Goal: Book appointment/travel/reservation

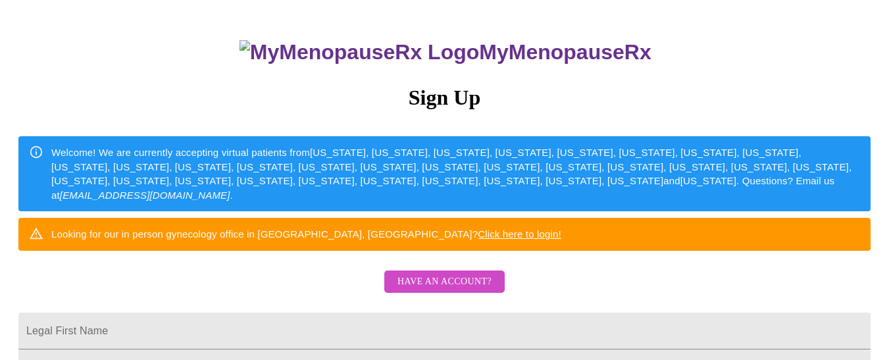
scroll to position [66, 0]
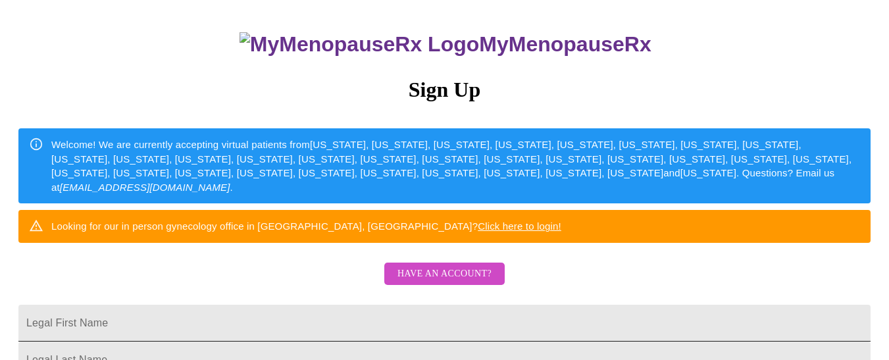
click at [574, 339] on input "Legal First Name" at bounding box center [444, 323] width 852 height 37
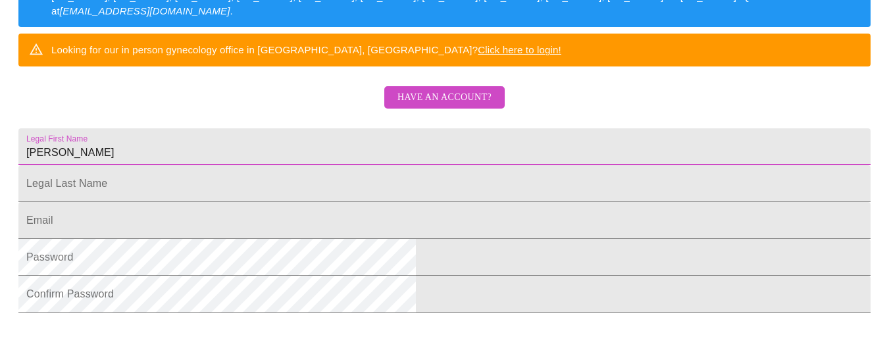
scroll to position [247, 0]
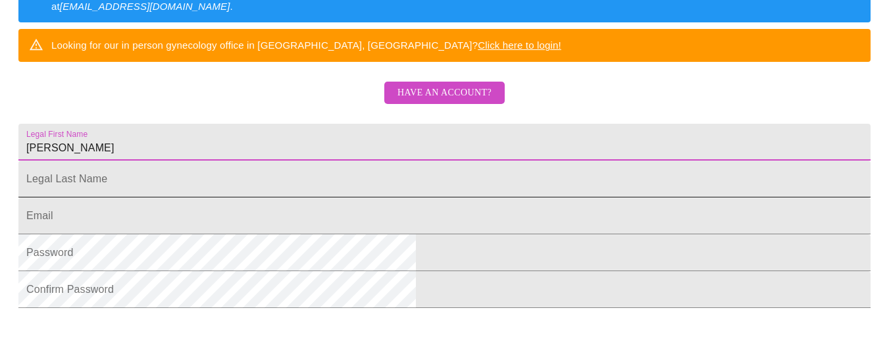
type input "Kimberly"
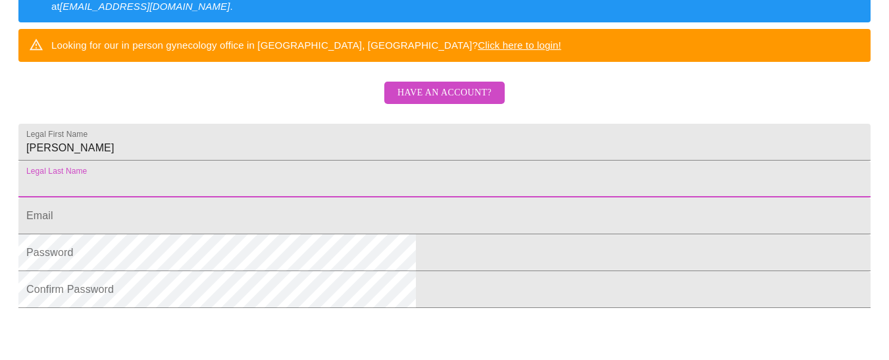
click at [539, 197] on input "Legal First Name" at bounding box center [444, 178] width 852 height 37
type input "Coleman"
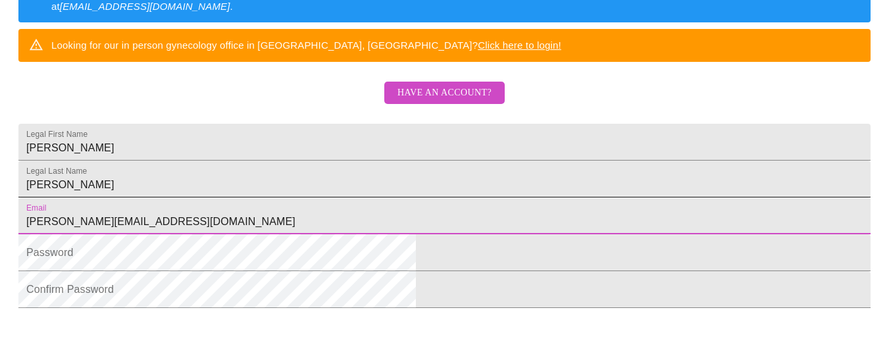
type input "kimberly.coleman21@gmail.com"
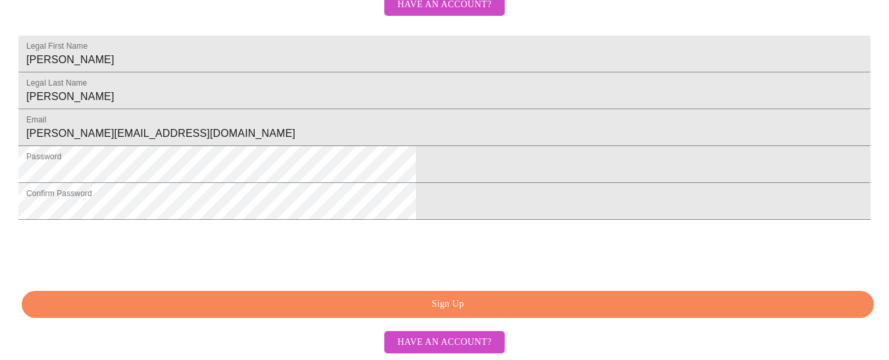
scroll to position [422, 0]
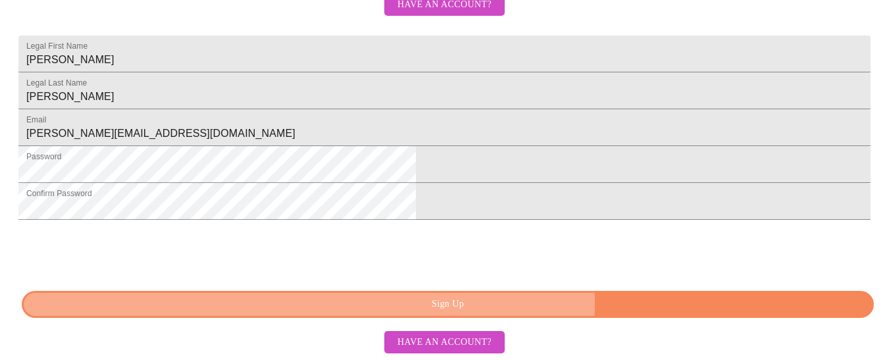
click at [536, 303] on span "Sign Up" at bounding box center [448, 304] width 822 height 16
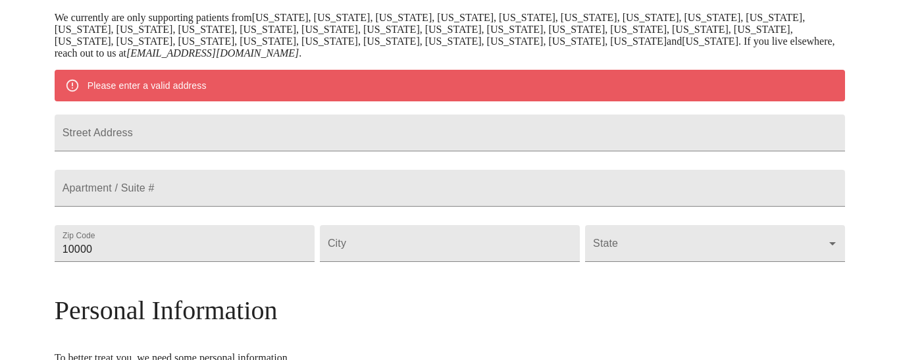
scroll to position [260, 0]
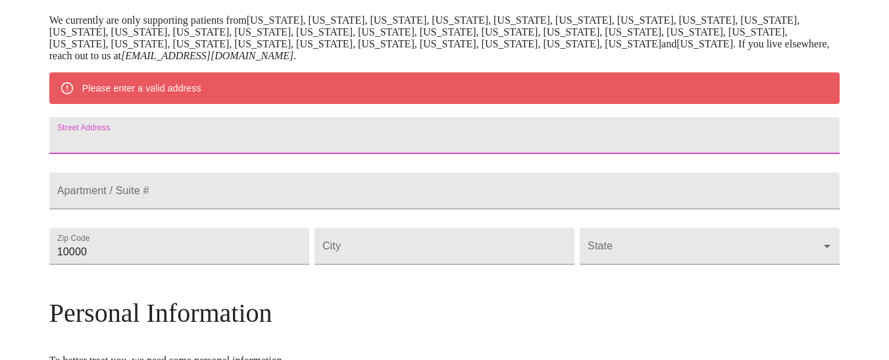
click at [508, 143] on input "Street Address" at bounding box center [444, 135] width 791 height 37
type input "1901 Onion Creek Parkway"
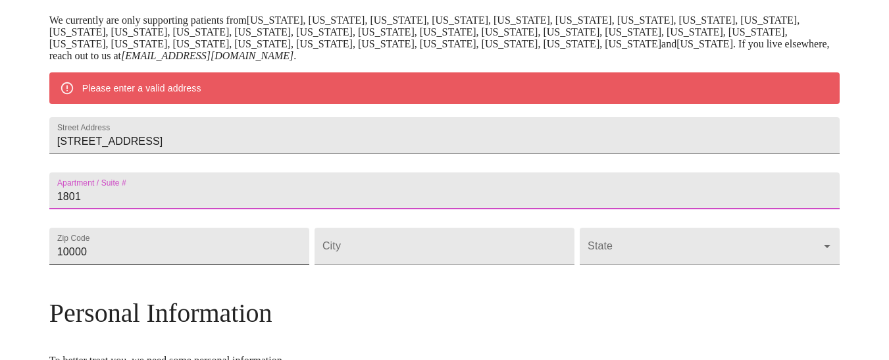
type input "1801"
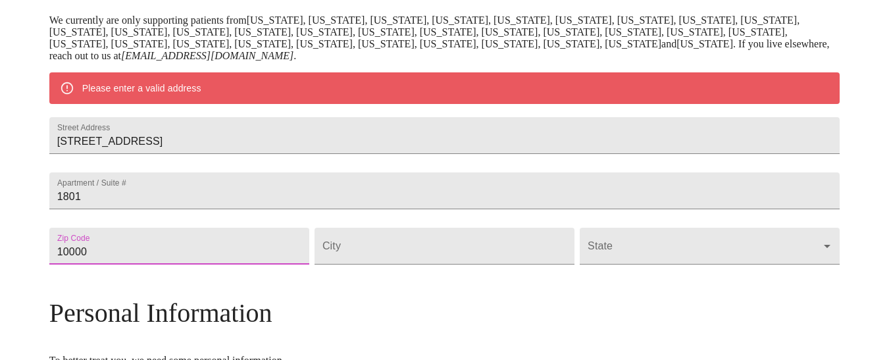
click at [268, 264] on input "10000" at bounding box center [179, 246] width 260 height 37
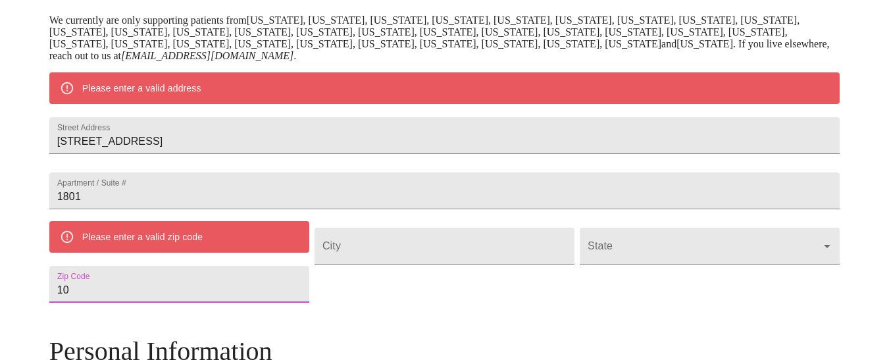
type input "1"
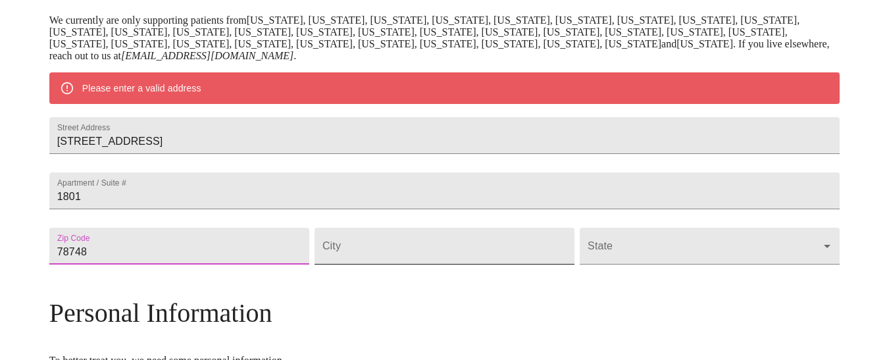
type input "78748"
click at [407, 264] on input "Street Address" at bounding box center [444, 246] width 260 height 37
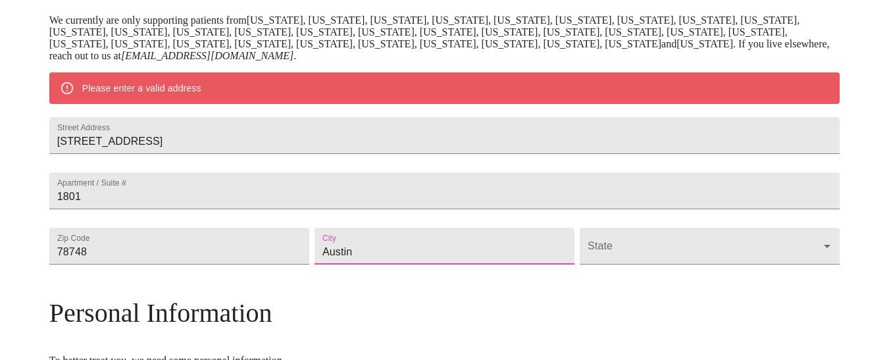
type input "Austin"
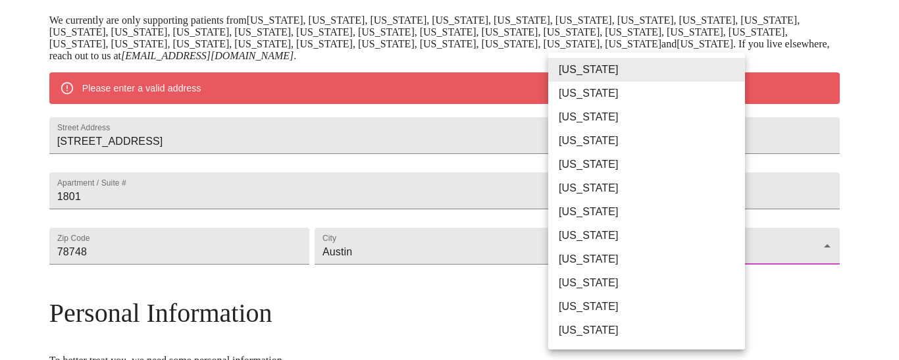
click at [727, 281] on body "MyMenopauseRx Welcome to MyMenopauseRx Since it's your first time here, you'll …" at bounding box center [449, 263] width 888 height 1037
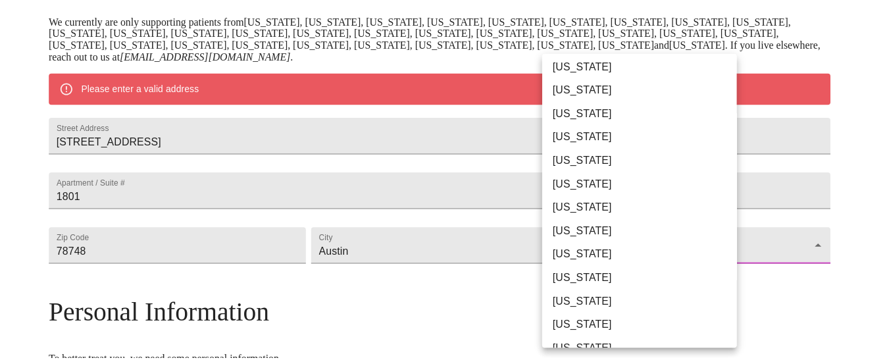
scroll to position [789, 0]
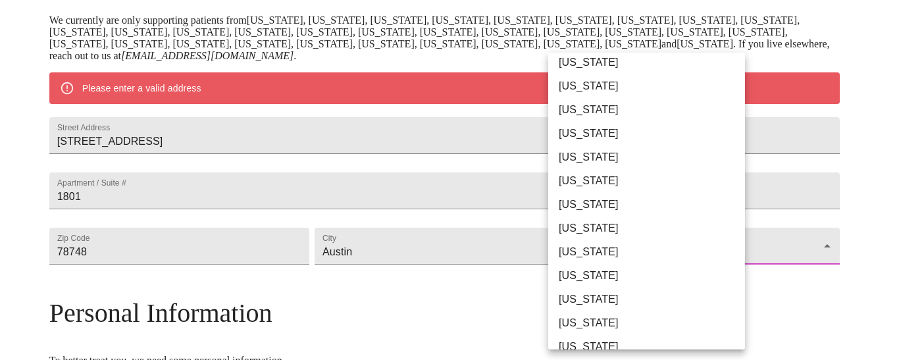
click at [586, 274] on li "Texas" at bounding box center [651, 276] width 207 height 24
type input "Texas"
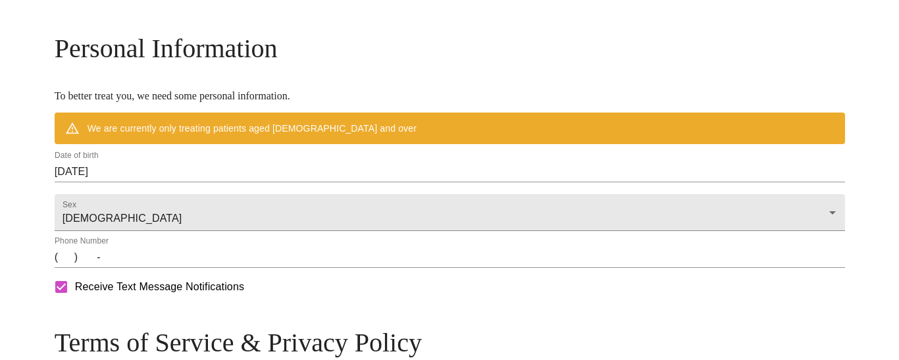
scroll to position [491, 0]
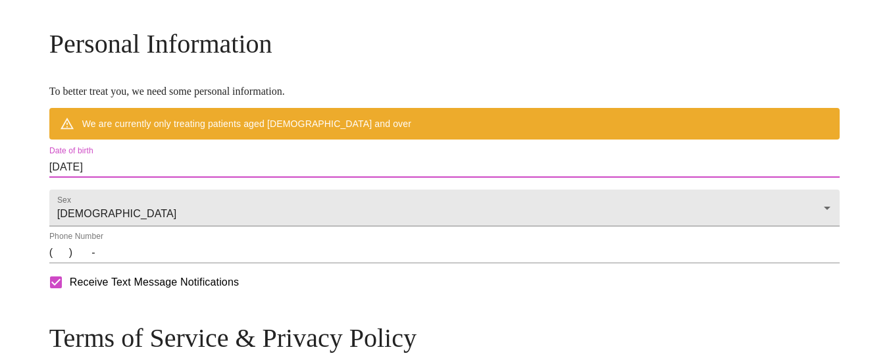
click at [159, 178] on input "09/15/2025" at bounding box center [444, 167] width 791 height 21
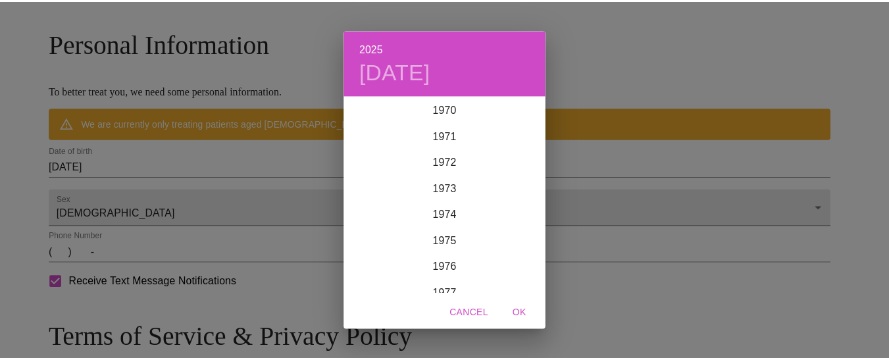
scroll to position [1860, 0]
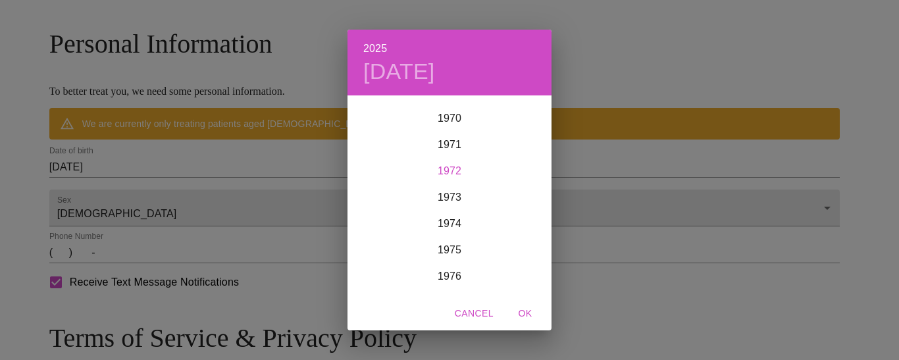
click at [467, 170] on div "1972" at bounding box center [449, 171] width 204 height 26
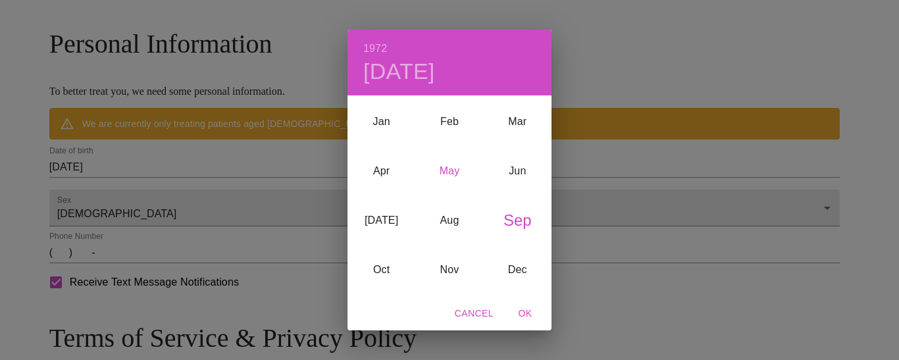
click at [450, 172] on div "May" at bounding box center [449, 170] width 68 height 49
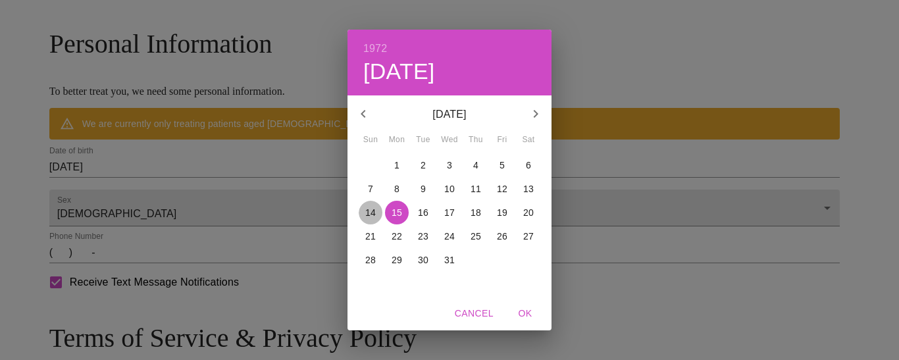
click at [372, 217] on p "14" at bounding box center [370, 212] width 11 height 13
click at [522, 314] on span "OK" at bounding box center [525, 313] width 32 height 16
type input "05/14/1972"
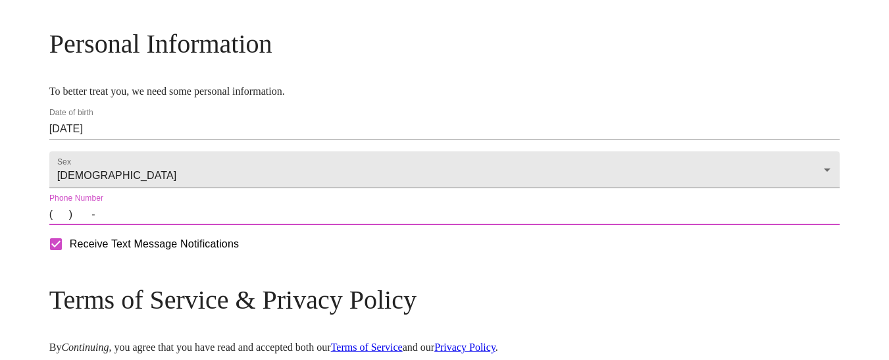
click at [152, 225] on input "(   )    -" at bounding box center [444, 214] width 791 height 21
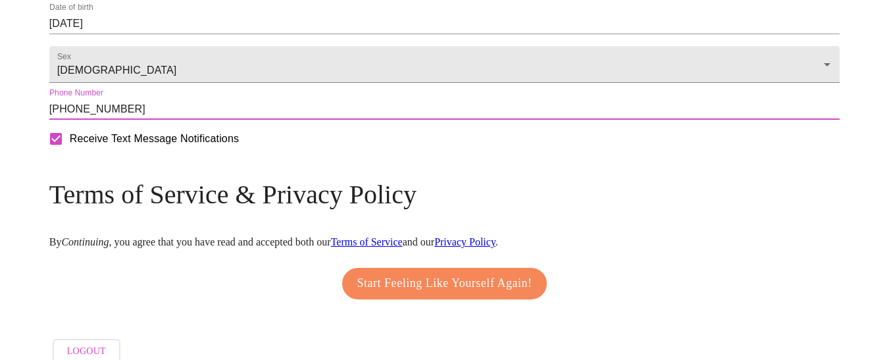
scroll to position [653, 0]
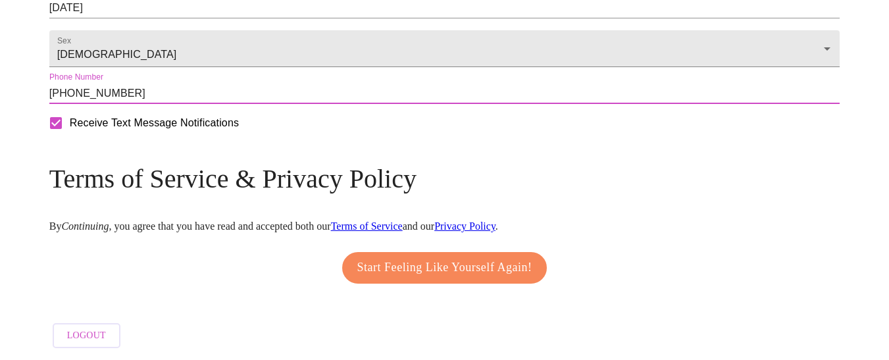
type input "(512) 317-7276"
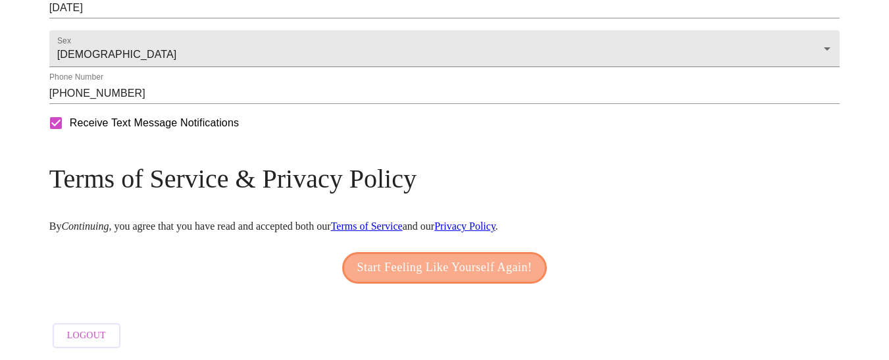
click at [495, 266] on span "Start Feeling Like Yourself Again!" at bounding box center [444, 267] width 175 height 21
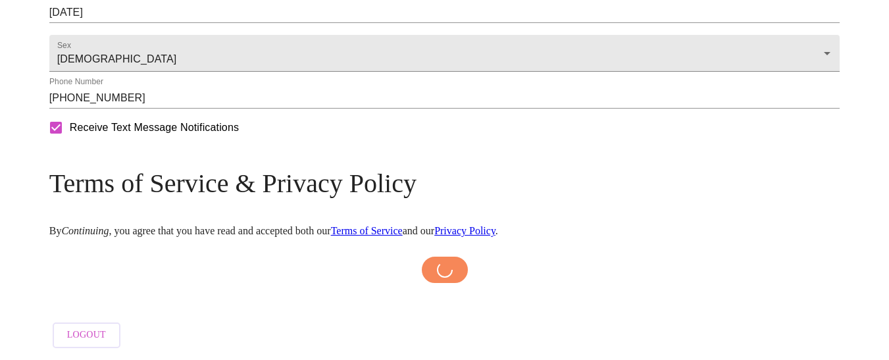
scroll to position [649, 0]
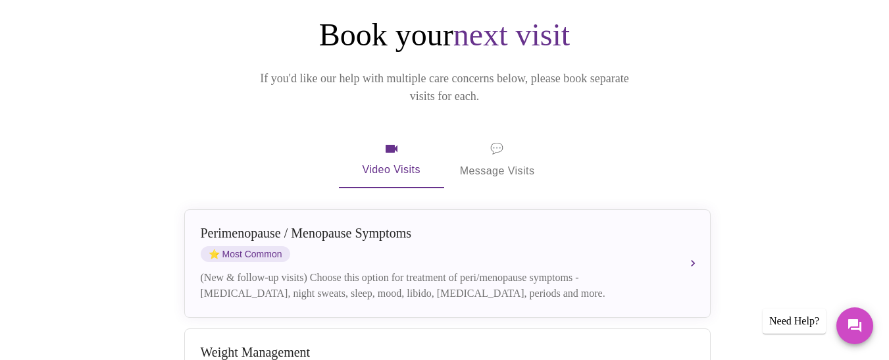
scroll to position [131, 0]
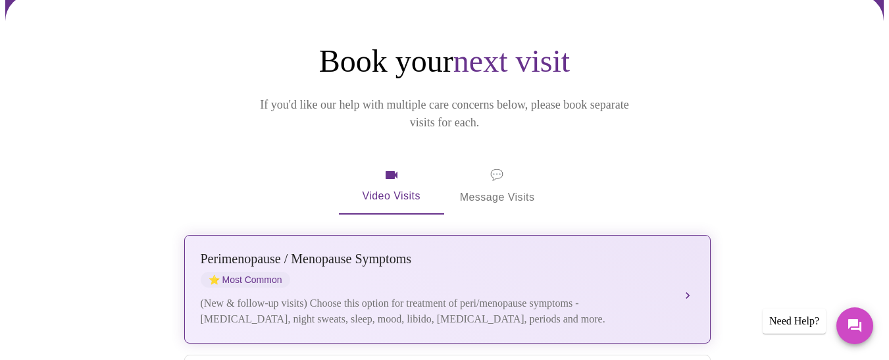
click at [535, 251] on div "Perimenopause / Menopause Symptoms ⭐ Most Common" at bounding box center [434, 269] width 467 height 36
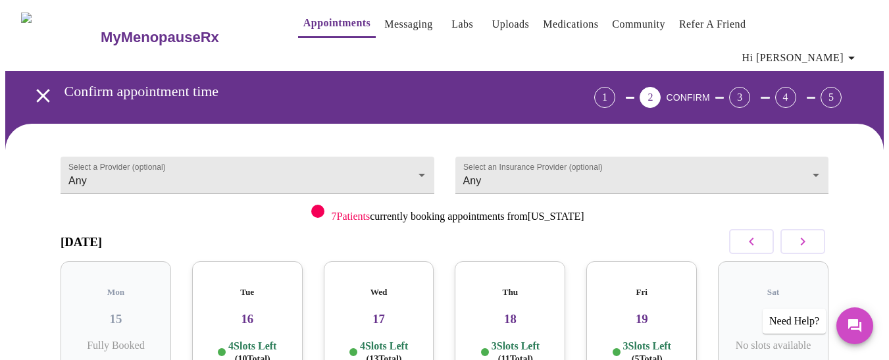
scroll to position [0, 0]
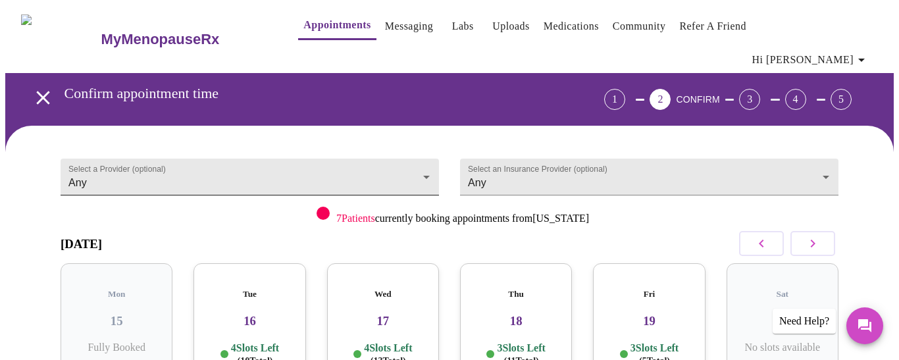
click at [422, 152] on body "MyMenopauseRx Appointments Messaging Labs Uploads Medications Community Refer a…" at bounding box center [449, 281] width 888 height 553
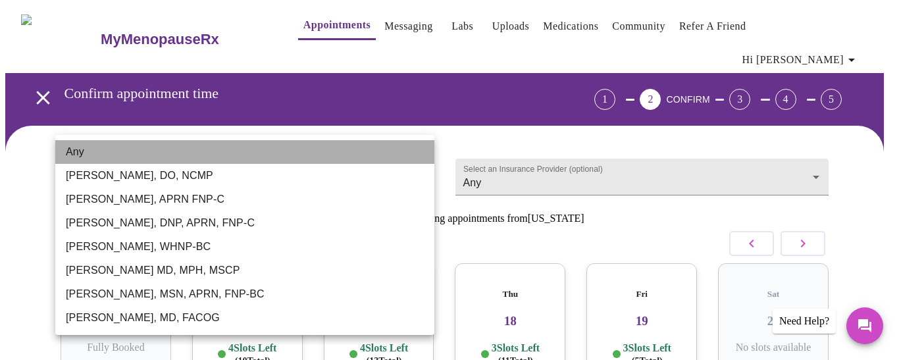
click at [422, 151] on li "Any" at bounding box center [244, 152] width 379 height 24
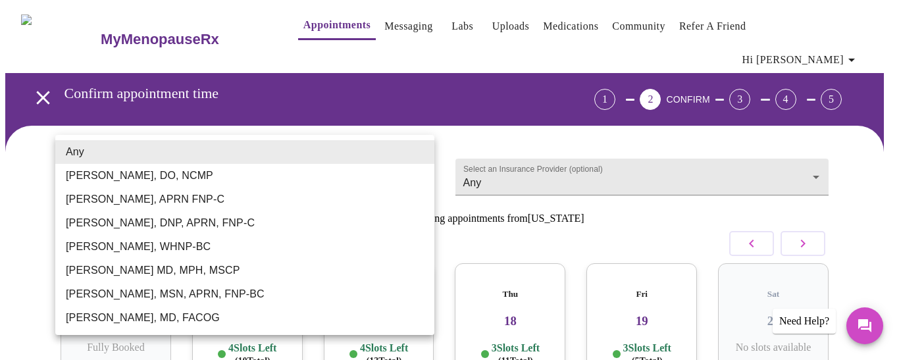
click at [422, 151] on body "MyMenopauseRx Appointments Messaging Labs Uploads Medications Community Refer a…" at bounding box center [449, 281] width 888 height 553
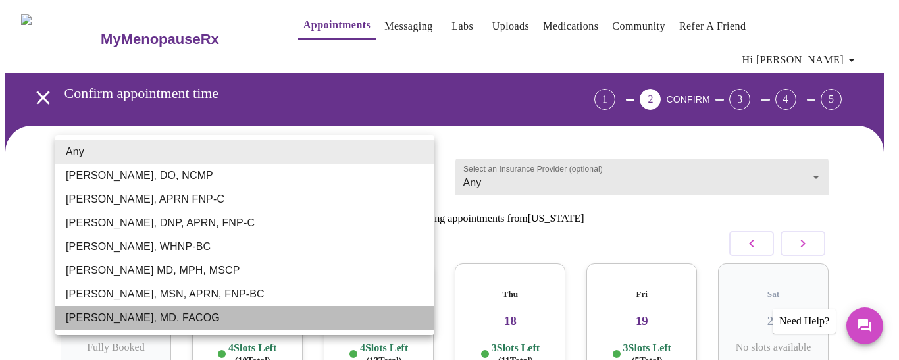
click at [170, 316] on li "Dr. Heather Krantz, MD, FACOG" at bounding box center [244, 318] width 379 height 24
type input "Dr. Heather Krantz, MD, FACOG"
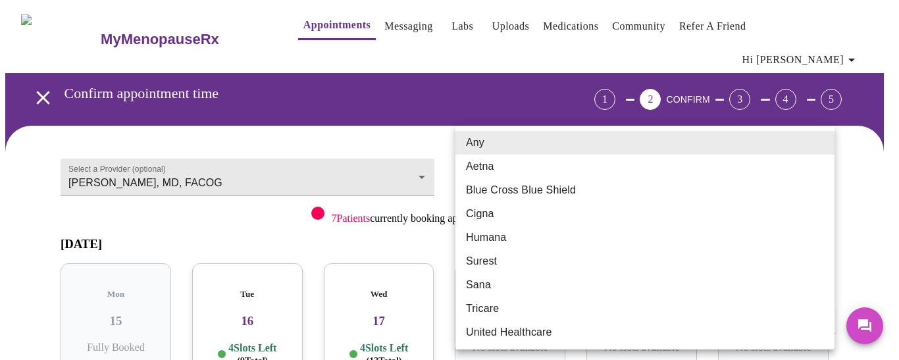
click at [826, 159] on body "MyMenopauseRx Appointments Messaging Labs Uploads Medications Community Refer a…" at bounding box center [449, 281] width 888 height 553
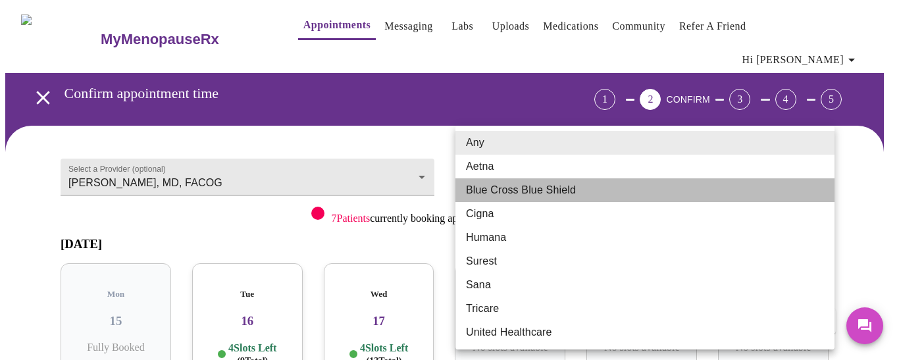
click at [553, 192] on li "Blue Cross Blue Shield" at bounding box center [644, 190] width 379 height 24
type input "Blue Cross Blue Shield"
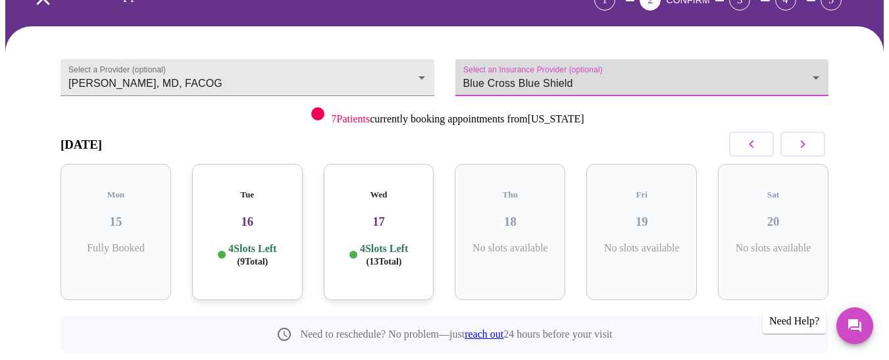
scroll to position [103, 0]
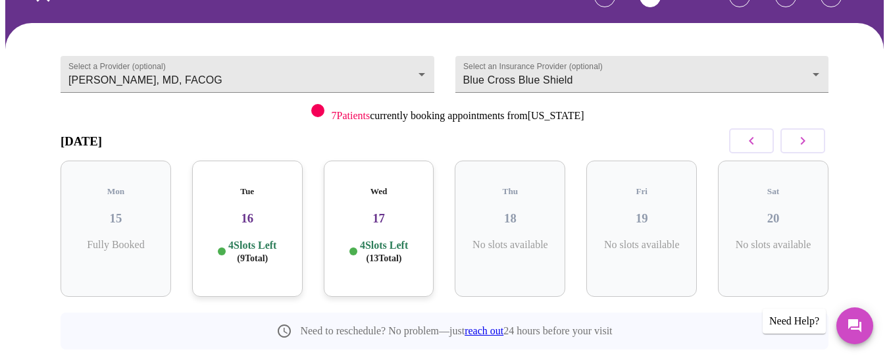
click at [237, 201] on div "Tue 16 4 Slots Left ( 9 Total)" at bounding box center [247, 228] width 111 height 136
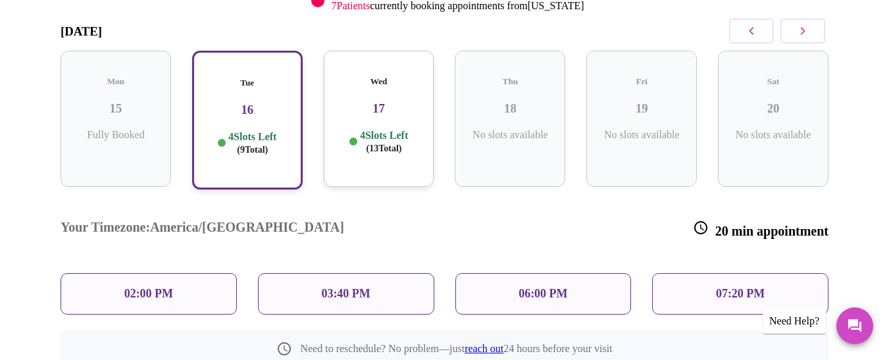
scroll to position [214, 0]
click at [571, 272] on div "06:00 PM" at bounding box center [543, 292] width 176 height 41
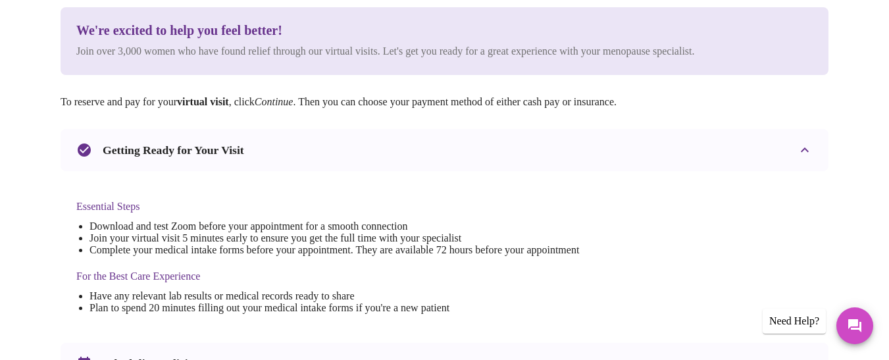
scroll to position [0, 0]
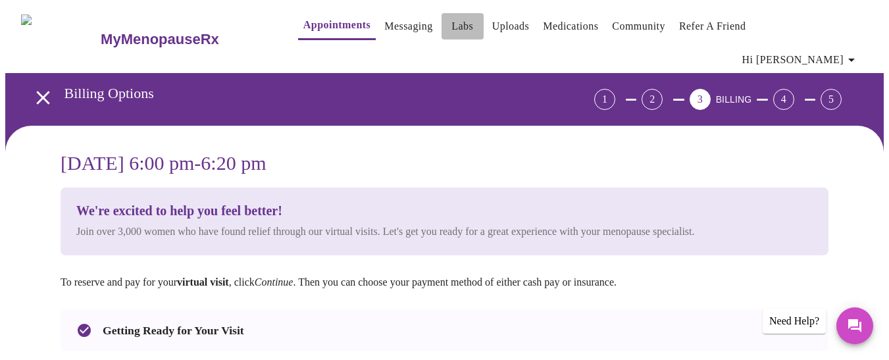
click at [451, 26] on link "Labs" at bounding box center [462, 26] width 22 height 18
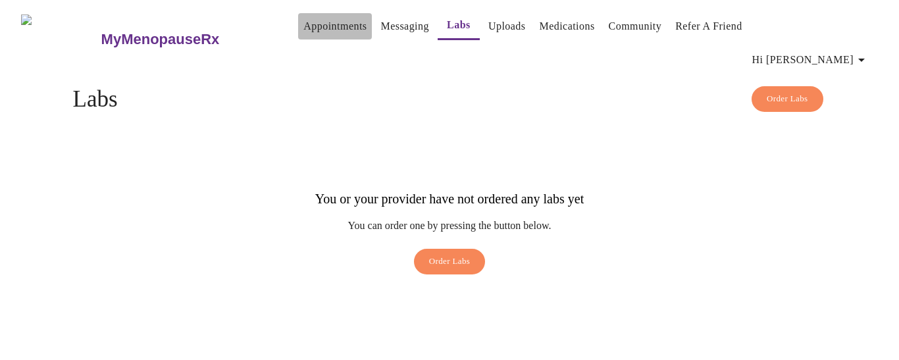
click at [303, 29] on link "Appointments" at bounding box center [334, 26] width 63 height 18
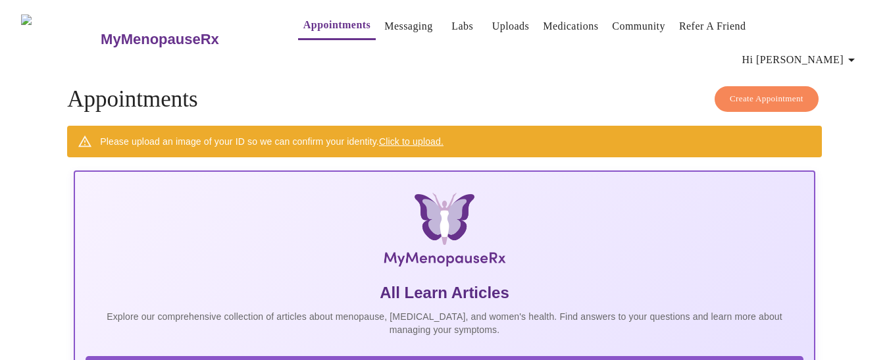
click at [410, 136] on link "Click to upload." at bounding box center [411, 141] width 64 height 11
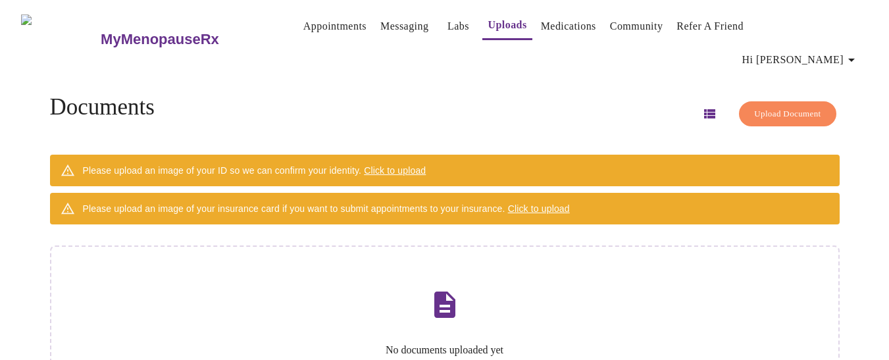
click at [416, 165] on span "Click to upload" at bounding box center [395, 170] width 62 height 11
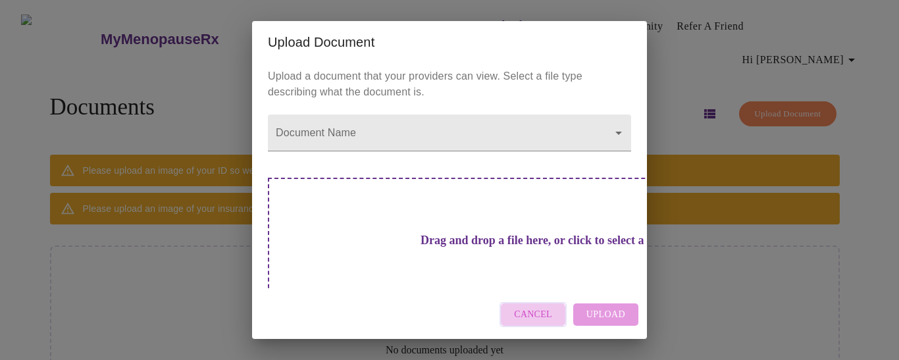
click at [524, 320] on span "Cancel" at bounding box center [533, 315] width 38 height 16
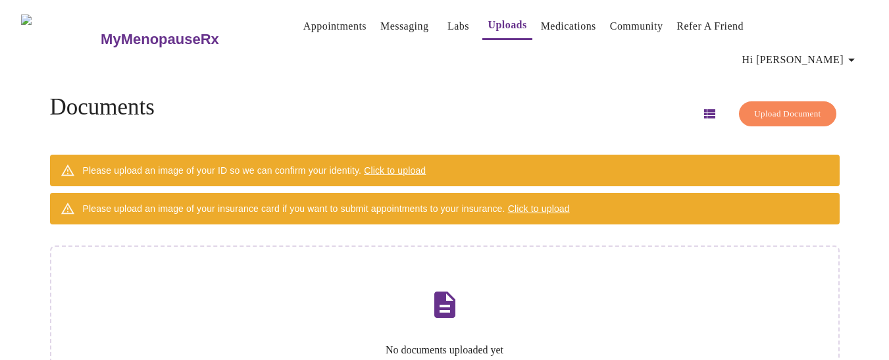
click at [403, 165] on span "Click to upload" at bounding box center [395, 170] width 62 height 11
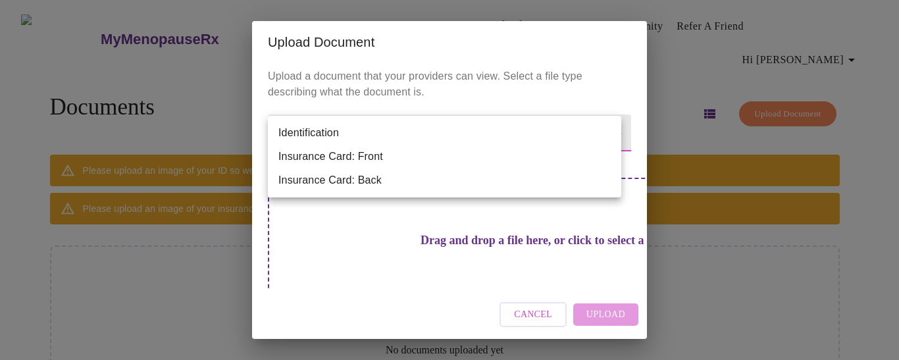
click at [607, 133] on body "MyMenopauseRx Appointments Messaging Labs Uploads Medications Community Refer a…" at bounding box center [449, 240] width 888 height 470
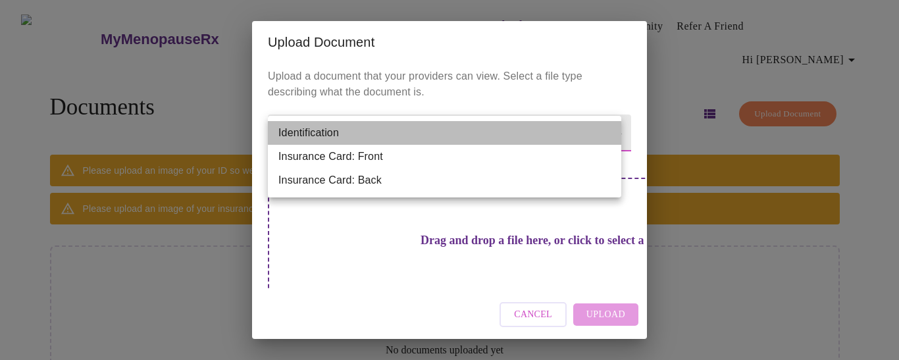
click at [533, 132] on li "Identification" at bounding box center [444, 133] width 353 height 24
type input "Identification"
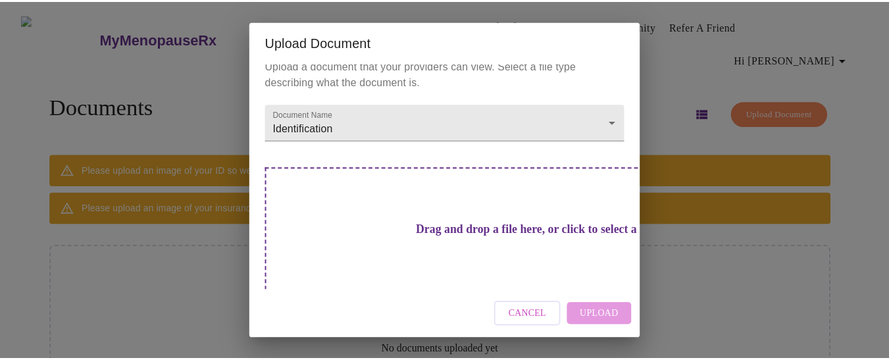
scroll to position [24, 0]
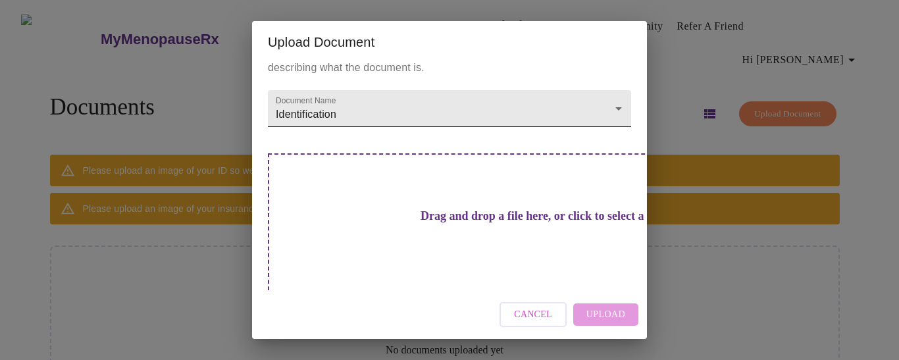
click at [610, 111] on body "MyMenopauseRx Appointments Messaging Labs Uploads Medications Community Refer a…" at bounding box center [449, 240] width 888 height 470
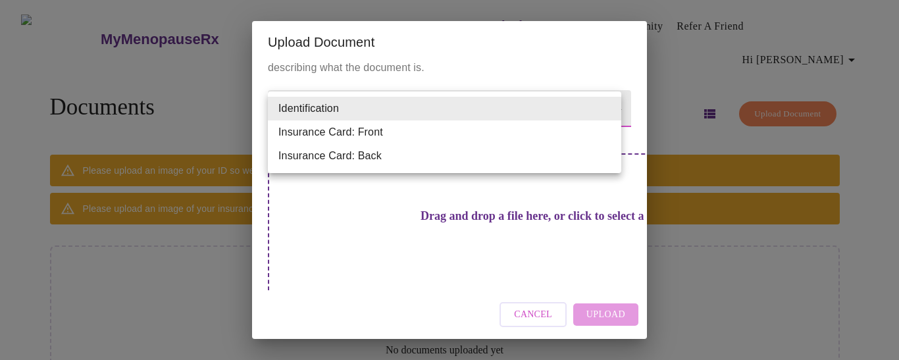
click at [535, 87] on div at bounding box center [449, 180] width 899 height 360
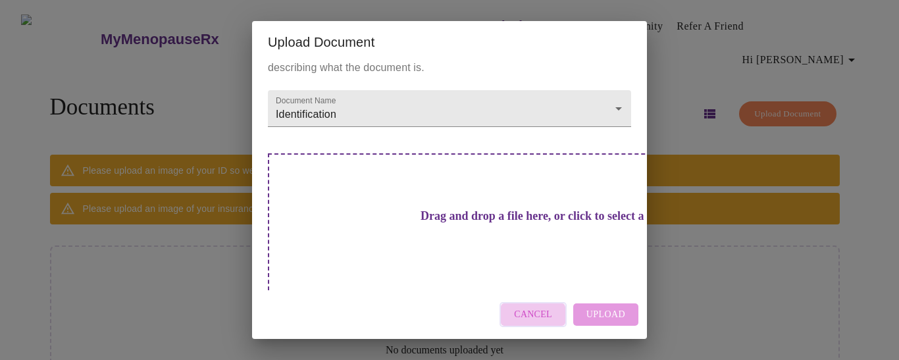
click at [533, 316] on span "Cancel" at bounding box center [533, 315] width 38 height 16
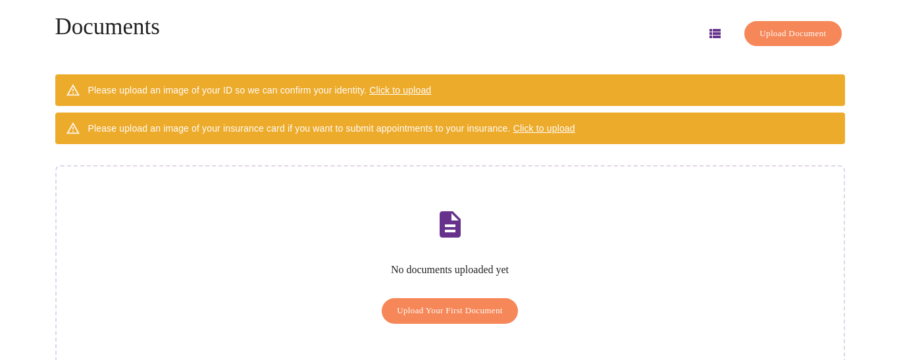
scroll to position [81, 0]
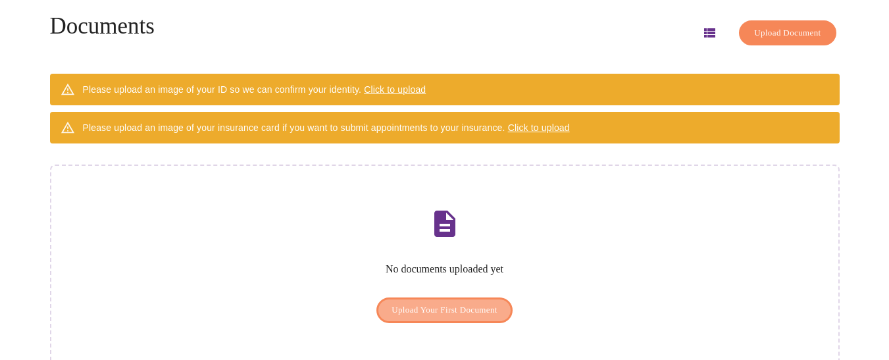
click at [407, 303] on span "Upload Your First Document" at bounding box center [444, 310] width 106 height 15
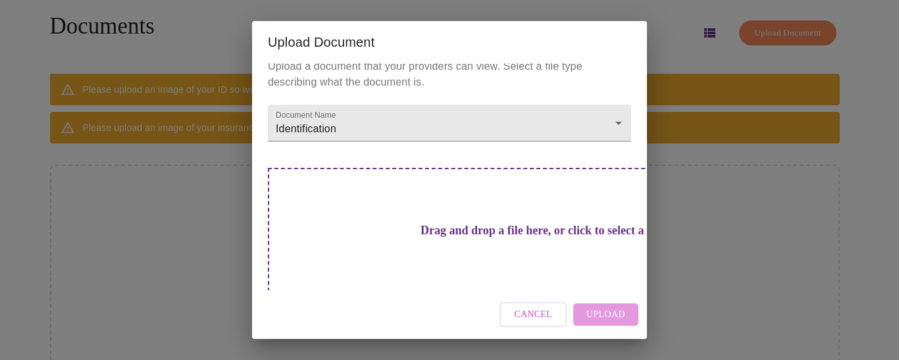
scroll to position [24, 0]
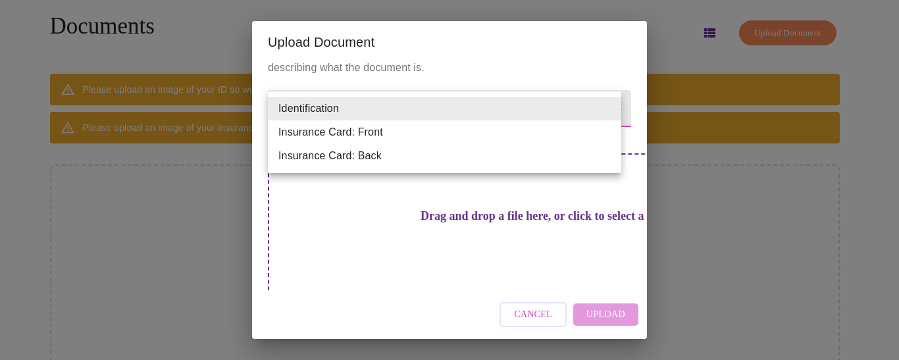
click at [390, 108] on body "MyMenopauseRx Appointments Messaging Labs Uploads Medications Community Refer a…" at bounding box center [449, 159] width 888 height 470
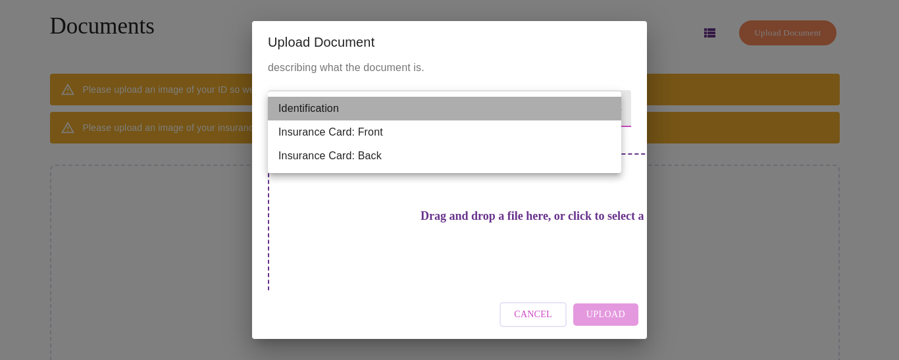
click at [374, 114] on li "Identification" at bounding box center [444, 109] width 353 height 24
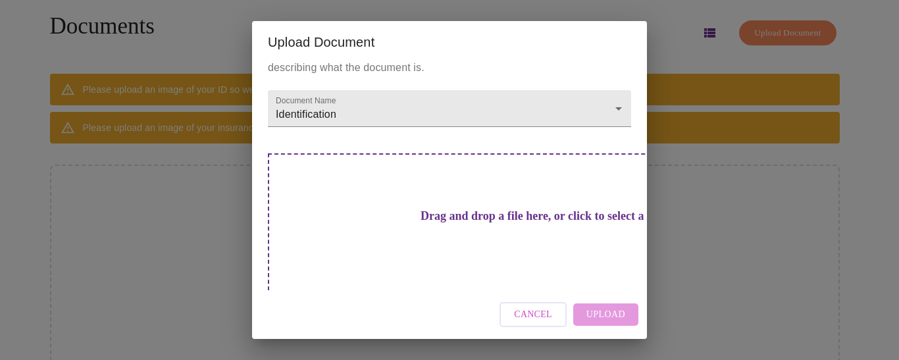
click at [727, 190] on div "Upload Document Upload a document that your providers can view. Select a file t…" at bounding box center [449, 180] width 899 height 360
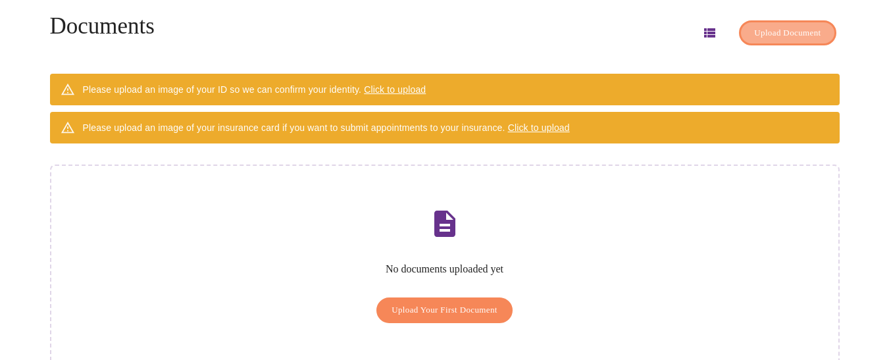
click at [774, 26] on span "Upload Document" at bounding box center [787, 33] width 66 height 15
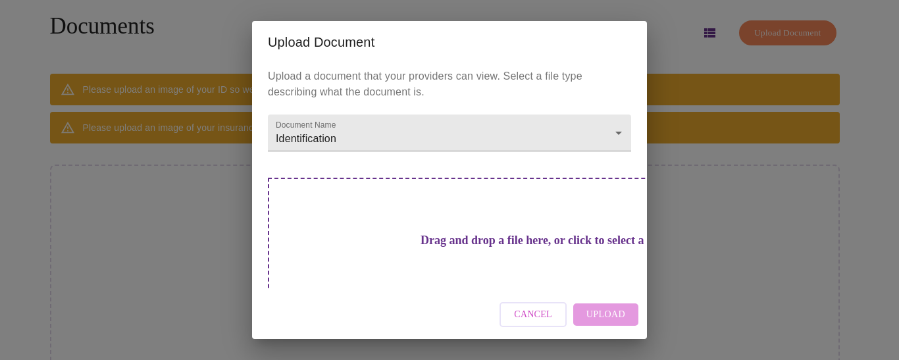
click at [541, 317] on span "Cancel" at bounding box center [533, 315] width 38 height 16
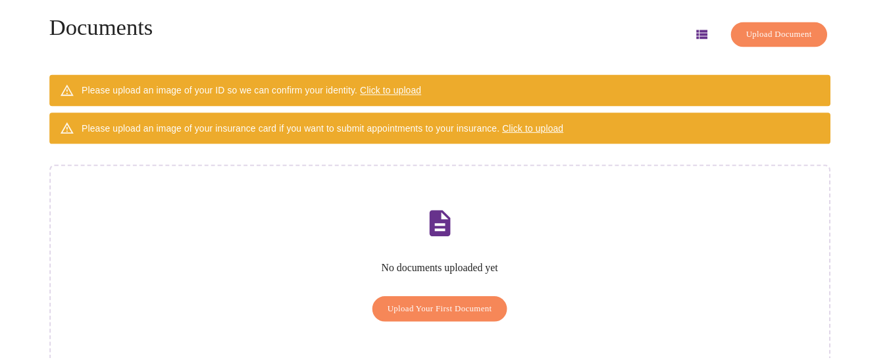
scroll to position [78, 0]
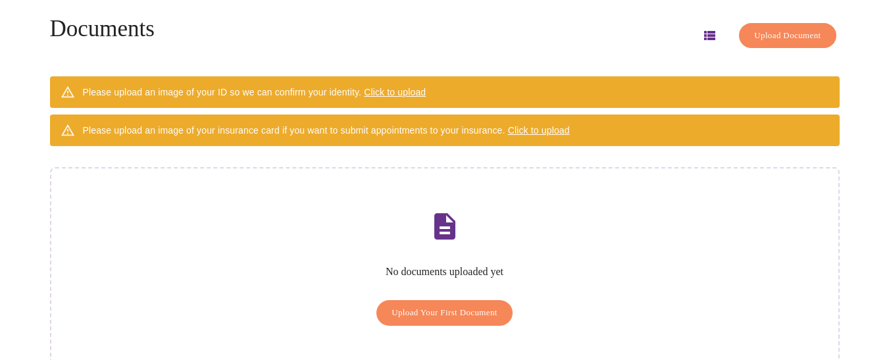
click at [419, 87] on span "Click to upload" at bounding box center [395, 92] width 62 height 11
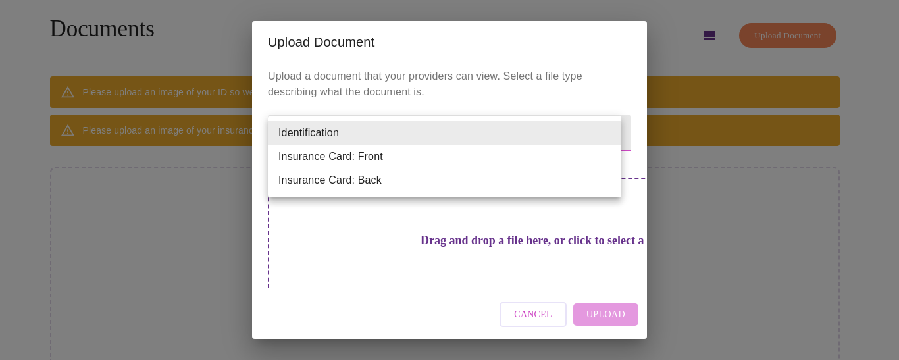
click at [603, 134] on body "MyMenopauseRx Appointments Messaging Labs Uploads Medications Community Refer a…" at bounding box center [449, 162] width 888 height 470
click at [603, 134] on li "Identification" at bounding box center [444, 133] width 353 height 24
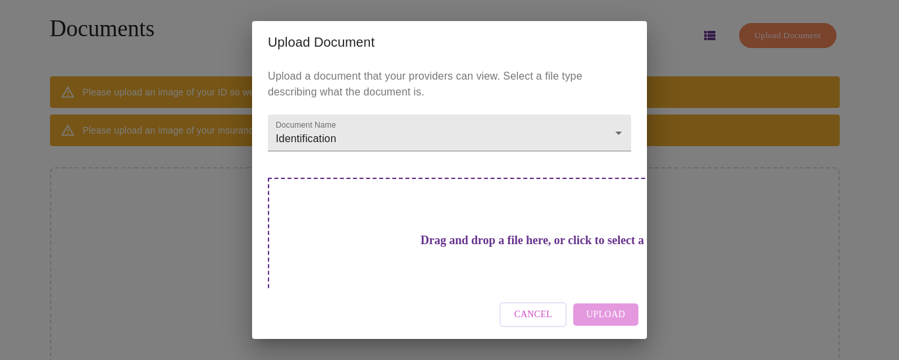
click at [449, 238] on h3 "Drag and drop a file here, or click to select a file" at bounding box center [541, 241] width 363 height 14
click at [449, 234] on h3 "Drag and drop a file here, or click to select a file" at bounding box center [541, 241] width 363 height 14
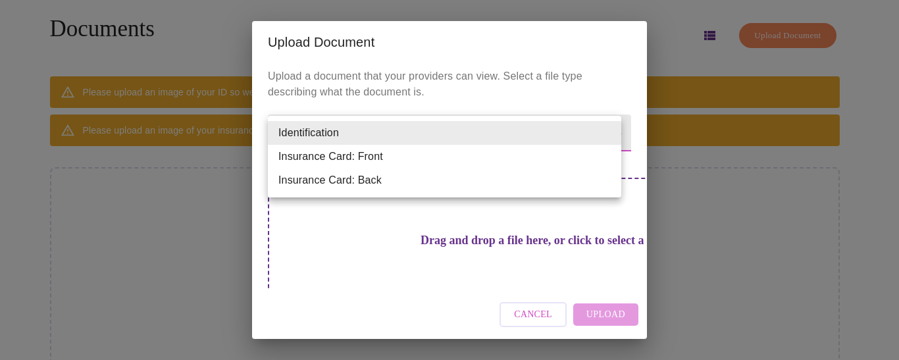
click at [603, 137] on body "MyMenopauseRx Appointments Messaging Labs Uploads Medications Community Refer a…" at bounding box center [449, 162] width 888 height 470
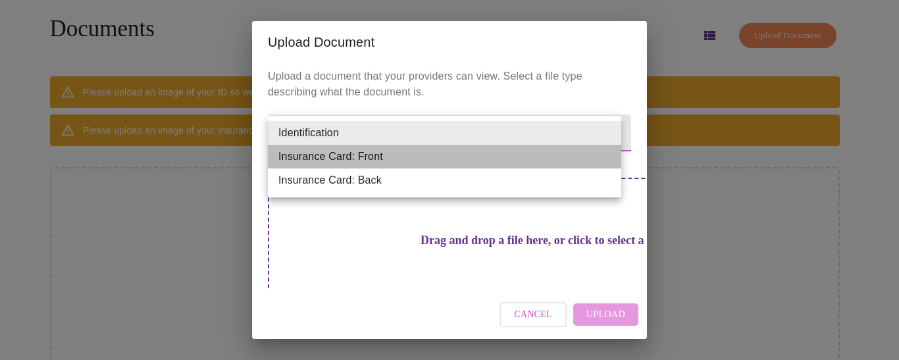
click at [391, 157] on li "Insurance Card: Front" at bounding box center [444, 157] width 353 height 24
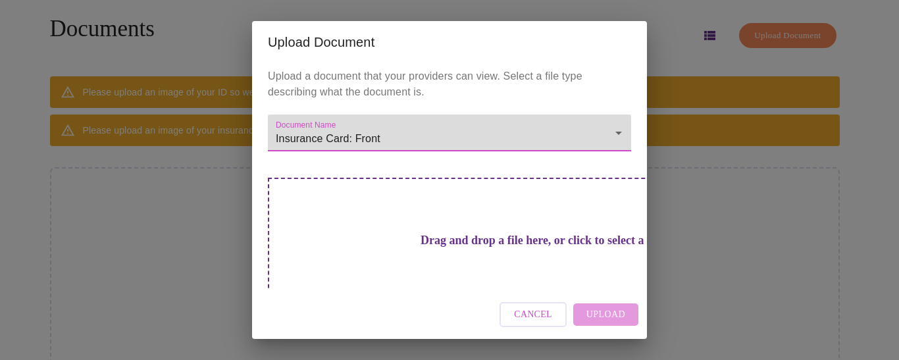
type input "Insurance Card: Front"
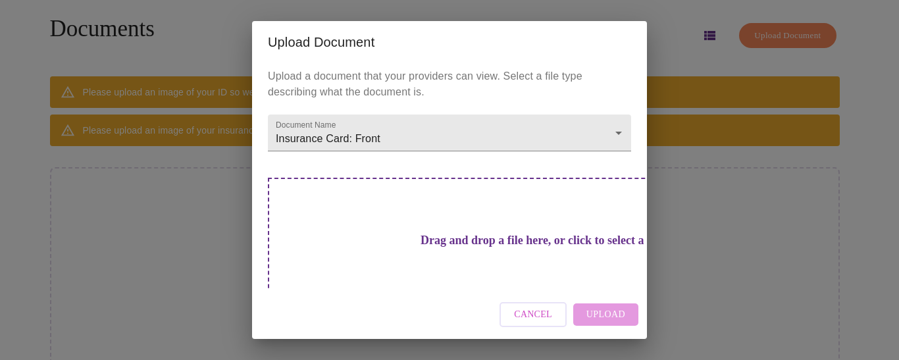
click at [467, 234] on h3 "Drag and drop a file here, or click to select a file" at bounding box center [541, 241] width 363 height 14
click at [549, 310] on span "Cancel" at bounding box center [533, 315] width 38 height 16
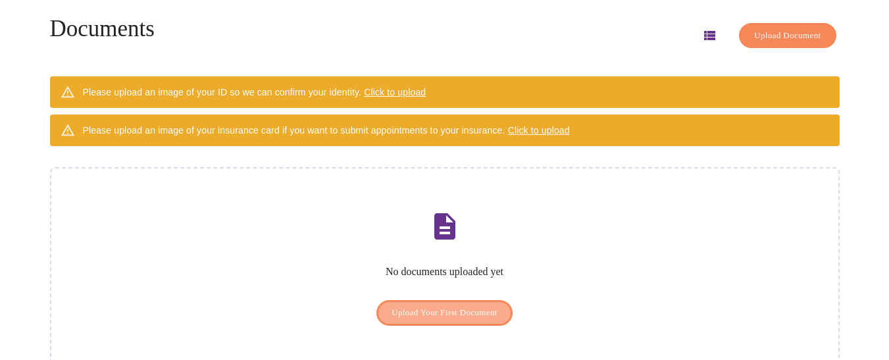
click at [435, 305] on span "Upload Your First Document" at bounding box center [444, 312] width 106 height 15
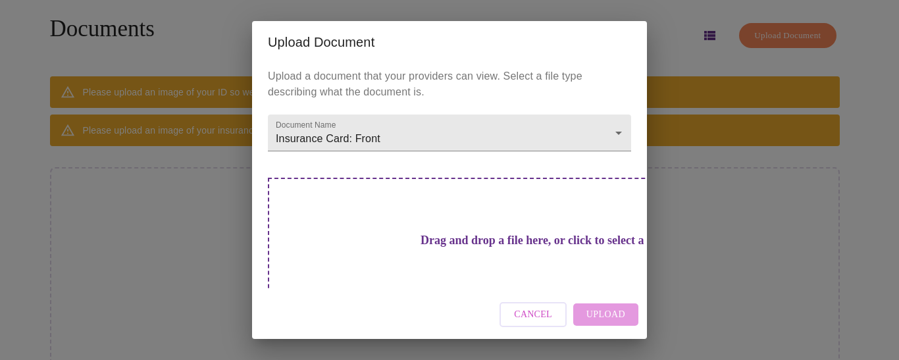
click at [486, 234] on h3 "Drag and drop a file here, or click to select a file" at bounding box center [541, 241] width 363 height 14
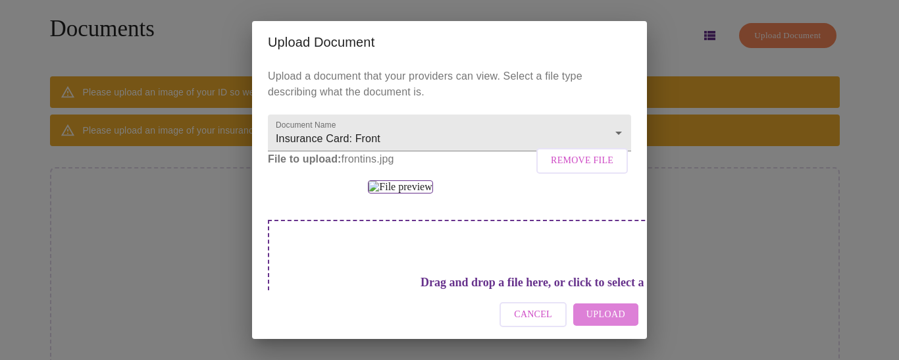
click at [606, 312] on span "Upload" at bounding box center [605, 315] width 39 height 16
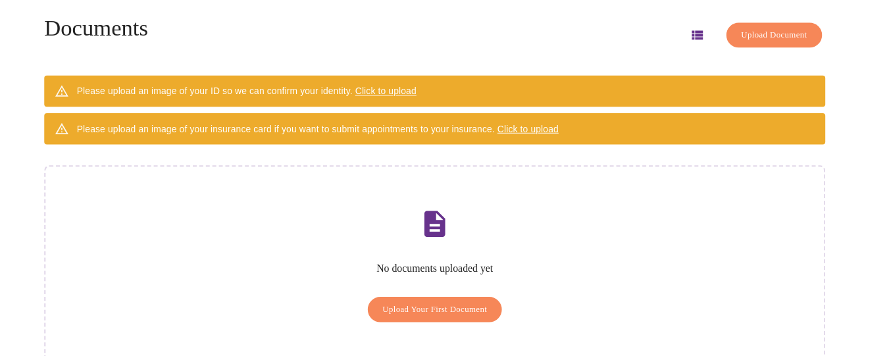
scroll to position [0, 0]
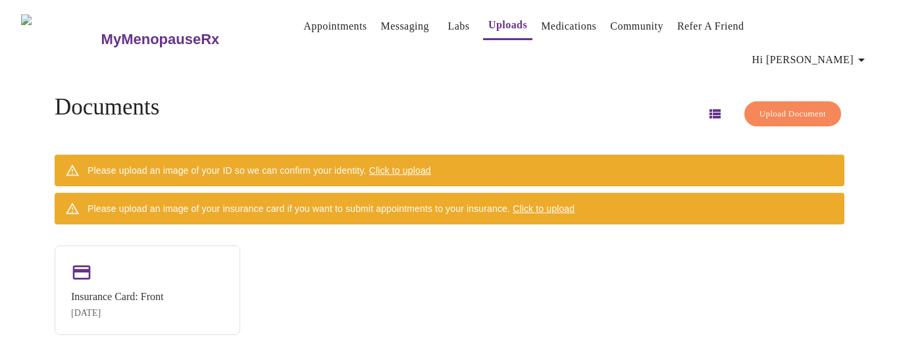
click at [574, 203] on span "Click to upload" at bounding box center [543, 208] width 62 height 11
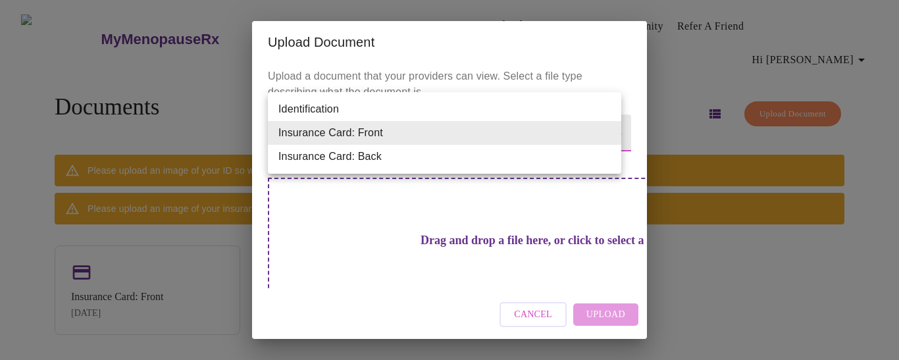
click at [613, 134] on body "MyMenopauseRx Appointments Messaging Labs Uploads Medications Community Refer a…" at bounding box center [449, 185] width 888 height 360
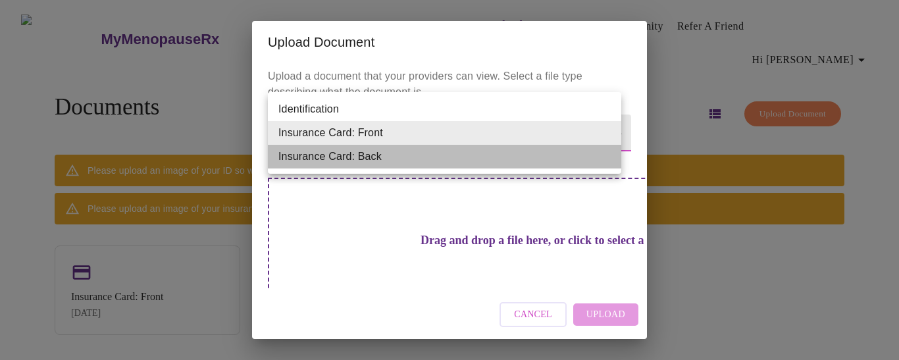
click at [563, 163] on li "Insurance Card: Back" at bounding box center [444, 157] width 353 height 24
type input "Insurance Card: Back"
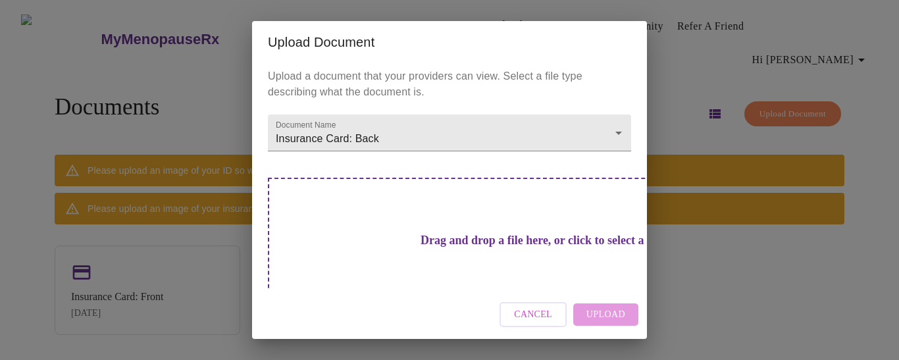
click at [440, 234] on h3 "Drag and drop a file here, or click to select a file" at bounding box center [541, 241] width 363 height 14
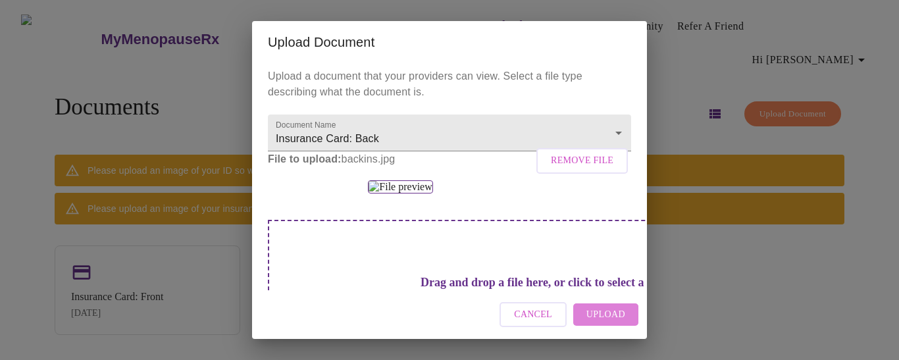
click at [598, 321] on span "Upload" at bounding box center [605, 315] width 39 height 16
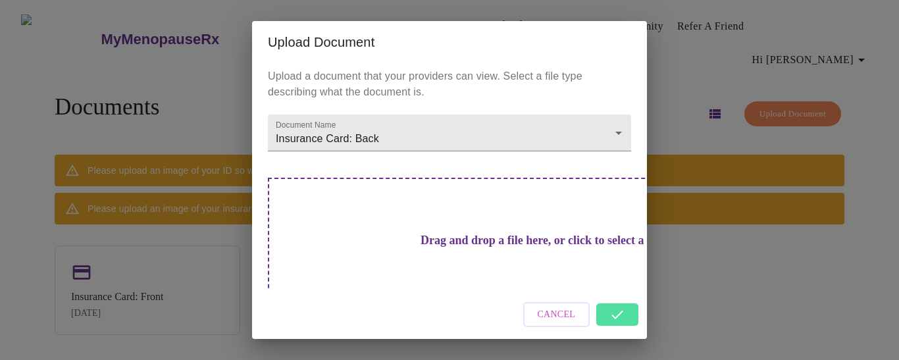
click at [627, 310] on div "Cancel" at bounding box center [449, 314] width 395 height 49
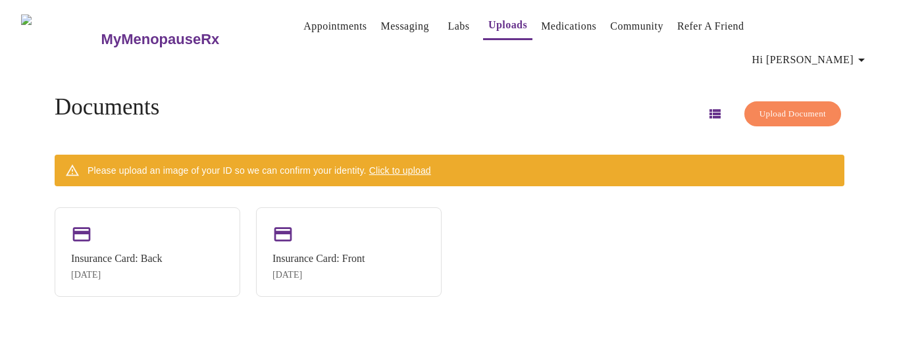
click at [418, 165] on span "Click to upload" at bounding box center [400, 170] width 62 height 11
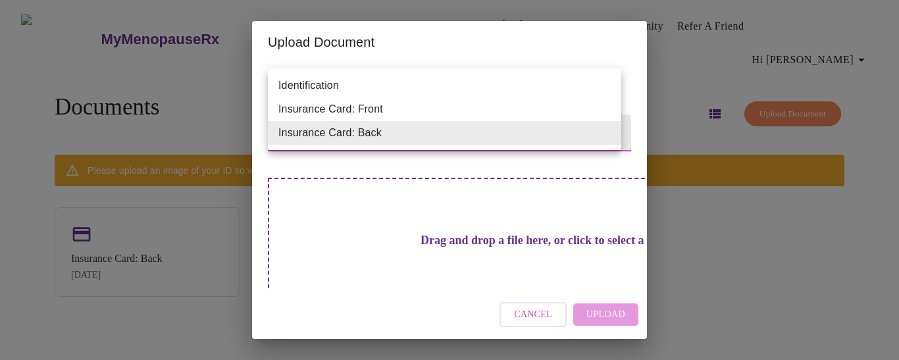
click at [604, 130] on body "MyMenopauseRx Appointments Messaging Labs Uploads Medications Community Refer a…" at bounding box center [449, 185] width 888 height 360
click at [328, 84] on li "Identification" at bounding box center [444, 86] width 353 height 24
type input "Identification"
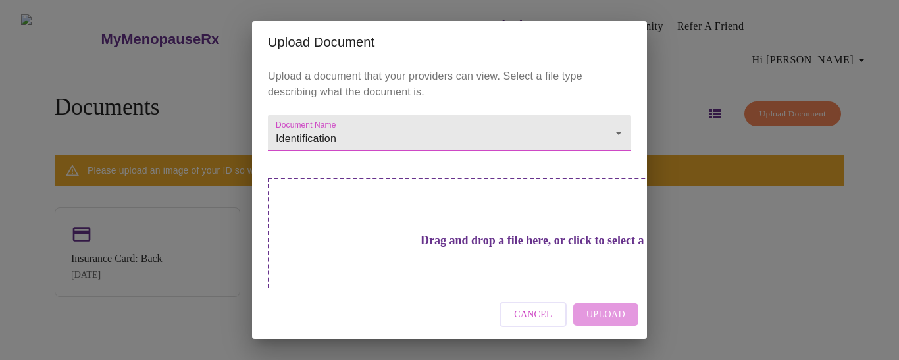
click at [484, 244] on h3 "Drag and drop a file here, or click to select a file" at bounding box center [541, 241] width 363 height 14
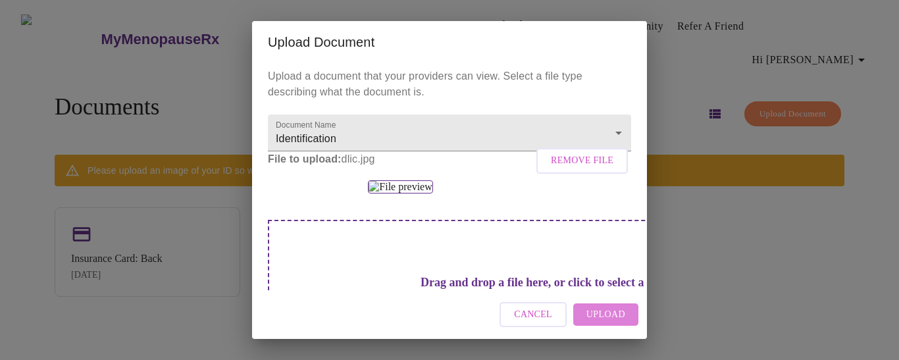
click at [617, 316] on span "Upload" at bounding box center [605, 315] width 39 height 16
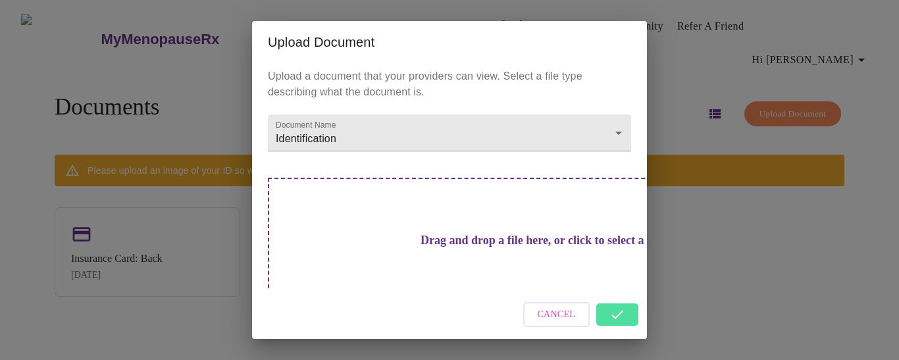
click at [623, 317] on div "Cancel" at bounding box center [449, 314] width 395 height 49
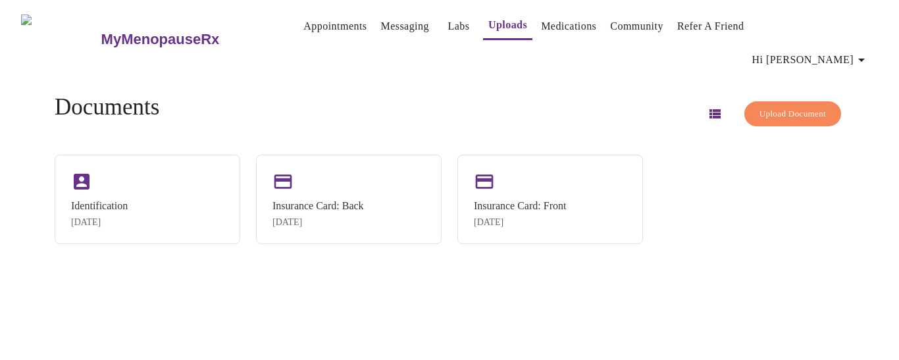
click at [447, 26] on link "Labs" at bounding box center [458, 26] width 22 height 18
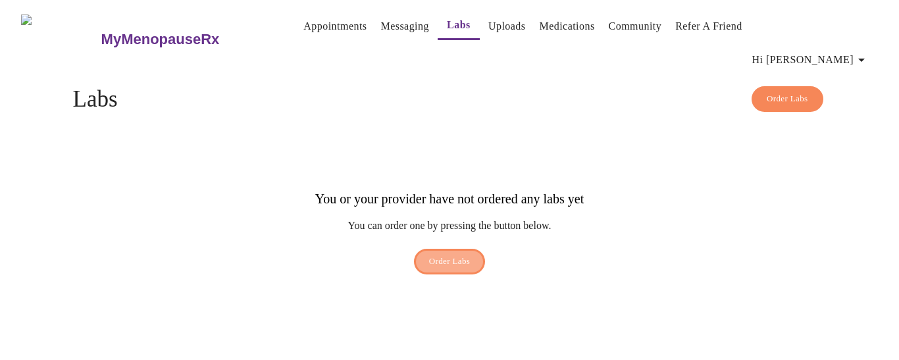
click at [468, 254] on span "Order Labs" at bounding box center [449, 261] width 41 height 15
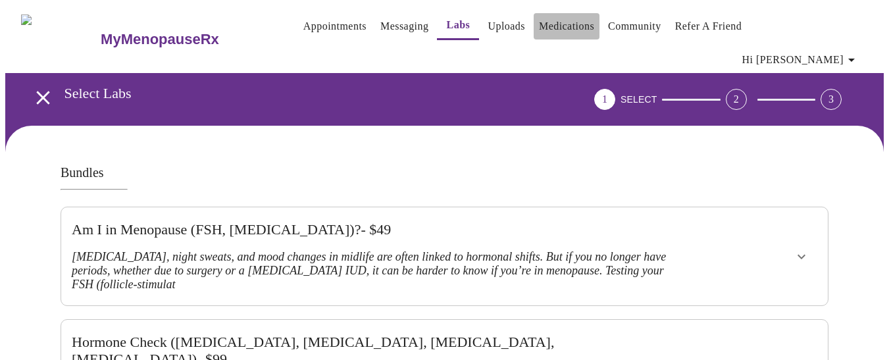
click at [544, 28] on link "Medications" at bounding box center [566, 26] width 55 height 18
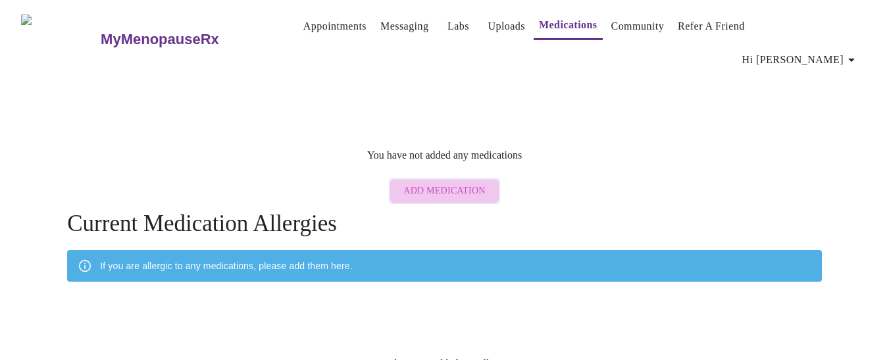
click at [460, 183] on span "Add Medication" at bounding box center [444, 191] width 82 height 16
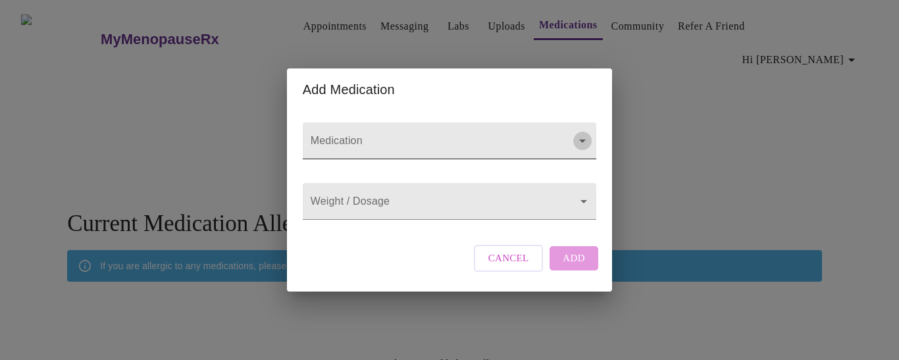
click at [579, 133] on icon "Open" at bounding box center [582, 141] width 16 height 16
click at [579, 139] on icon "Close" at bounding box center [582, 140] width 7 height 3
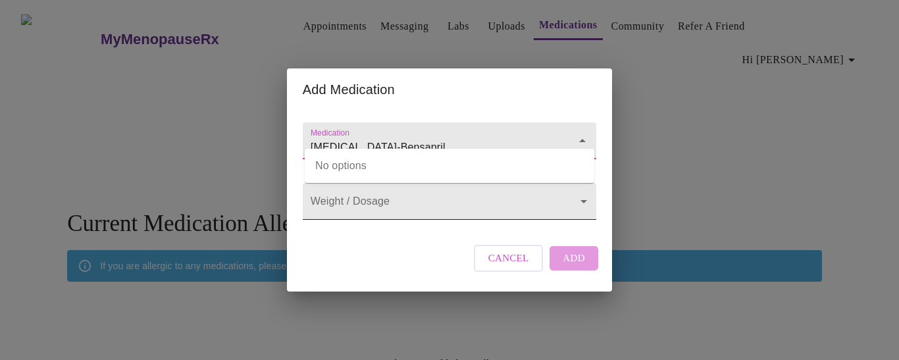
type input "Amlodipine-Bensapril"
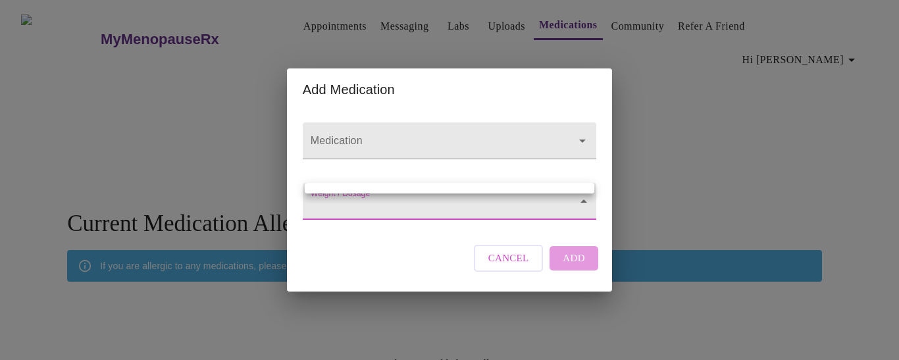
click at [400, 204] on body "MyMenopauseRx Appointments Messaging Labs Uploads Medications Community Refer a…" at bounding box center [449, 211] width 888 height 413
click at [507, 139] on div at bounding box center [449, 180] width 899 height 360
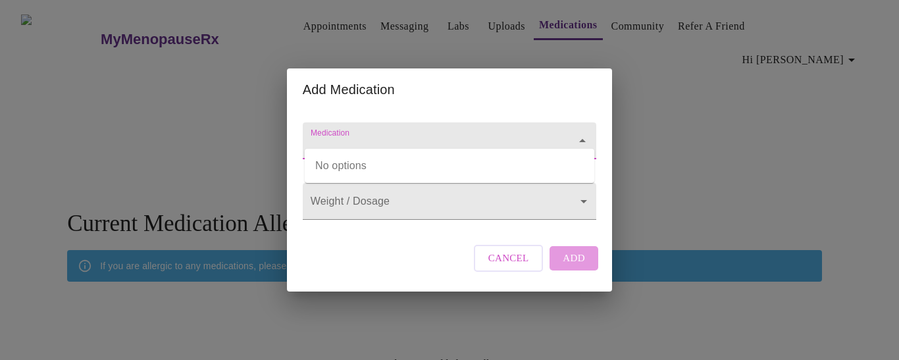
click at [503, 135] on input "Medication" at bounding box center [430, 147] width 245 height 24
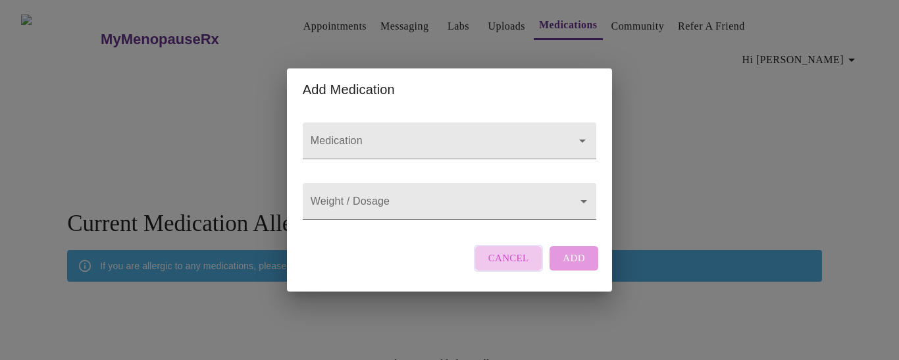
click at [520, 266] on span "Cancel" at bounding box center [508, 257] width 41 height 17
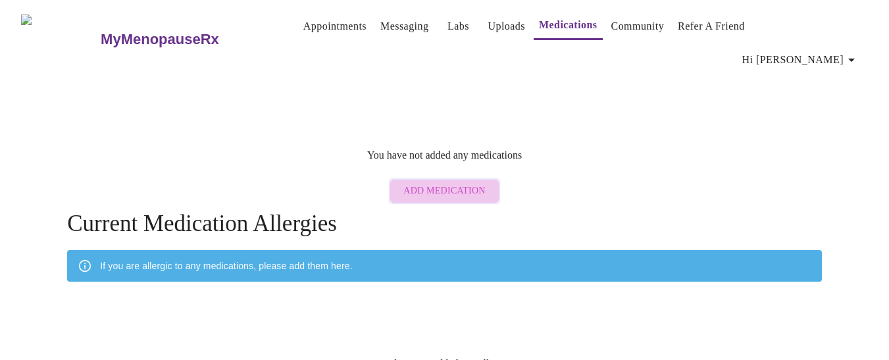
click at [486, 178] on button "Add Medication" at bounding box center [444, 191] width 111 height 26
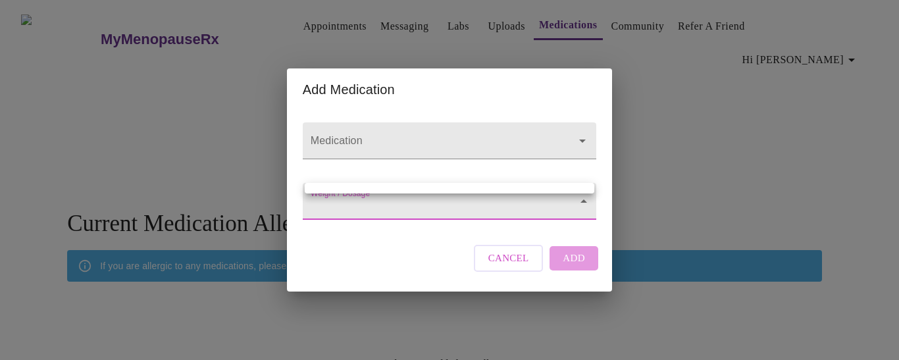
click at [583, 208] on body "MyMenopauseRx Appointments Messaging Labs Uploads Medications Community Refer a…" at bounding box center [449, 211] width 888 height 413
click at [574, 128] on div at bounding box center [449, 180] width 899 height 360
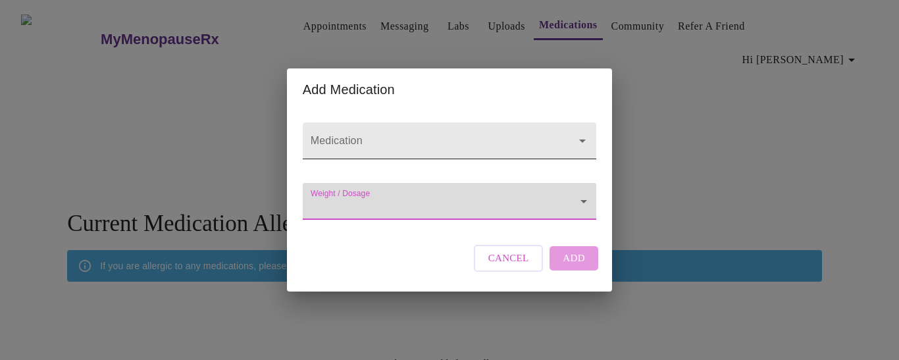
click at [570, 132] on div at bounding box center [573, 141] width 34 height 18
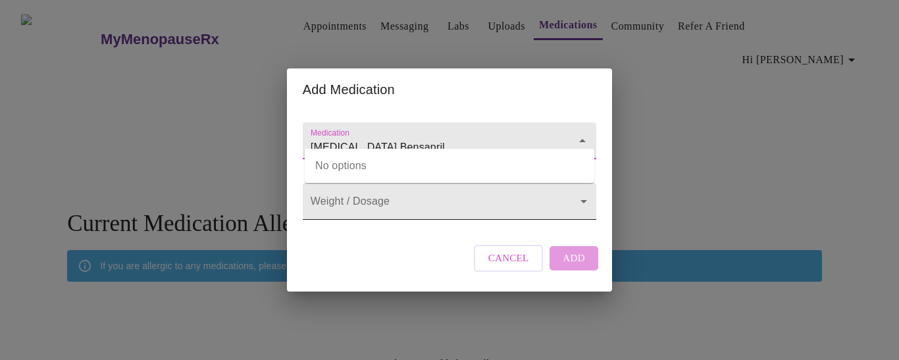
type input "Amlodipine Bensapril"
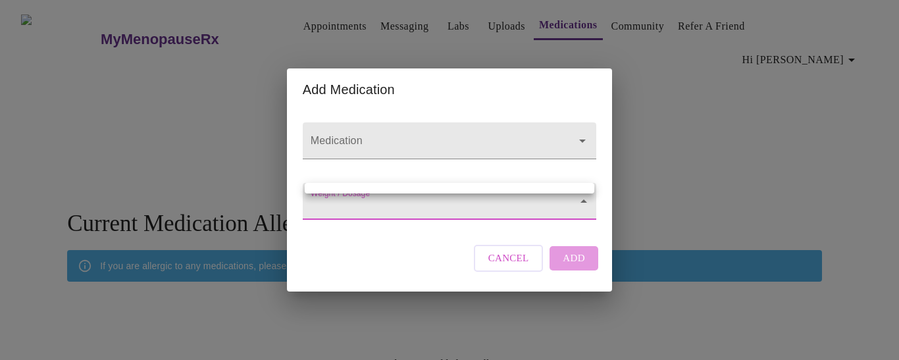
click at [455, 197] on body "MyMenopauseRx Appointments Messaging Labs Uploads Medications Community Refer a…" at bounding box center [449, 211] width 888 height 413
click at [435, 143] on div at bounding box center [449, 180] width 899 height 360
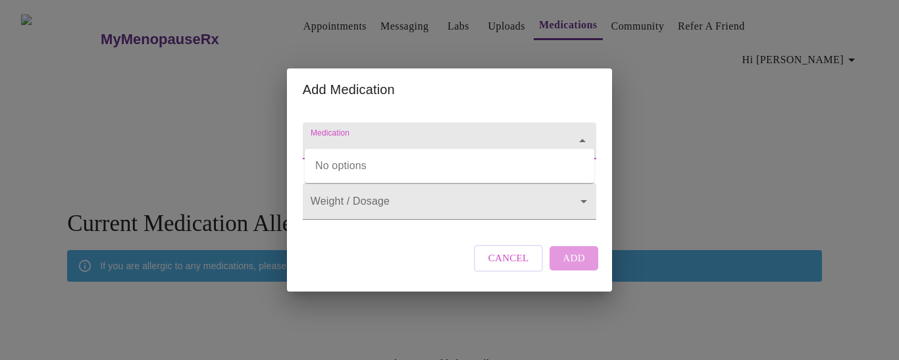
click at [421, 135] on input "Medication" at bounding box center [430, 147] width 245 height 24
click at [338, 167] on div "Medication" at bounding box center [449, 141] width 304 height 61
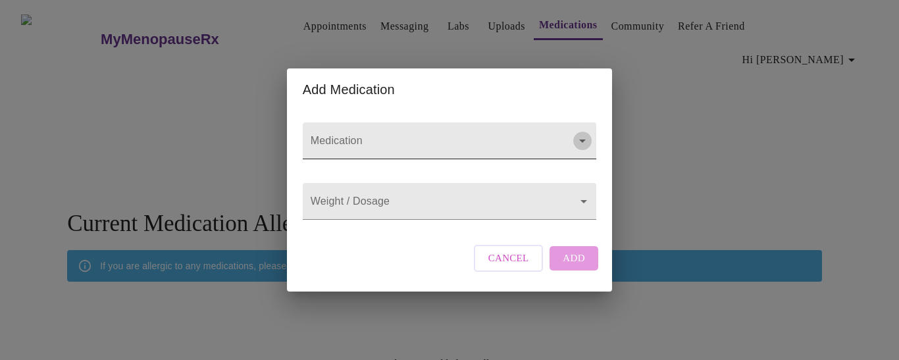
click at [577, 133] on icon "Open" at bounding box center [582, 141] width 16 height 16
click at [498, 266] on span "Cancel" at bounding box center [508, 257] width 41 height 17
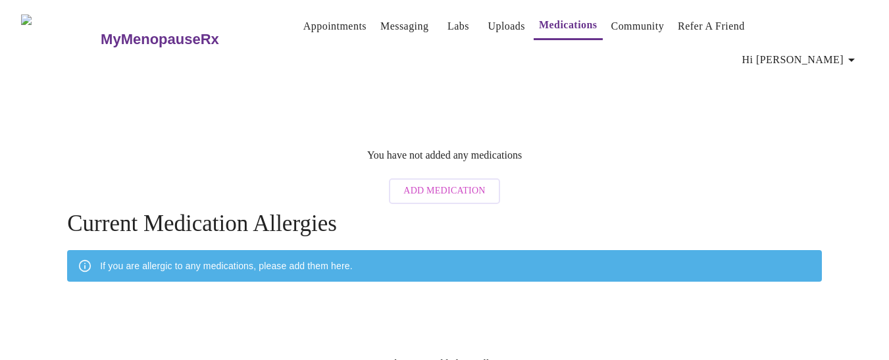
click at [447, 33] on link "Labs" at bounding box center [458, 26] width 22 height 18
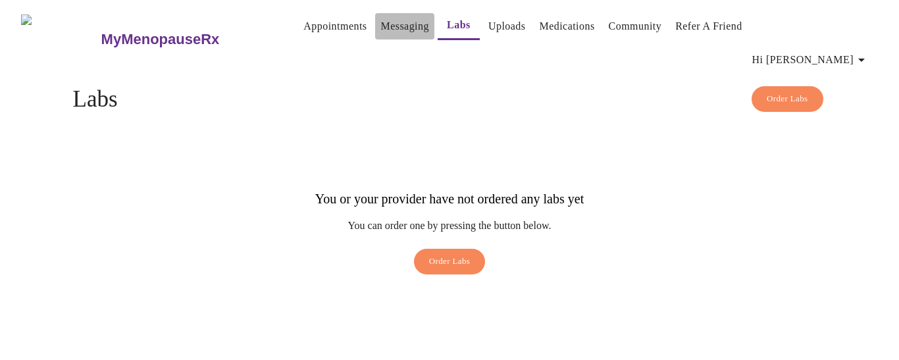
click at [380, 30] on link "Messaging" at bounding box center [404, 26] width 48 height 18
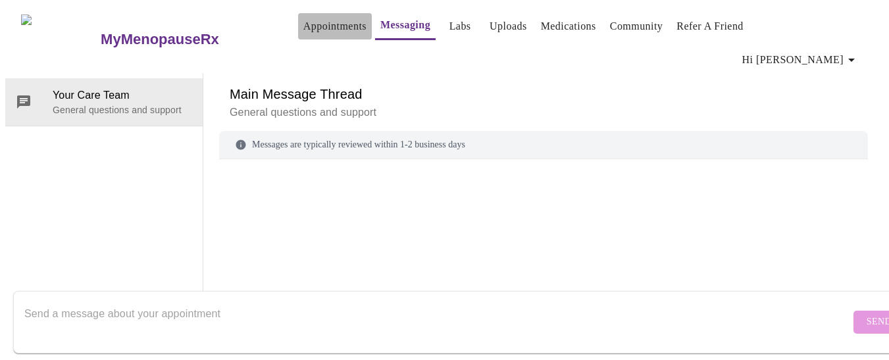
click at [298, 26] on div "MyMenopauseRx Appointments Messaging Labs Uploads Medications Community Refer a…" at bounding box center [444, 39] width 878 height 68
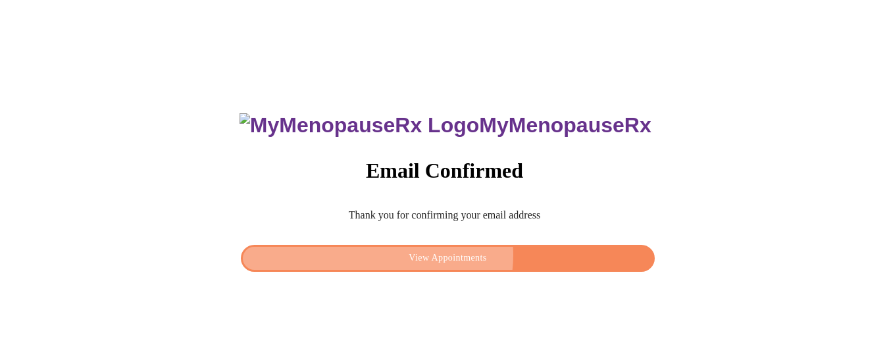
click at [463, 251] on span "View Appointments" at bounding box center [447, 258] width 383 height 16
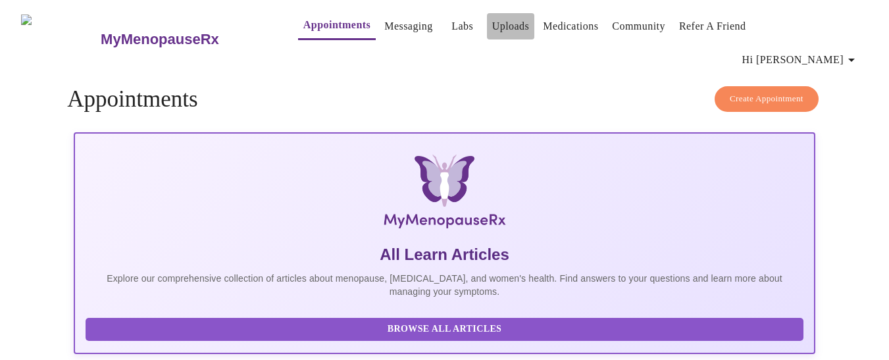
click at [492, 27] on link "Uploads" at bounding box center [510, 26] width 37 height 18
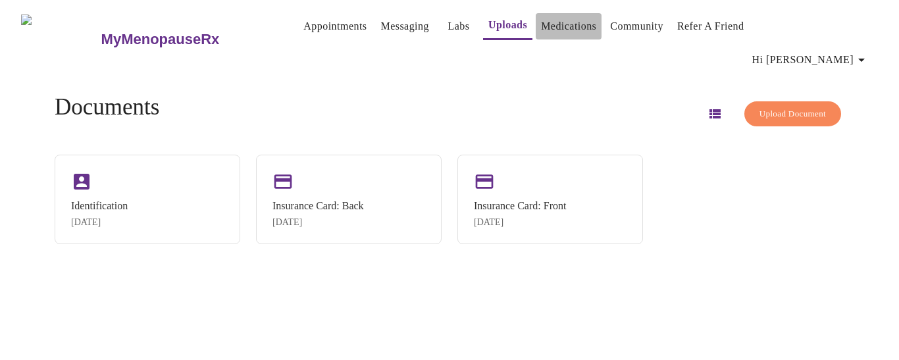
click at [552, 32] on link "Medications" at bounding box center [568, 26] width 55 height 18
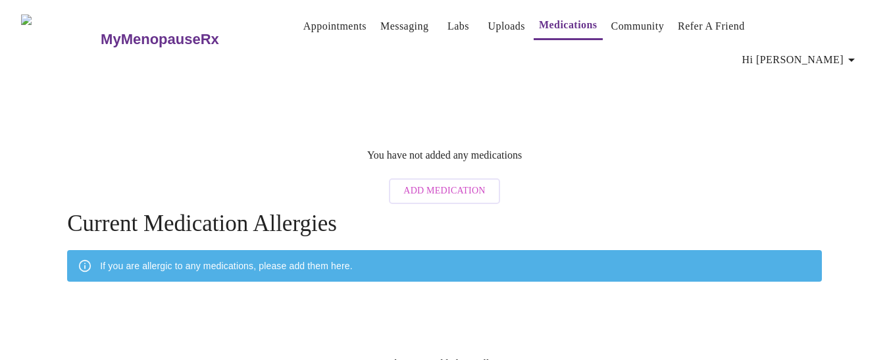
click at [410, 183] on span "Add Medication" at bounding box center [444, 191] width 82 height 16
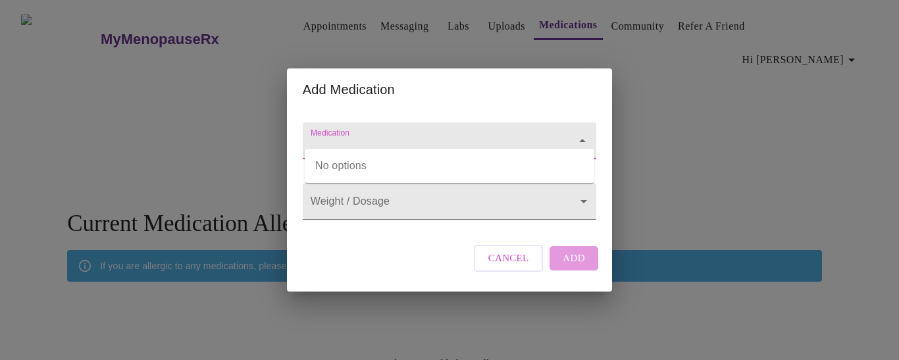
click at [402, 137] on input "Medication" at bounding box center [430, 147] width 245 height 24
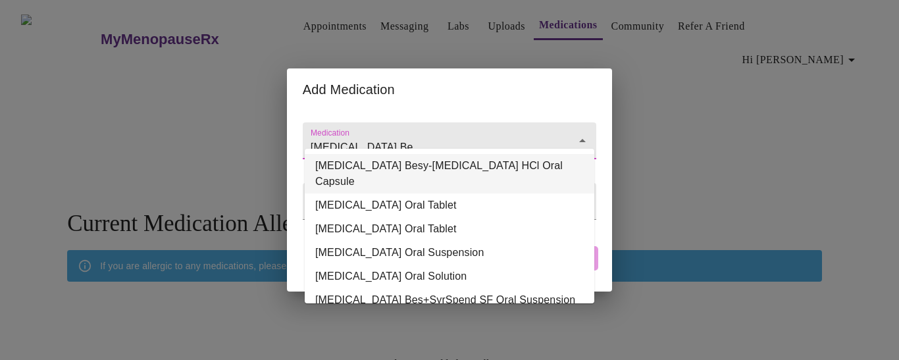
click at [516, 162] on li "amLODIPine Besy-Benazepril HCl Oral Capsule" at bounding box center [449, 173] width 289 height 39
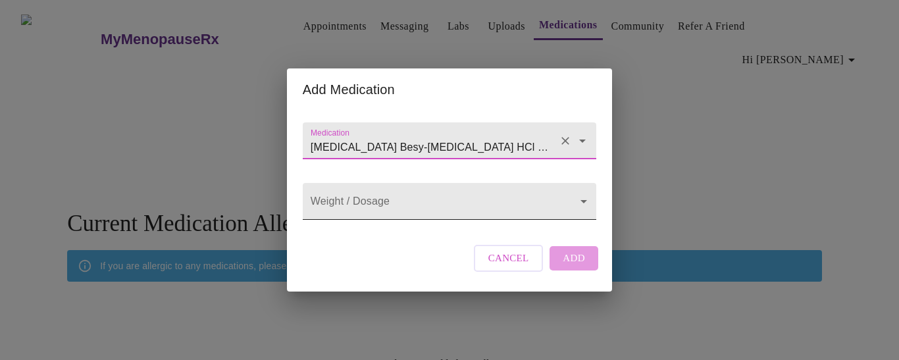
type input "amLODIPine Besy-Benazepril HCl Oral Capsule"
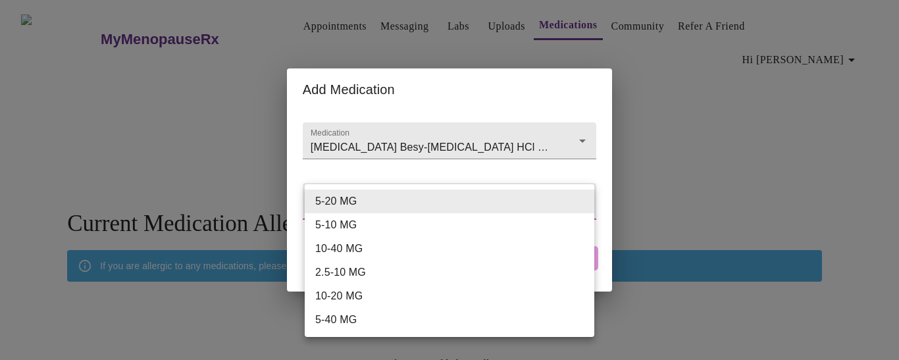
click at [576, 203] on body "MyMenopauseRx Appointments Messaging Labs Uploads Medications Community Refer a…" at bounding box center [449, 211] width 888 height 413
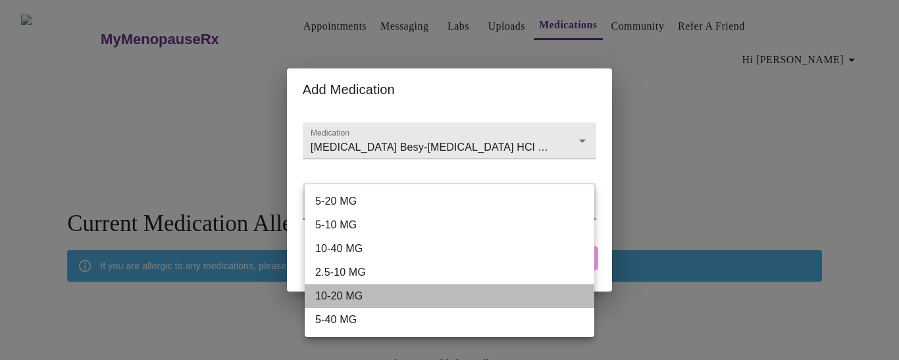
click at [344, 300] on li "10-20 MG" at bounding box center [449, 296] width 289 height 24
type input "10-20 MG"
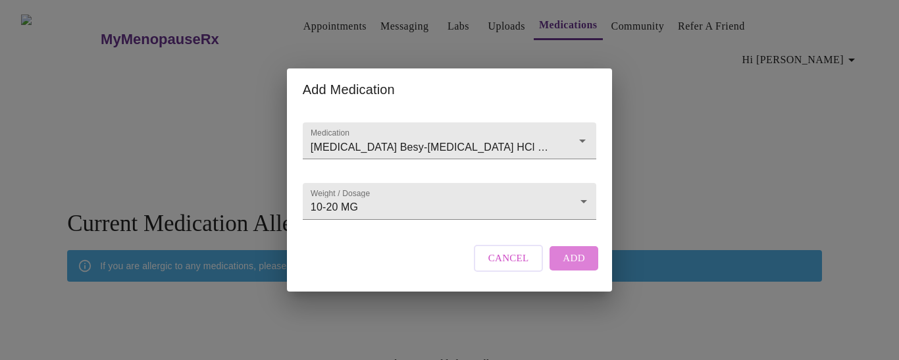
click at [570, 266] on span "Add" at bounding box center [573, 257] width 22 height 17
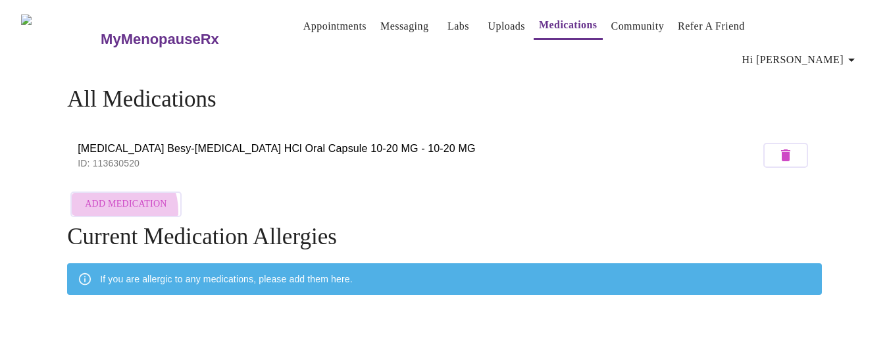
click at [112, 196] on span "Add Medication" at bounding box center [126, 204] width 82 height 16
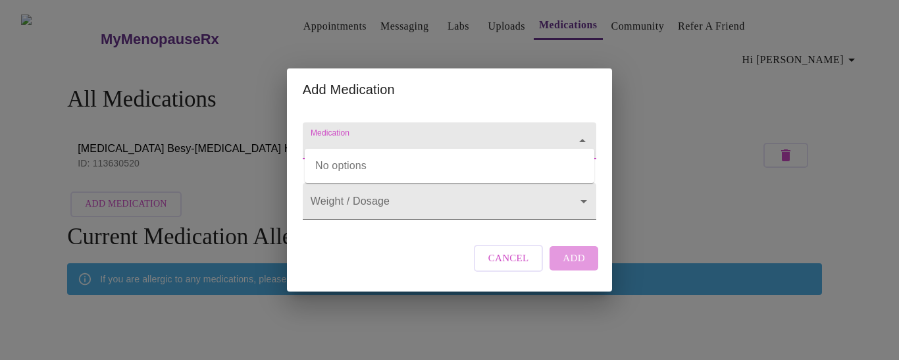
click at [337, 135] on input "Medication" at bounding box center [430, 147] width 245 height 24
type input "l"
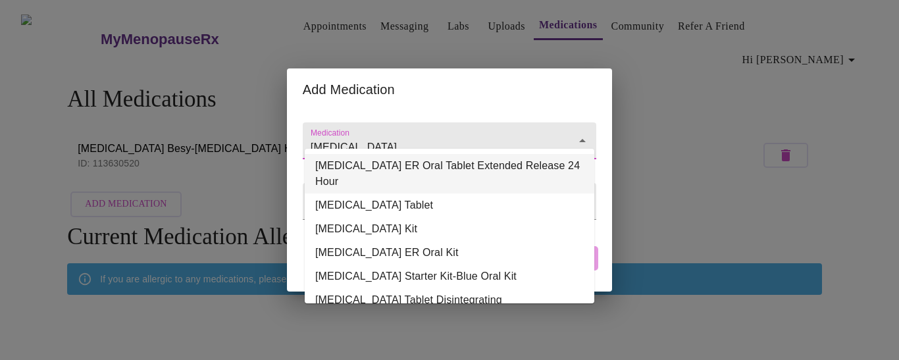
click at [344, 163] on li "lamoTRIgine ER Oral Tablet Extended Release 24 Hour" at bounding box center [449, 173] width 289 height 39
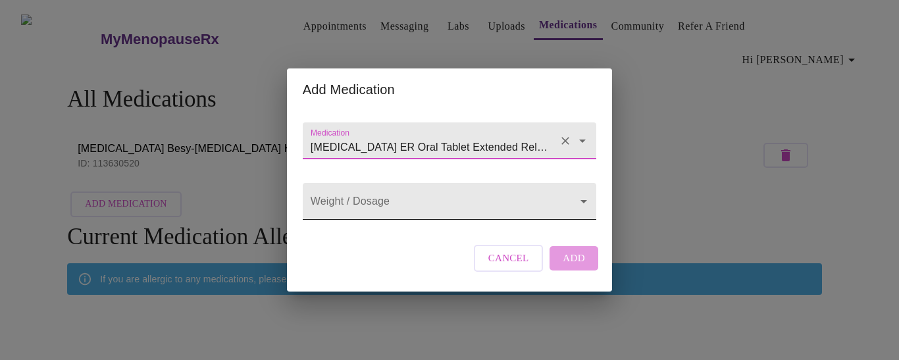
type input "lamoTRIgine ER Oral Tablet Extended Release 24 Hour"
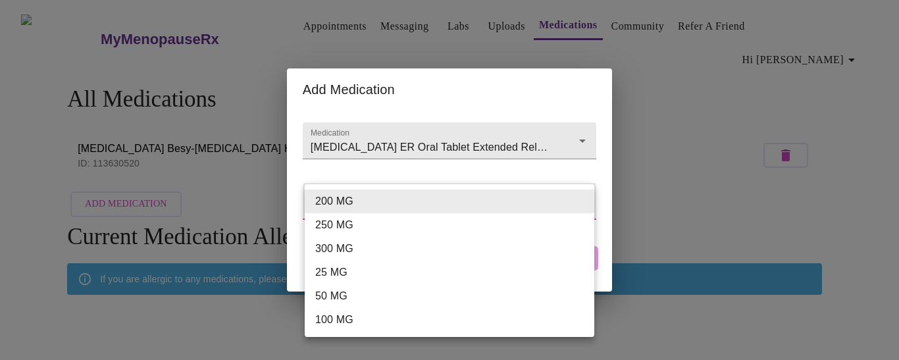
click at [353, 197] on body "MyMenopauseRx Appointments Messaging Labs Uploads Medications Community Refer a…" at bounding box center [449, 218] width 888 height 426
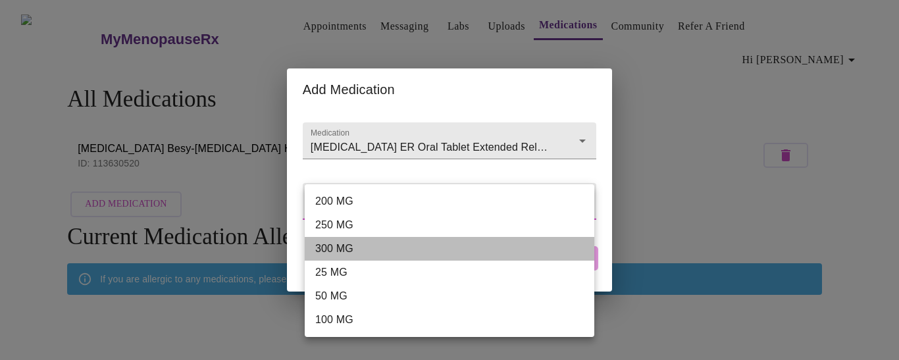
click at [340, 247] on li "300 MG" at bounding box center [449, 249] width 289 height 24
type input "300 MG"
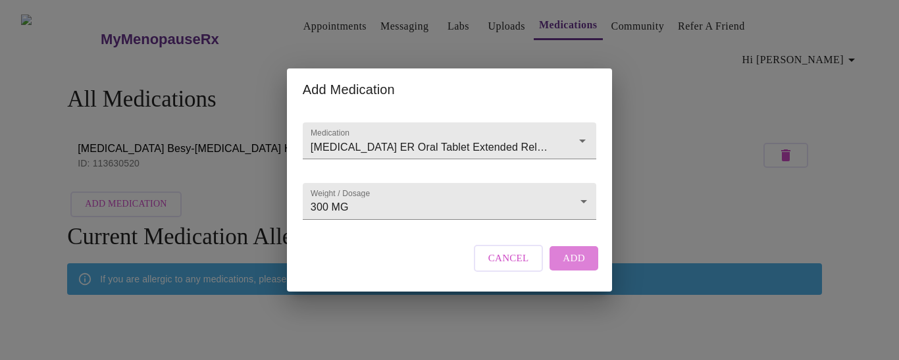
click at [566, 266] on span "Add" at bounding box center [573, 257] width 22 height 17
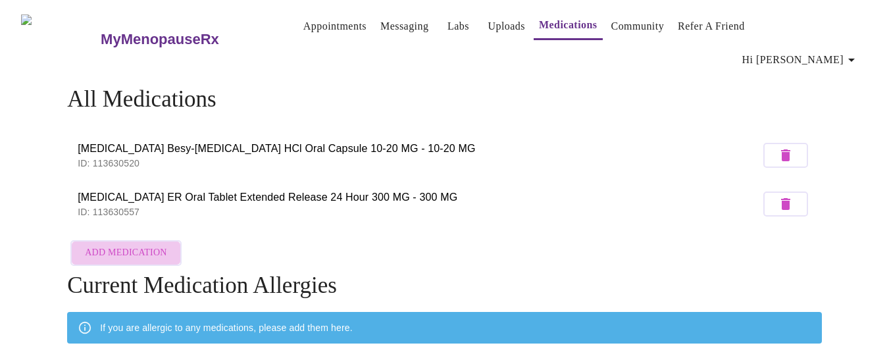
click at [135, 245] on span "Add Medication" at bounding box center [126, 253] width 82 height 16
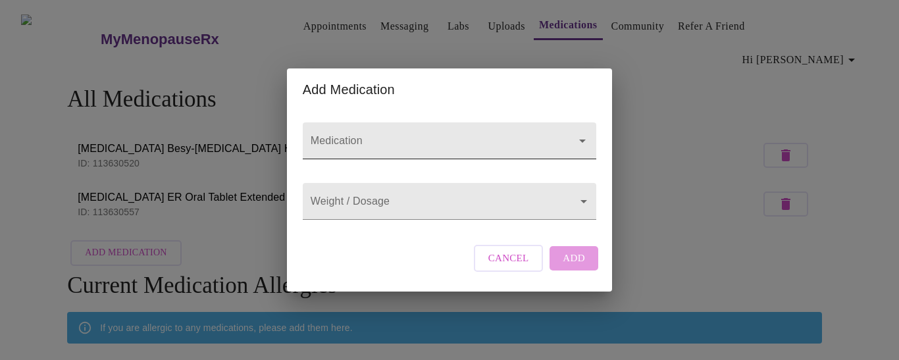
click at [431, 137] on input "Medication" at bounding box center [430, 147] width 245 height 24
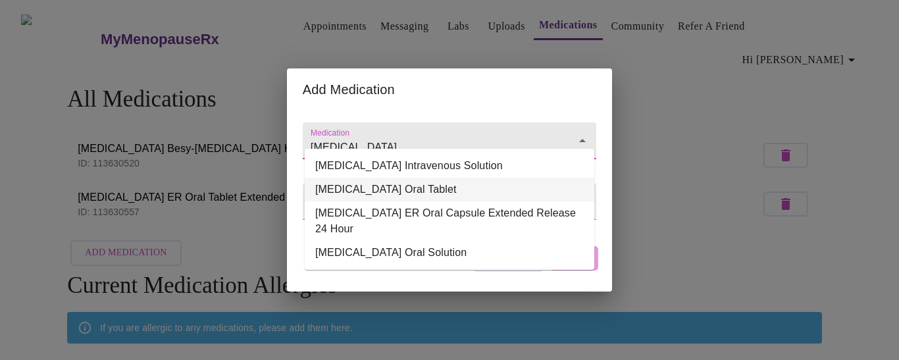
click at [413, 187] on li "Lacosamide Oral Tablet" at bounding box center [449, 190] width 289 height 24
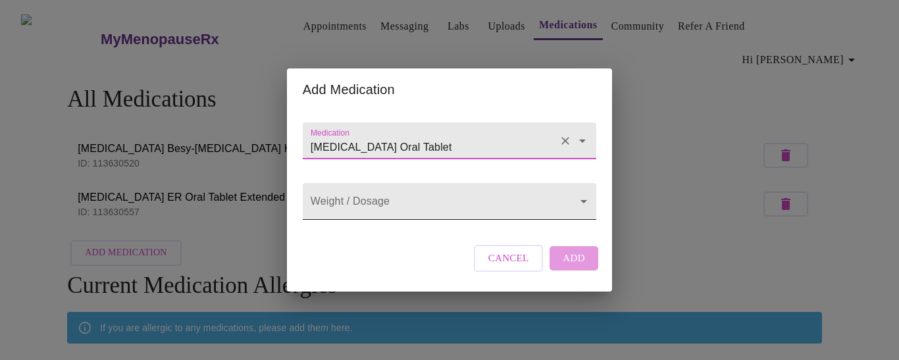
type input "Lacosamide Oral Tablet"
click at [422, 201] on body "MyMenopauseRx Appointments Messaging Labs Uploads Medications Community Refer a…" at bounding box center [449, 242] width 888 height 475
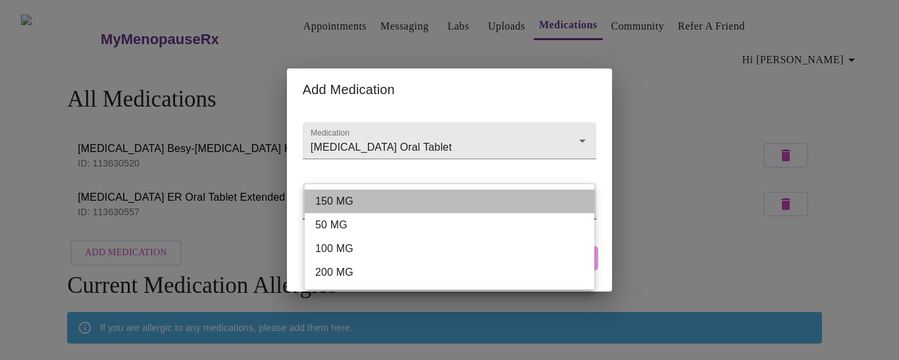
click at [376, 195] on li "150 MG" at bounding box center [449, 201] width 289 height 24
type input "150 MG"
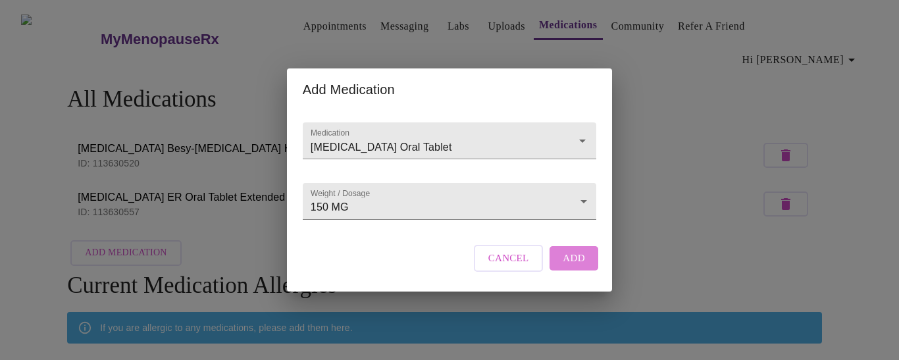
click at [578, 266] on span "Add" at bounding box center [573, 257] width 22 height 17
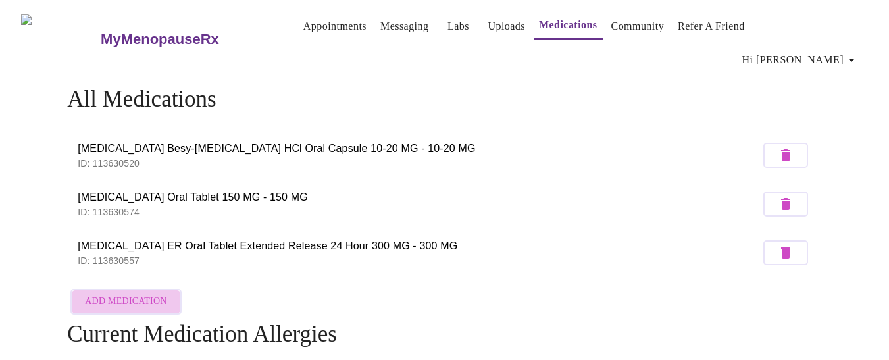
click at [134, 293] on span "Add Medication" at bounding box center [126, 301] width 82 height 16
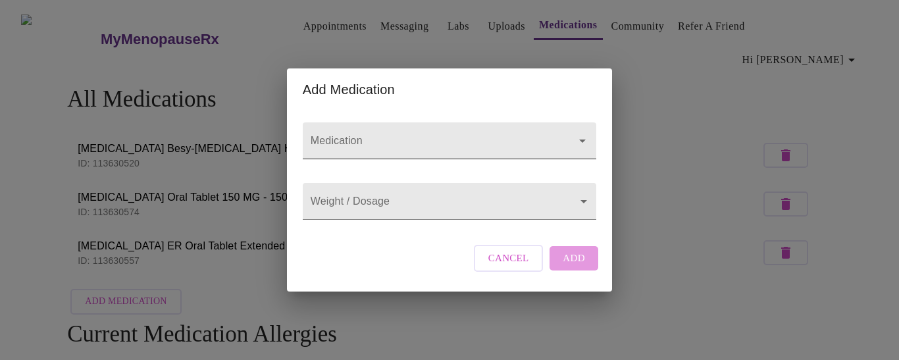
click at [385, 135] on input "Medication" at bounding box center [430, 147] width 245 height 24
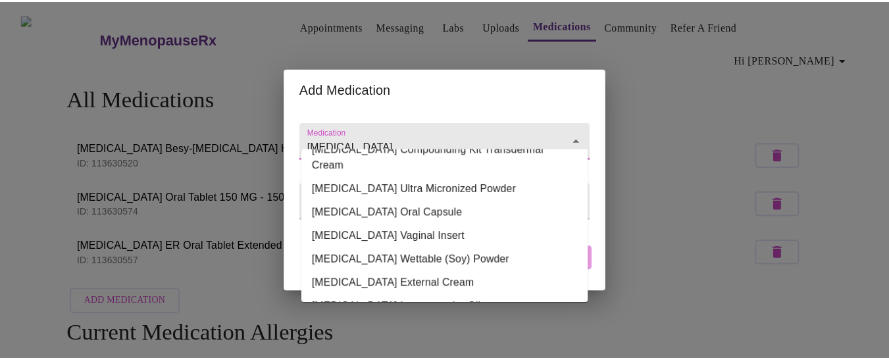
scroll to position [201, 0]
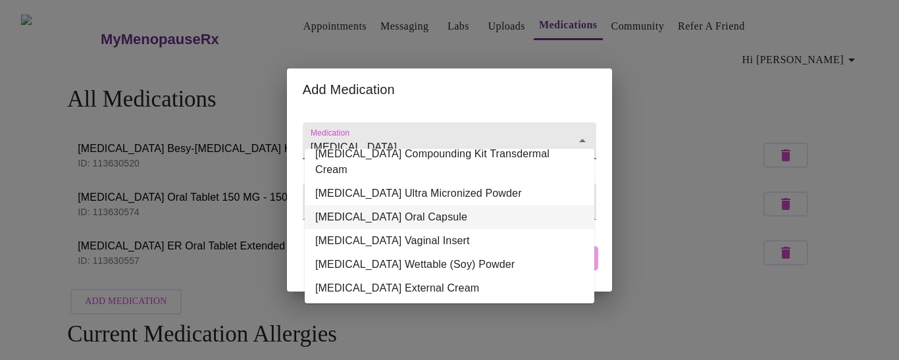
click at [438, 205] on li "Progesterone Oral Capsule" at bounding box center [449, 217] width 289 height 24
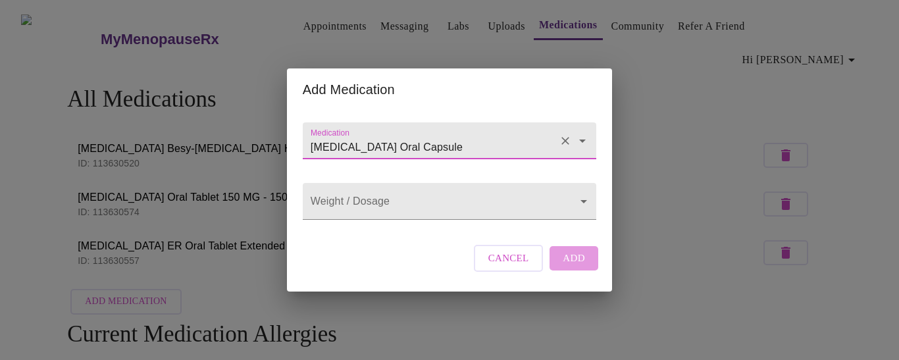
type input "Progesterone Oral Capsule"
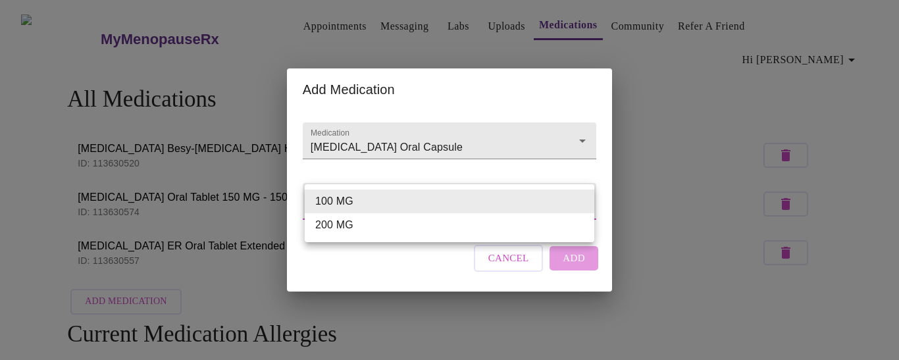
click at [438, 198] on body "MyMenopauseRx Appointments Messaging Labs Uploads Medications Community Refer a…" at bounding box center [449, 267] width 888 height 524
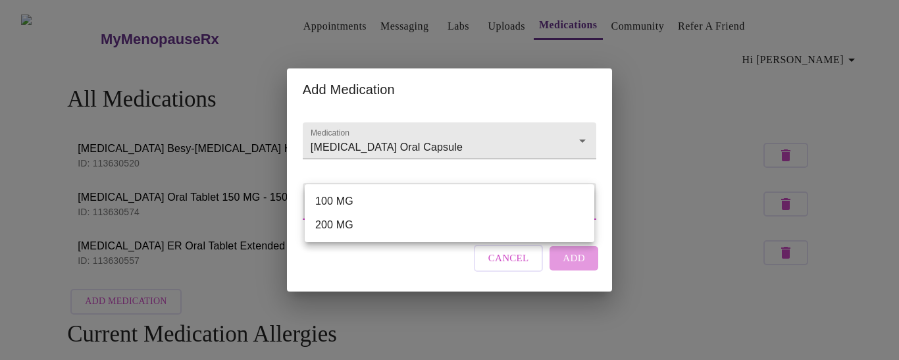
click at [372, 195] on li "100 MG" at bounding box center [449, 201] width 289 height 24
type input "100 MG"
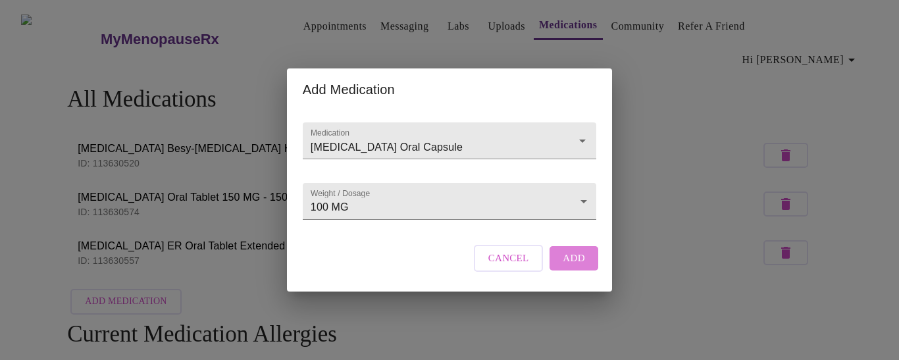
click at [578, 266] on span "Add" at bounding box center [573, 257] width 22 height 17
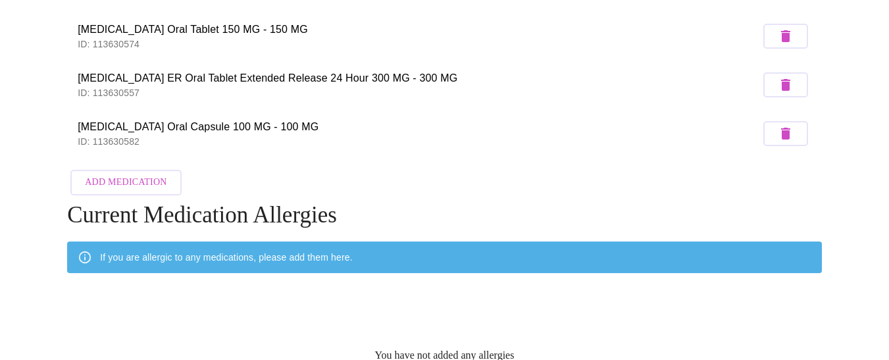
scroll to position [171, 0]
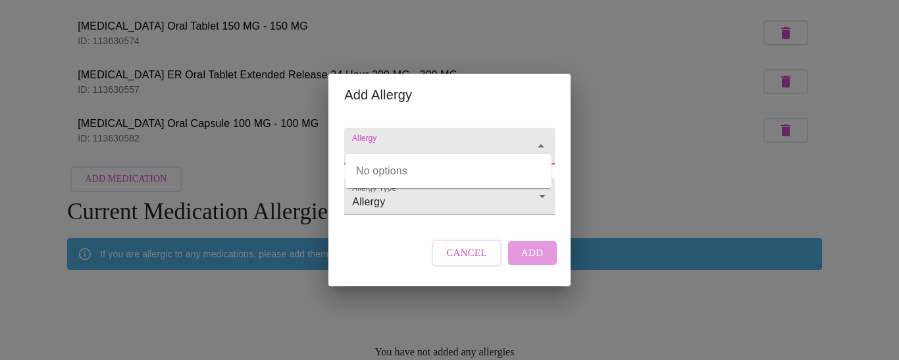
click at [420, 140] on input "Allergy" at bounding box center [430, 152] width 162 height 24
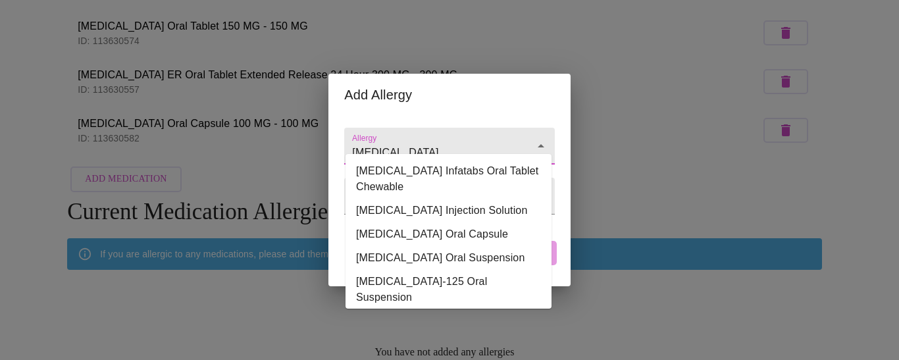
click at [412, 168] on li "Dilantin Infatabs Oral Tablet Chewable" at bounding box center [448, 178] width 206 height 39
type input "Dilantin Infatabs Oral Tablet Chewable"
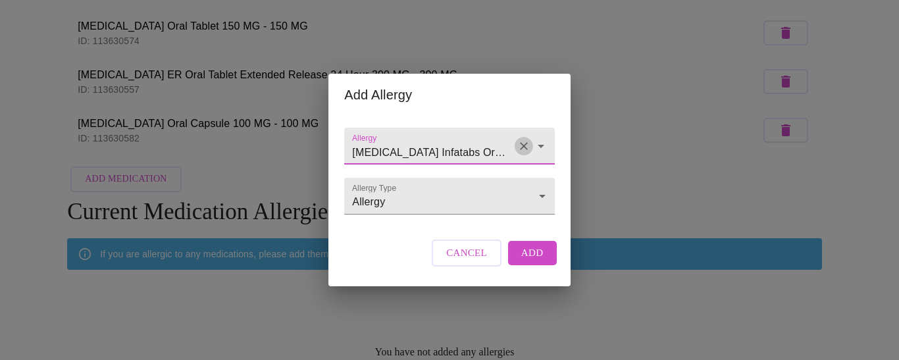
click at [521, 143] on icon "Clear" at bounding box center [524, 147] width 8 height 8
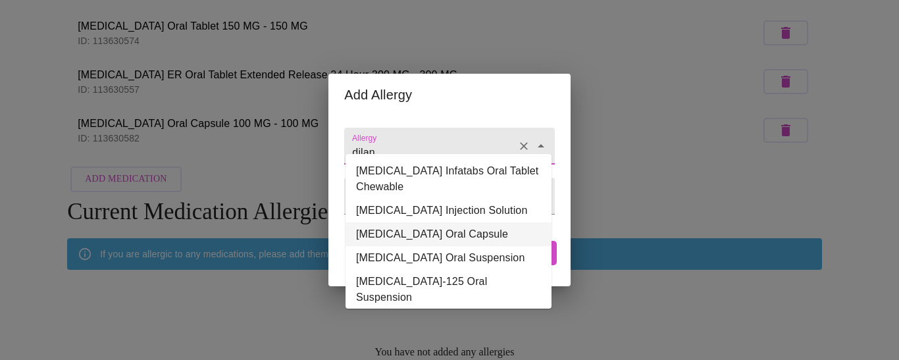
click at [465, 230] on li "Dilantin Oral Capsule" at bounding box center [448, 234] width 206 height 24
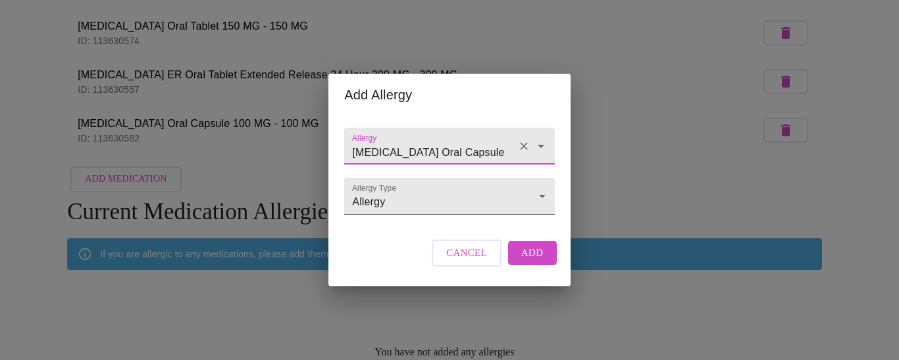
type input "Dilantin Oral Capsule"
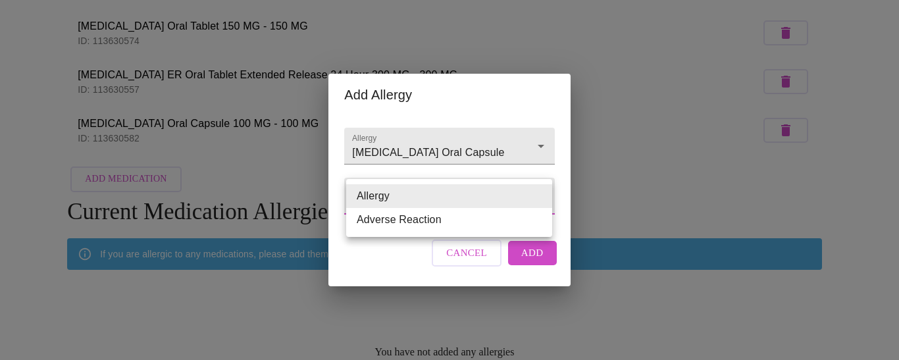
click at [533, 199] on body "MyMenopauseRx Appointments Messaging Labs Uploads Medications Community Refer a…" at bounding box center [449, 120] width 888 height 572
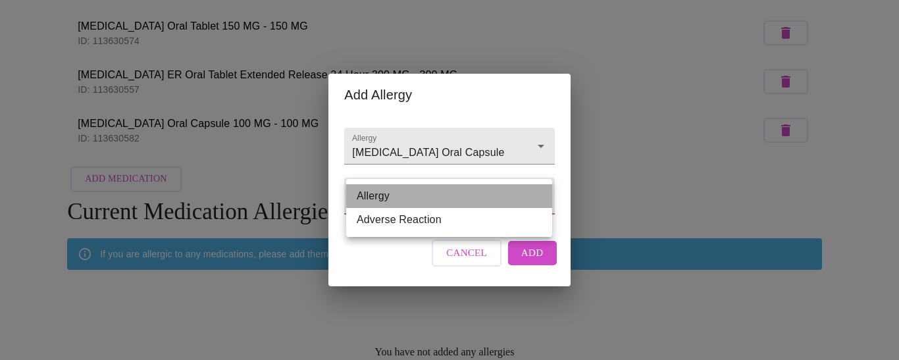
click at [533, 199] on li "Allergy" at bounding box center [449, 196] width 206 height 24
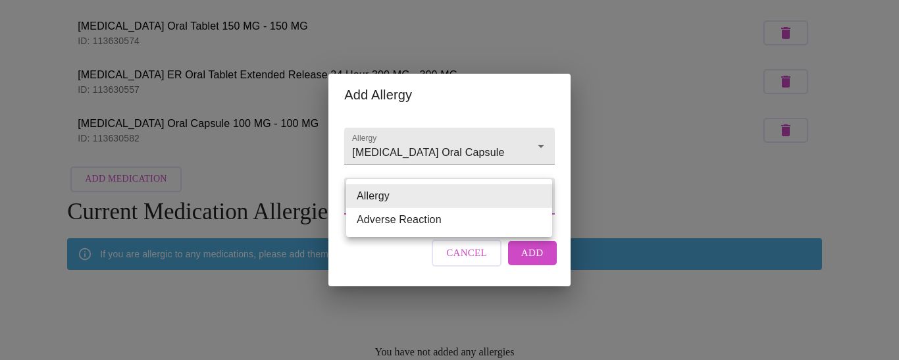
click at [532, 201] on body "MyMenopauseRx Appointments Messaging Labs Uploads Medications Community Refer a…" at bounding box center [449, 120] width 888 height 572
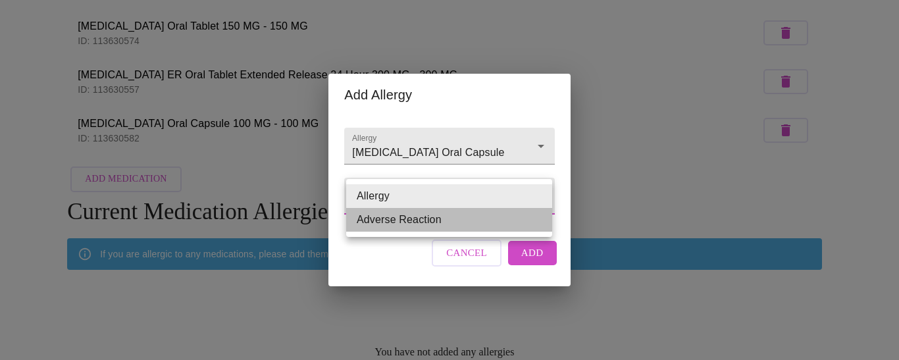
click at [520, 219] on li "Adverse Reaction" at bounding box center [449, 220] width 206 height 24
type input "Adverse Reaction"
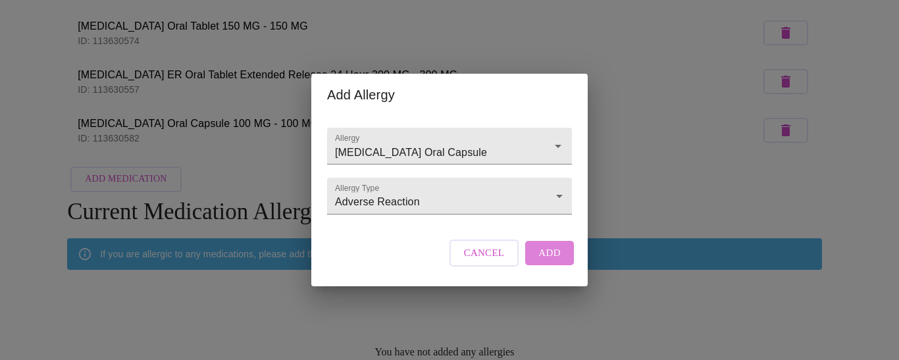
click at [555, 261] on span "Add" at bounding box center [549, 252] width 22 height 17
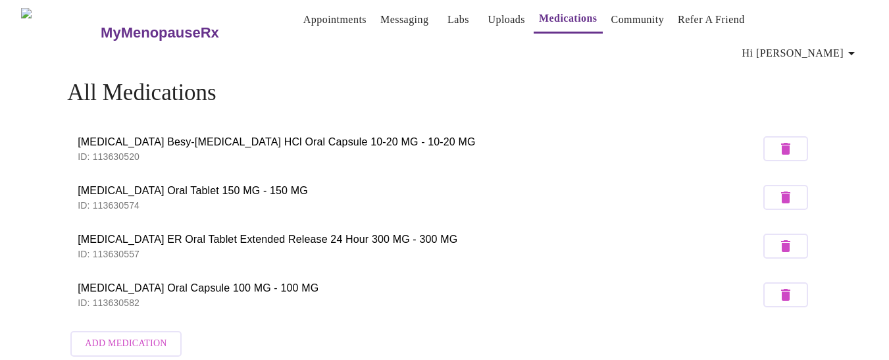
scroll to position [0, 0]
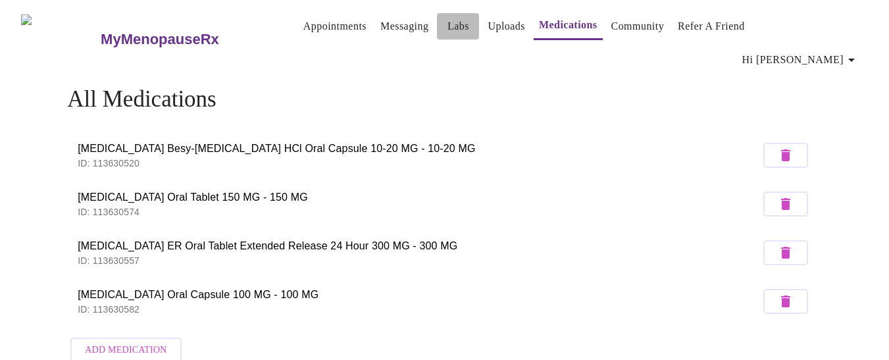
click at [447, 27] on link "Labs" at bounding box center [458, 26] width 22 height 18
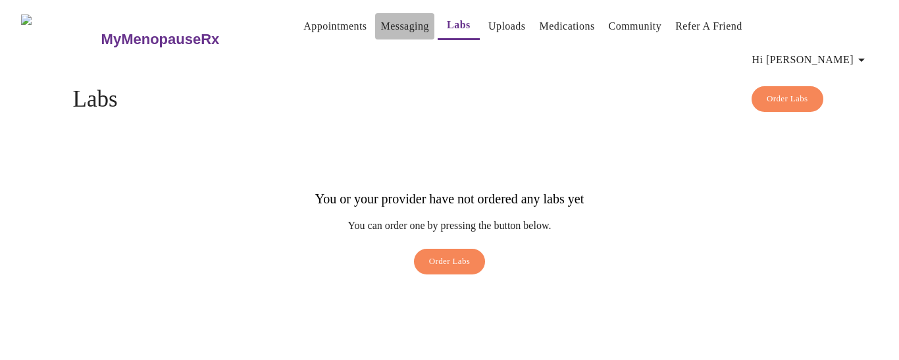
click at [381, 32] on link "Messaging" at bounding box center [404, 26] width 48 height 18
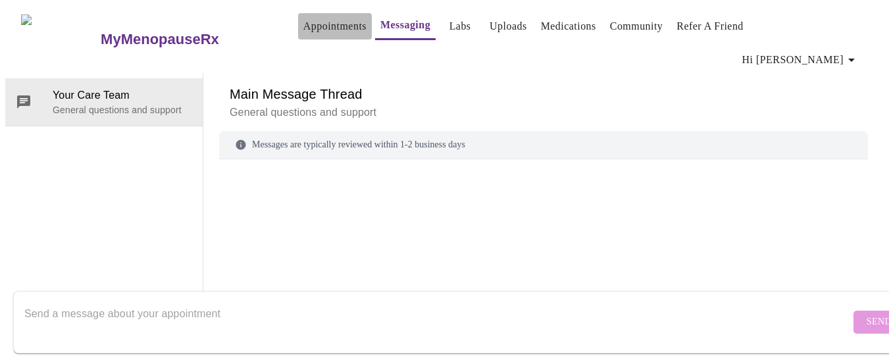
click at [303, 31] on link "Appointments" at bounding box center [334, 26] width 63 height 18
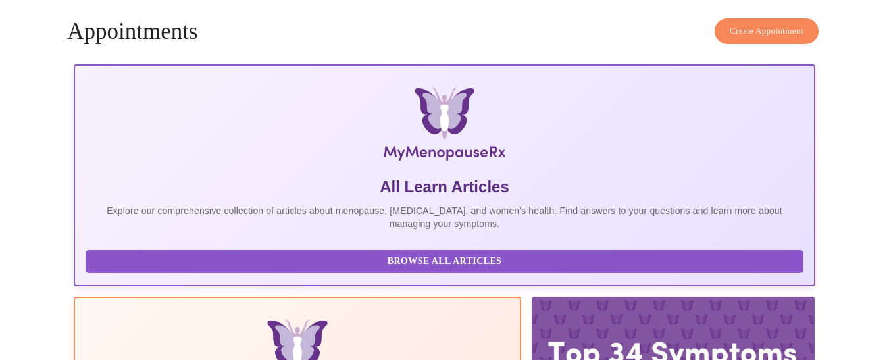
scroll to position [136, 0]
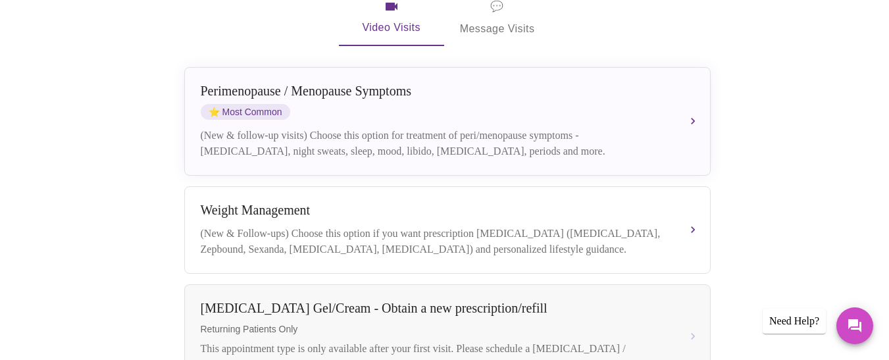
scroll to position [297, 0]
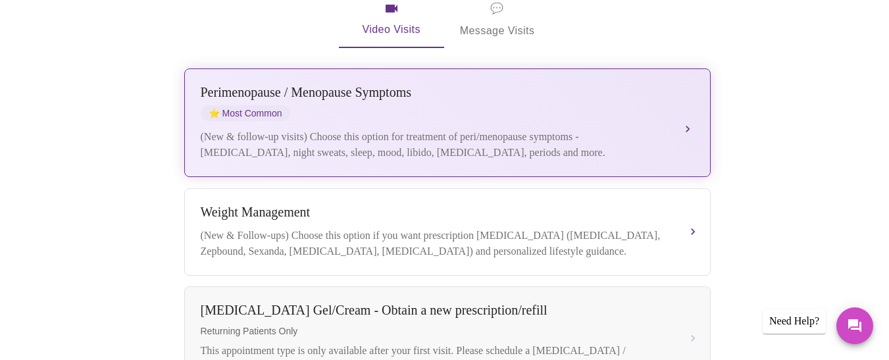
click at [610, 129] on div "(New & follow-up visits) Choose this option for treatment of peri/menopause sym…" at bounding box center [434, 145] width 467 height 32
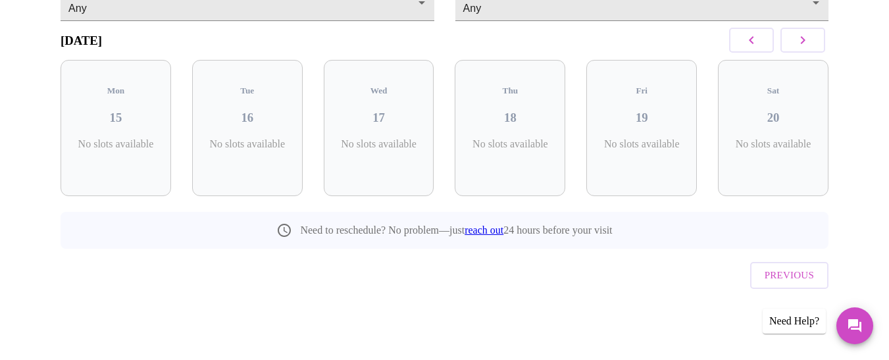
scroll to position [135, 0]
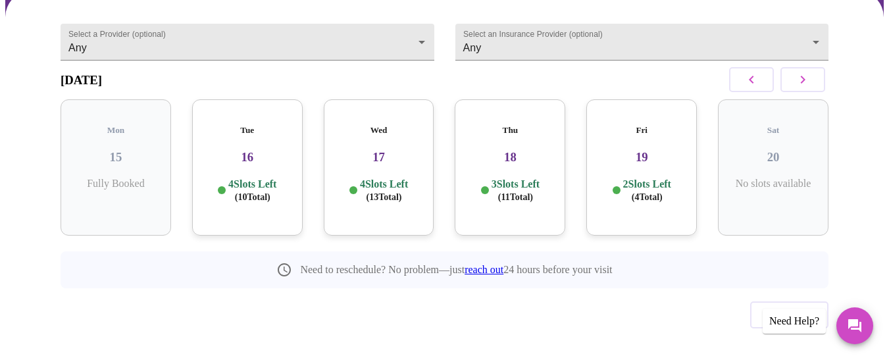
click at [278, 178] on div "4 Slots Left ( 10 Total)" at bounding box center [247, 191] width 89 height 26
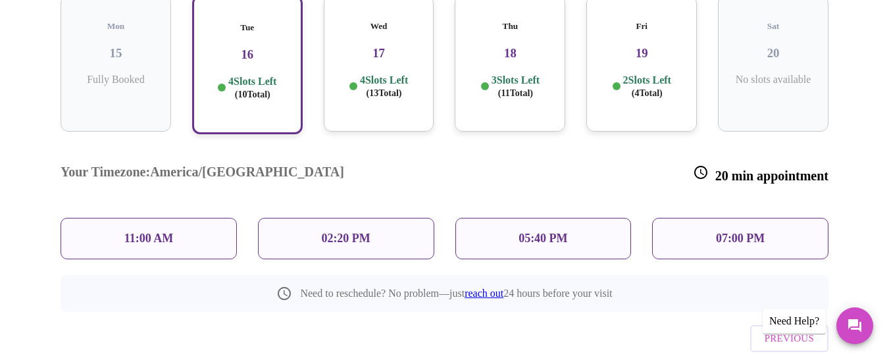
scroll to position [241, 0]
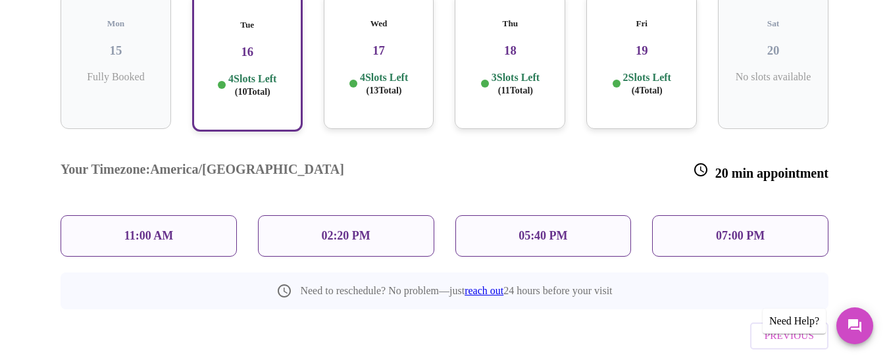
click at [480, 215] on div "05:40 PM" at bounding box center [543, 235] width 176 height 41
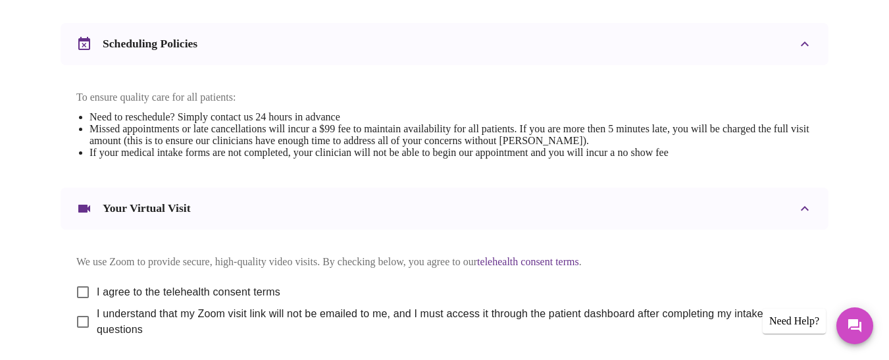
scroll to position [526, 0]
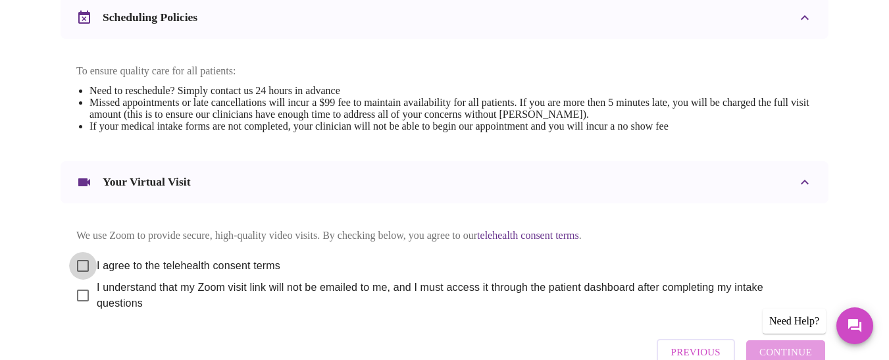
click at [74, 252] on input "I agree to the telehealth consent terms" at bounding box center [83, 266] width 28 height 28
checkbox input "true"
click at [76, 286] on input "I understand that my Zoom visit link will not be emailed to me, and I must acce…" at bounding box center [83, 296] width 28 height 28
checkbox input "true"
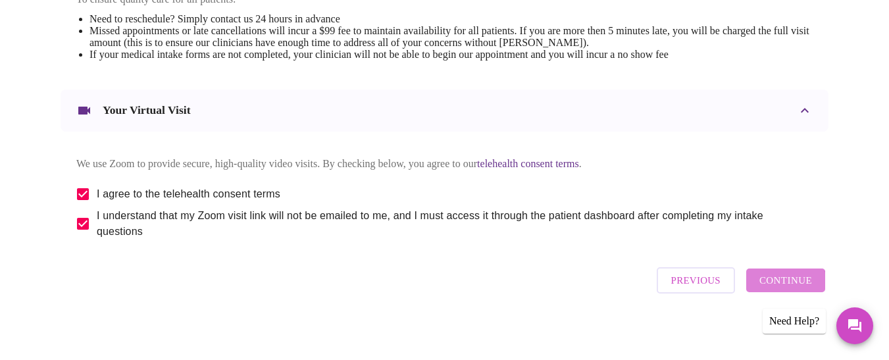
click at [787, 286] on span "Continue" at bounding box center [785, 280] width 53 height 17
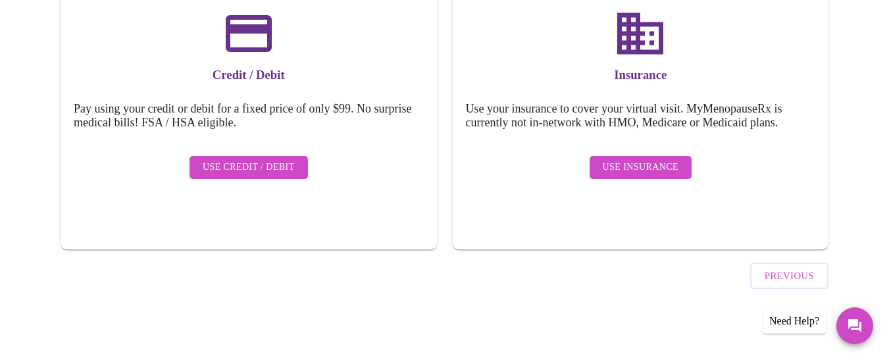
scroll to position [200, 0]
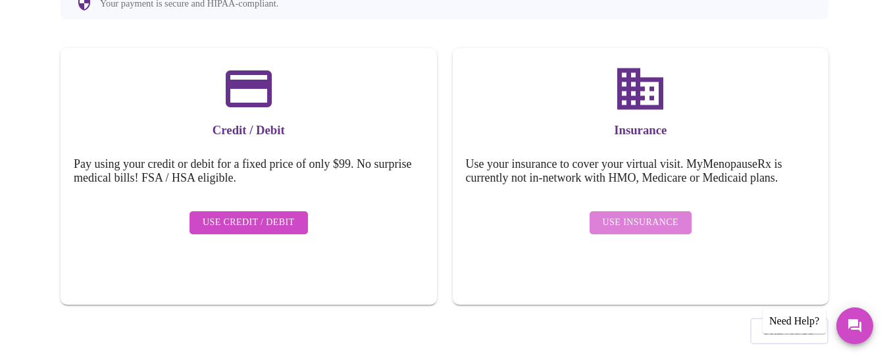
click at [645, 214] on span "Use Insurance" at bounding box center [641, 222] width 76 height 16
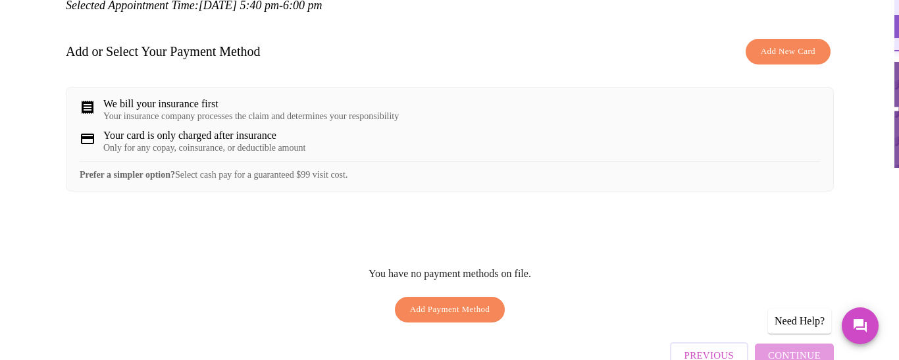
scroll to position [184, 0]
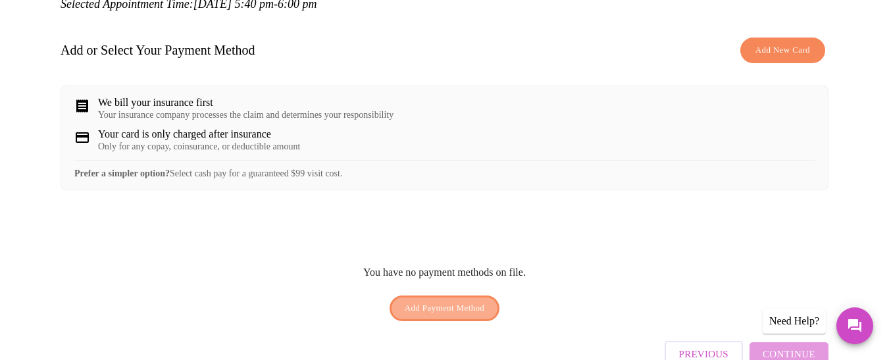
click at [413, 304] on span "Add Payment Method" at bounding box center [445, 308] width 80 height 15
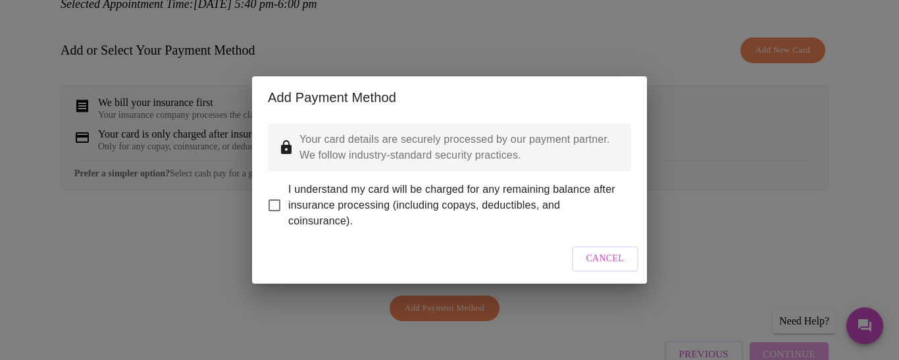
click at [273, 197] on input "I understand my card will be charged for any remaining balance after insurance …" at bounding box center [274, 205] width 28 height 28
checkbox input "true"
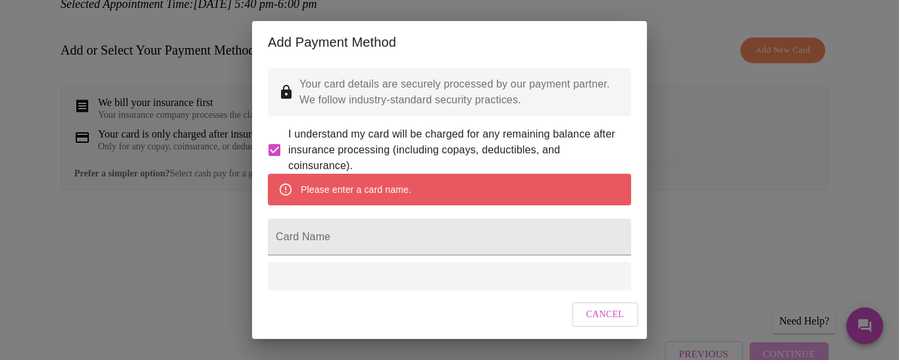
click at [293, 205] on div "Please enter a card name." at bounding box center [449, 190] width 363 height 32
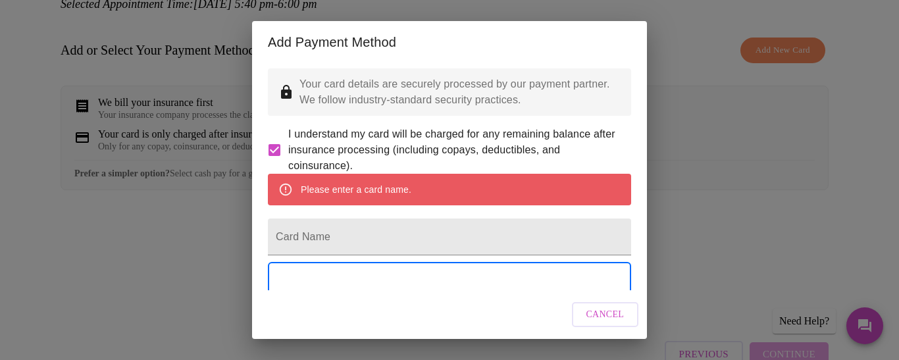
scroll to position [26, 0]
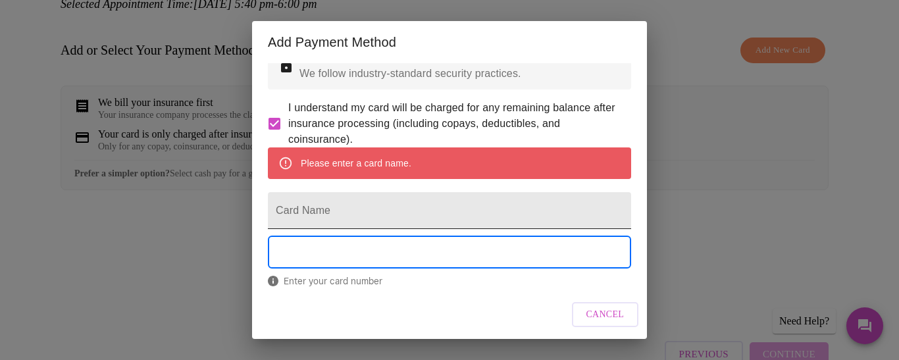
click at [298, 229] on input "Card Name" at bounding box center [449, 210] width 363 height 37
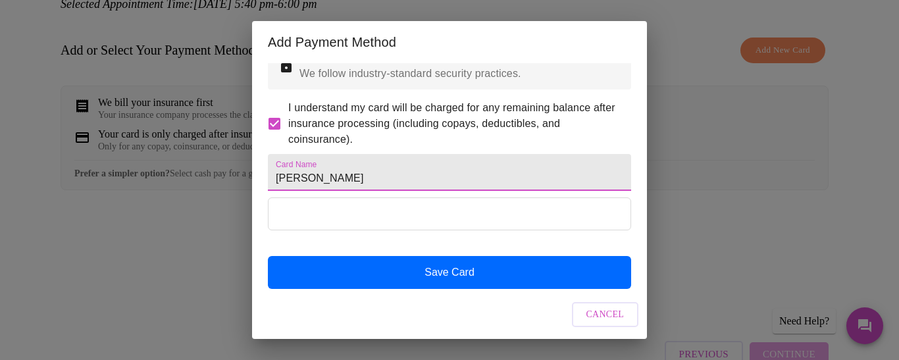
type input "Kimberly Coleman"
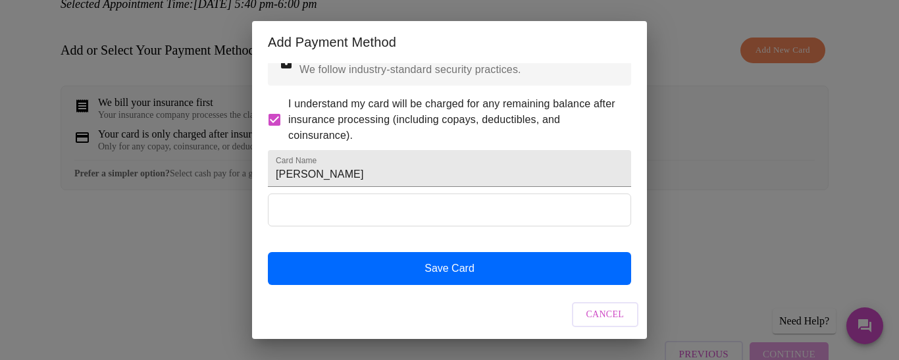
scroll to position [64, 0]
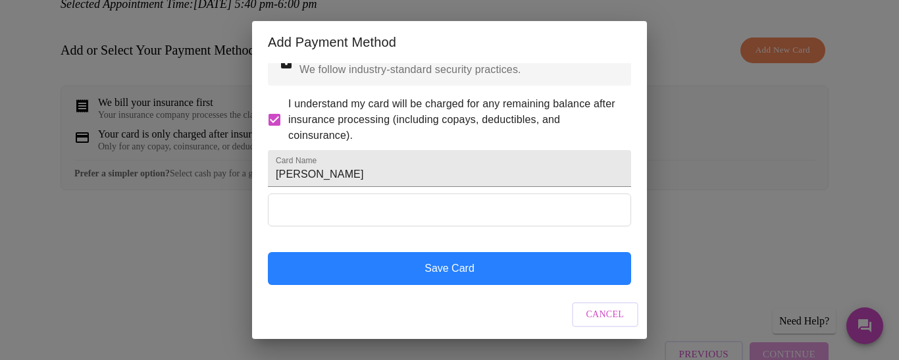
click at [571, 276] on button "Save Card" at bounding box center [449, 268] width 363 height 33
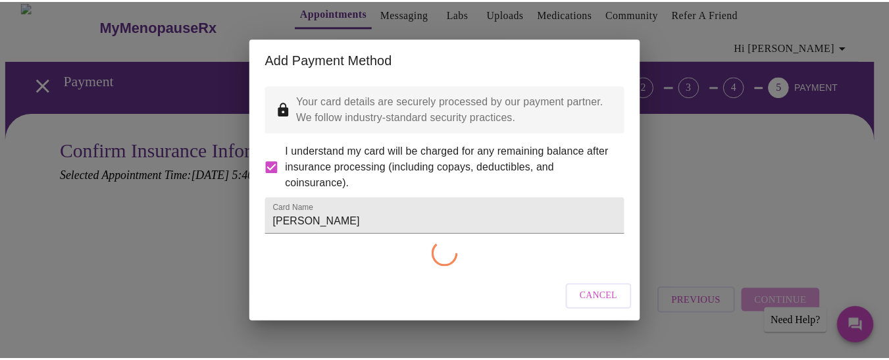
scroll to position [0, 0]
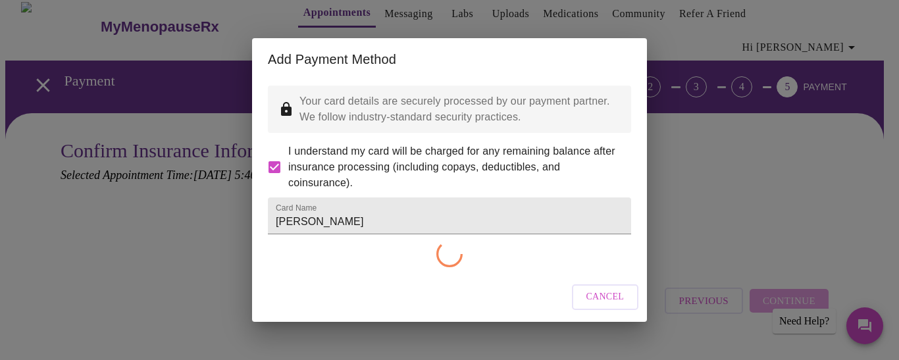
checkbox input "false"
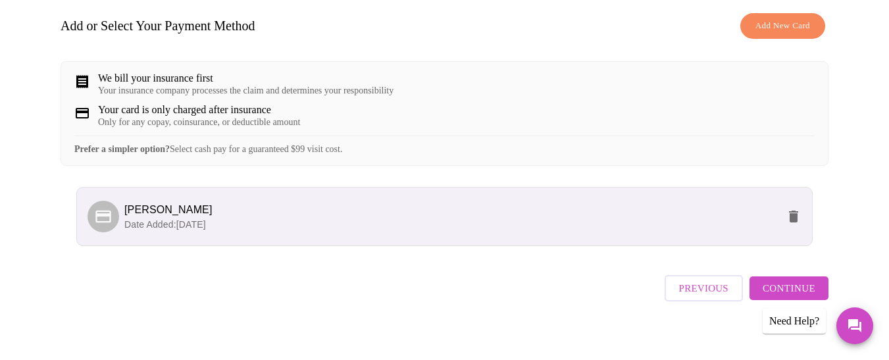
scroll to position [213, 0]
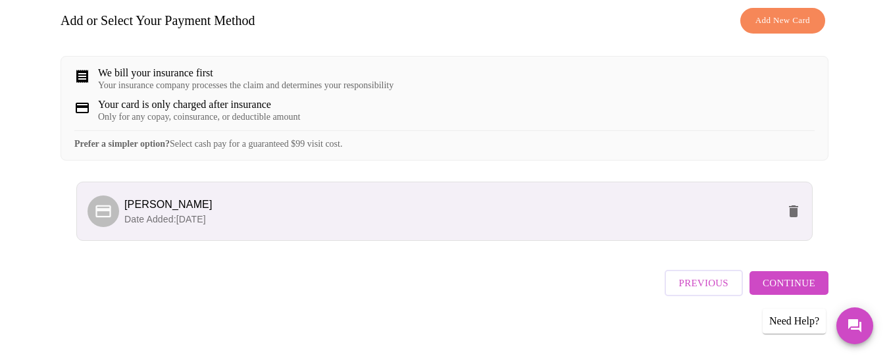
click at [792, 284] on span "Continue" at bounding box center [788, 282] width 53 height 17
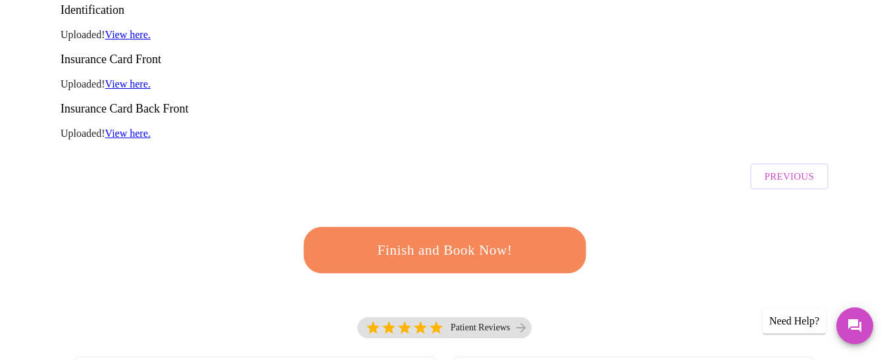
scroll to position [277, 0]
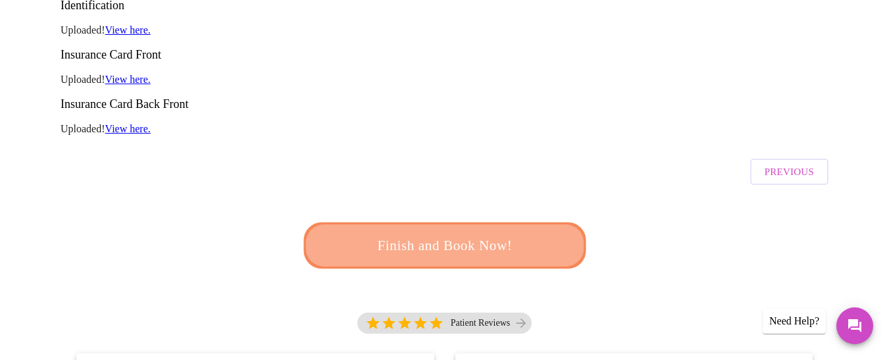
click at [505, 234] on span "Finish and Book Now!" at bounding box center [444, 246] width 244 height 24
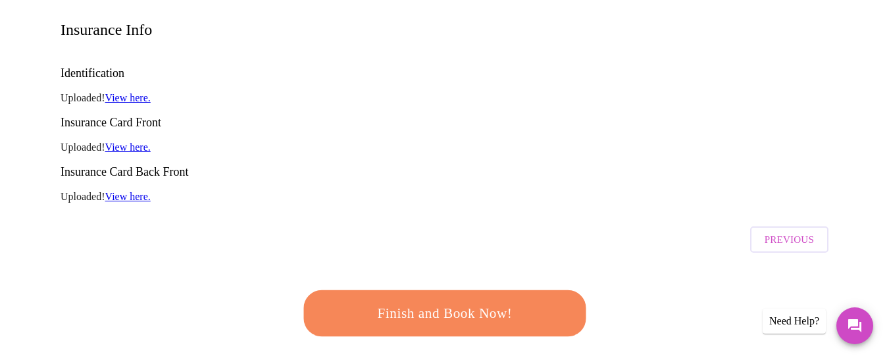
scroll to position [214, 0]
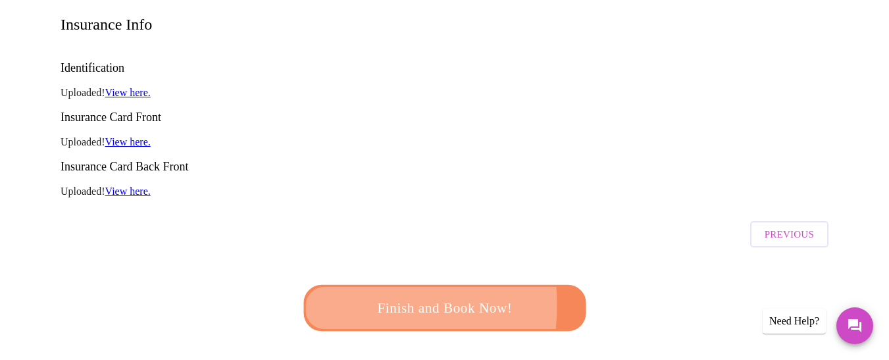
click at [333, 285] on button "Finish and Book Now!" at bounding box center [444, 308] width 283 height 46
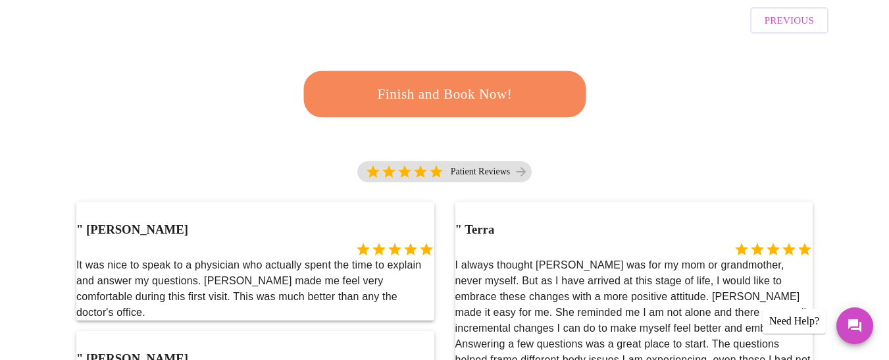
scroll to position [0, 0]
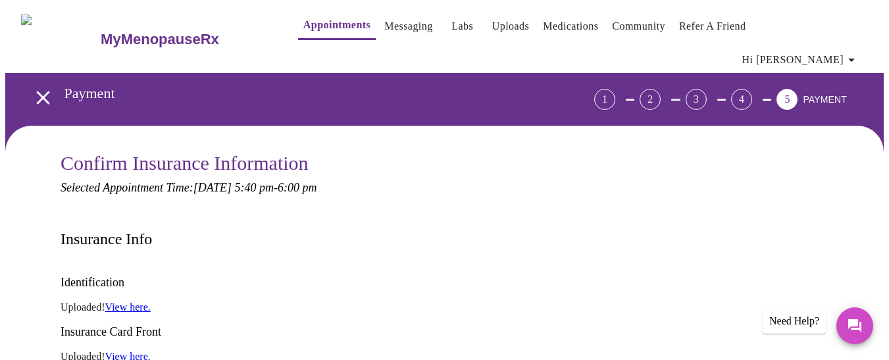
click at [797, 89] on div "5" at bounding box center [786, 99] width 21 height 21
click at [752, 89] on div "4" at bounding box center [741, 99] width 21 height 21
click at [306, 21] on link "Appointments" at bounding box center [336, 25] width 67 height 18
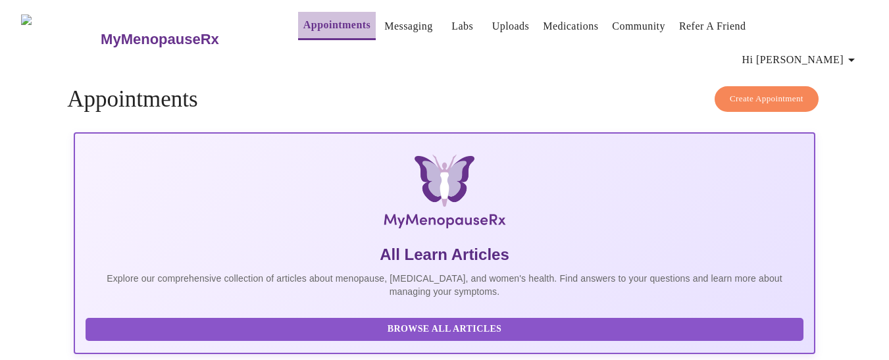
click at [315, 29] on link "Appointments" at bounding box center [336, 25] width 67 height 18
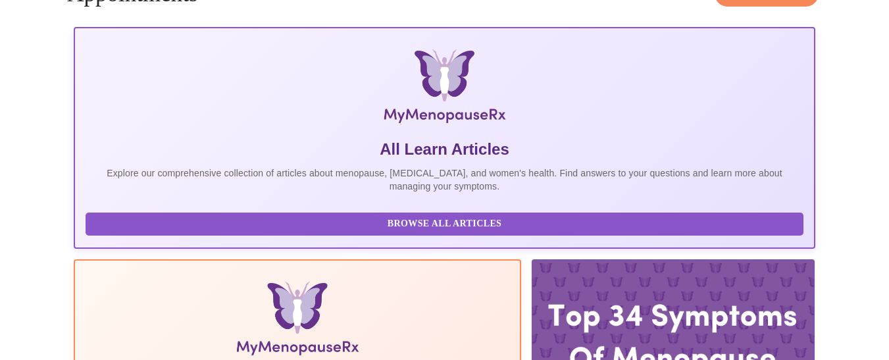
scroll to position [136, 0]
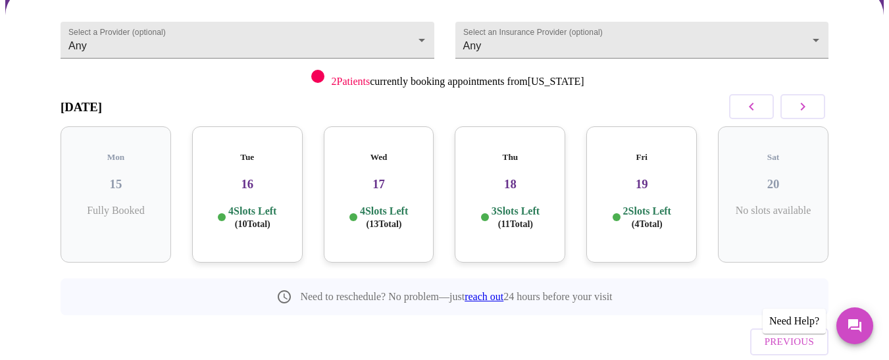
scroll to position [157, 0]
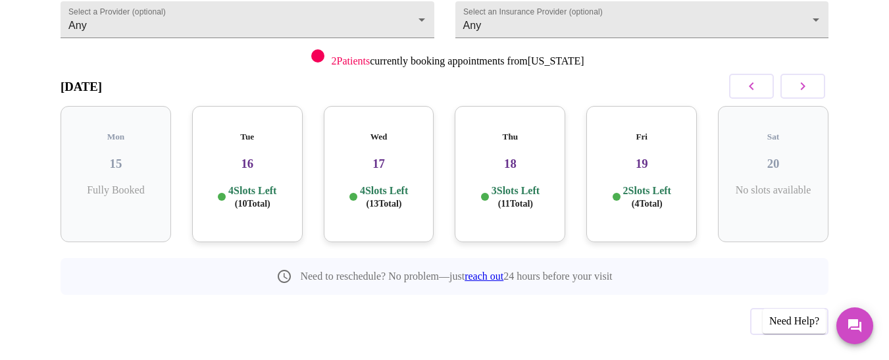
click at [270, 184] on p "4 Slots Left ( 10 Total)" at bounding box center [252, 197] width 48 height 26
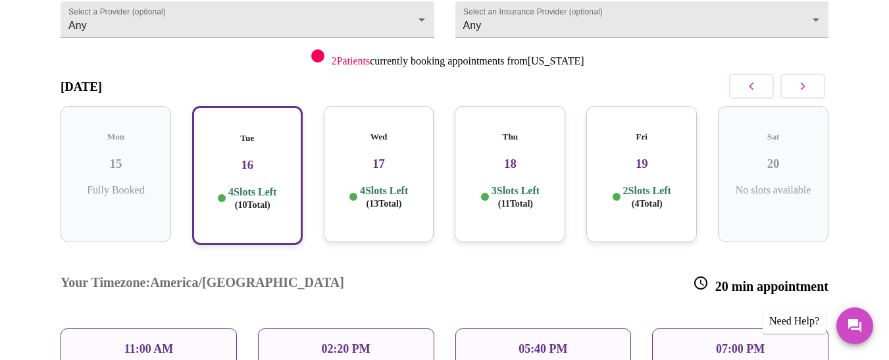
click at [509, 328] on div "05:40 PM" at bounding box center [543, 348] width 176 height 41
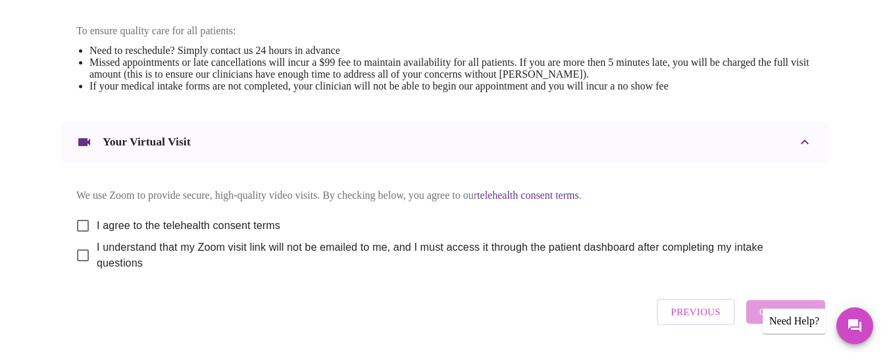
scroll to position [581, 0]
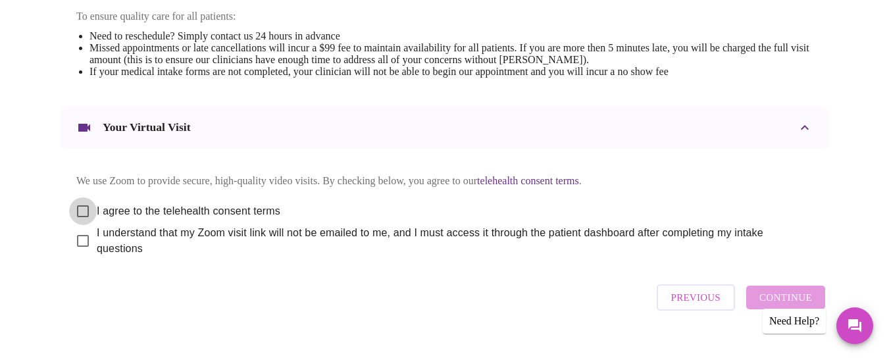
click at [81, 203] on input "I agree to the telehealth consent terms" at bounding box center [83, 211] width 28 height 28
checkbox input "true"
click at [79, 235] on input "I understand that my Zoom visit link will not be emailed to me, and I must acce…" at bounding box center [83, 241] width 28 height 28
checkbox input "true"
click at [803, 290] on span "Continue" at bounding box center [785, 297] width 53 height 17
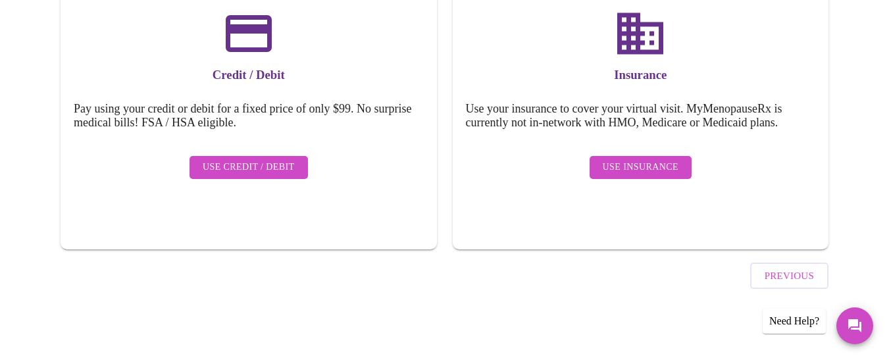
scroll to position [200, 0]
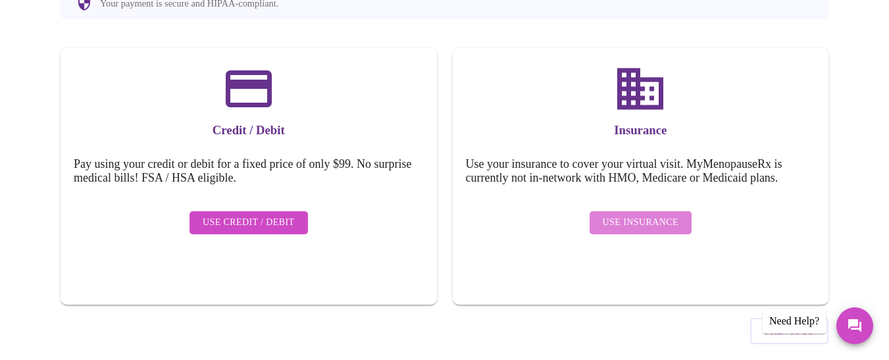
click at [652, 214] on span "Use Insurance" at bounding box center [641, 222] width 76 height 16
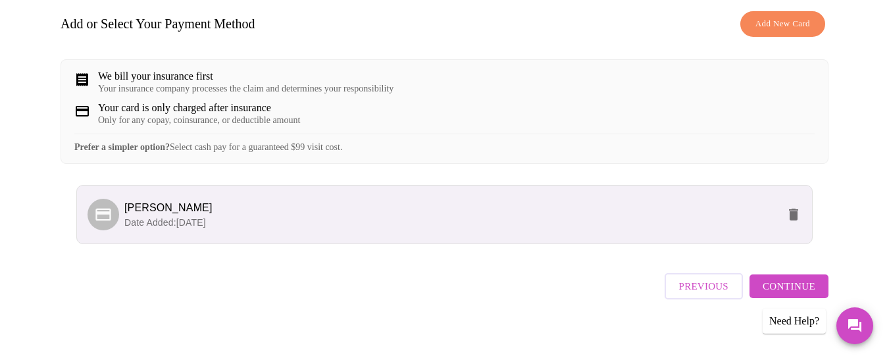
scroll to position [213, 0]
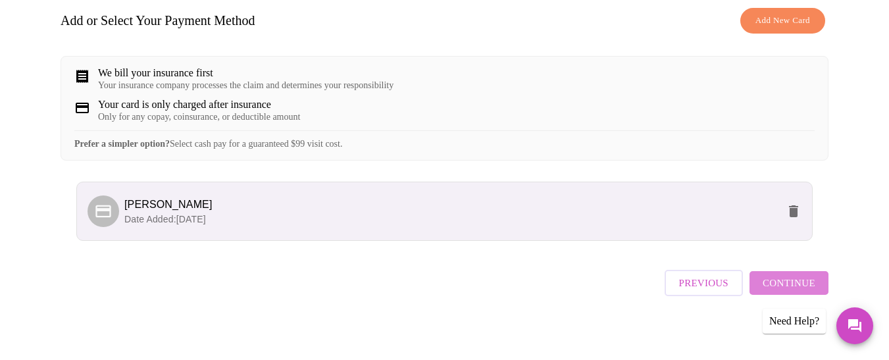
click at [812, 282] on span "Continue" at bounding box center [788, 282] width 53 height 17
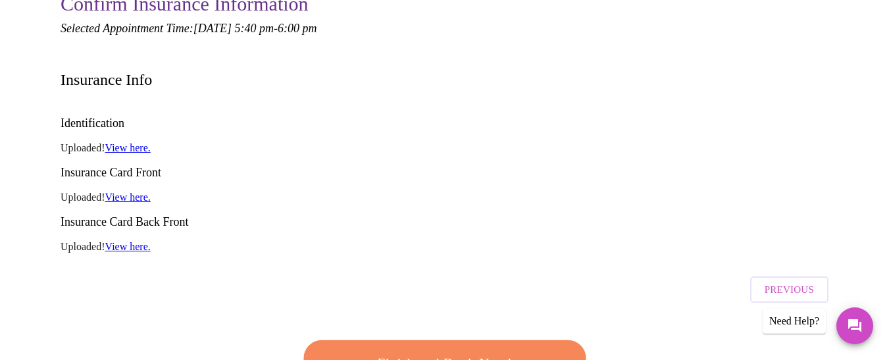
scroll to position [179, 0]
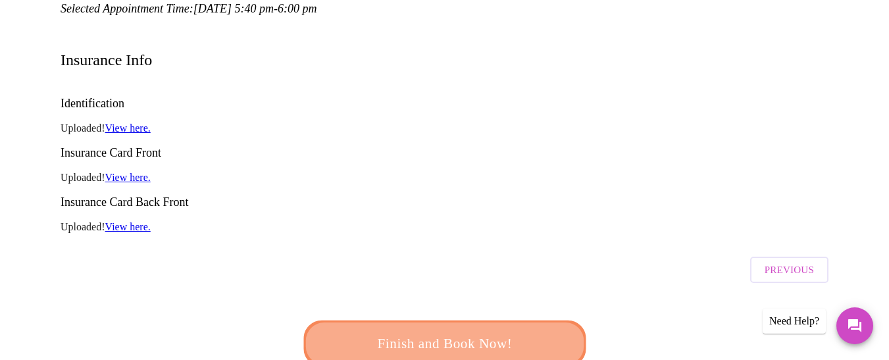
click at [517, 332] on span "Finish and Book Now!" at bounding box center [443, 344] width 243 height 24
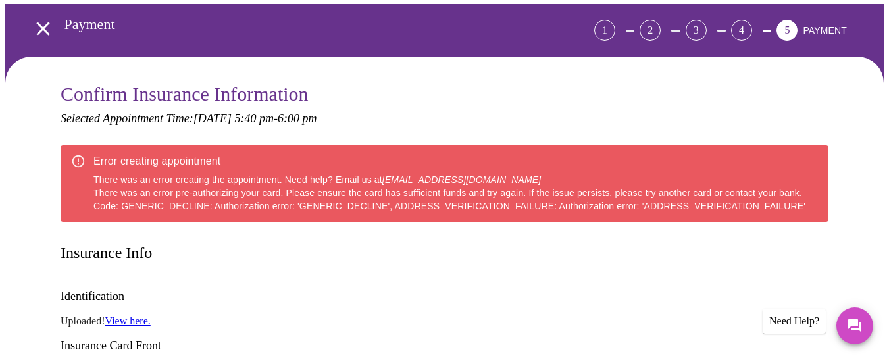
scroll to position [59, 0]
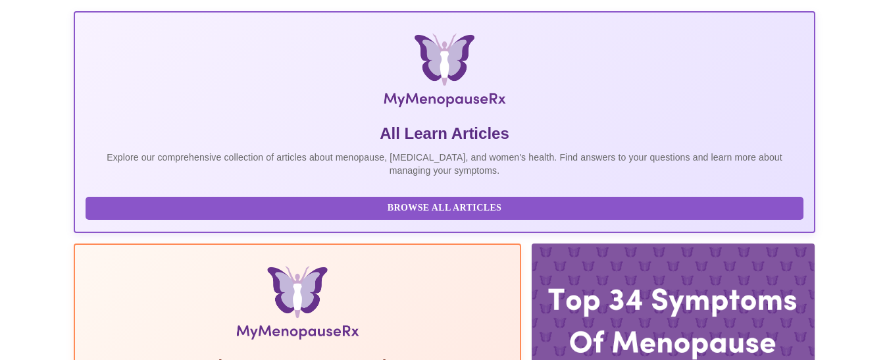
scroll to position [127, 0]
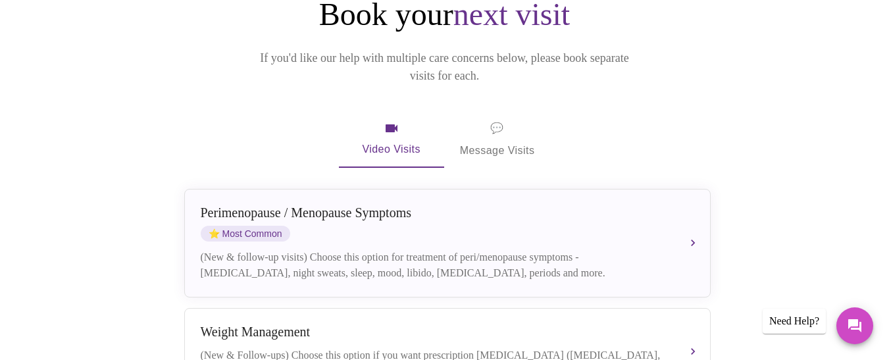
scroll to position [182, 0]
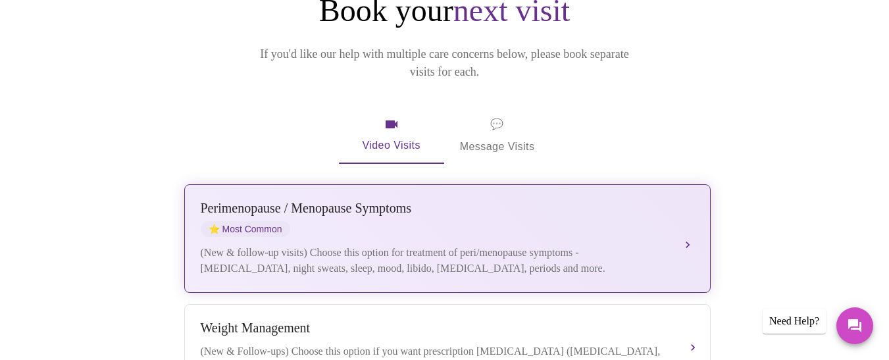
click at [549, 201] on div "Perimenopause / Menopause Symptoms ⭐ Most Common (New & follow-up visits) Choos…" at bounding box center [447, 239] width 493 height 76
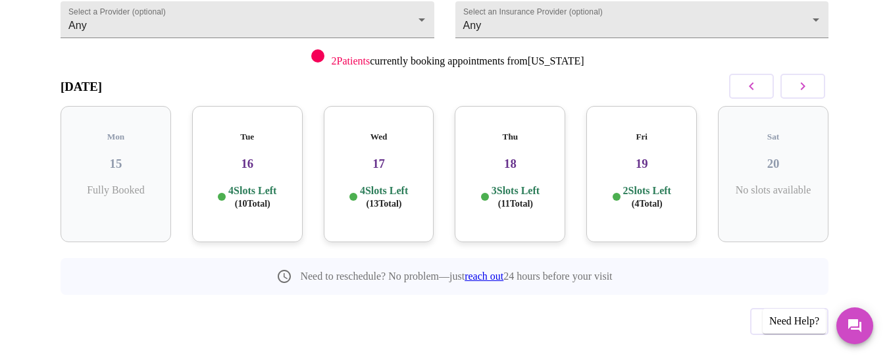
scroll to position [0, 0]
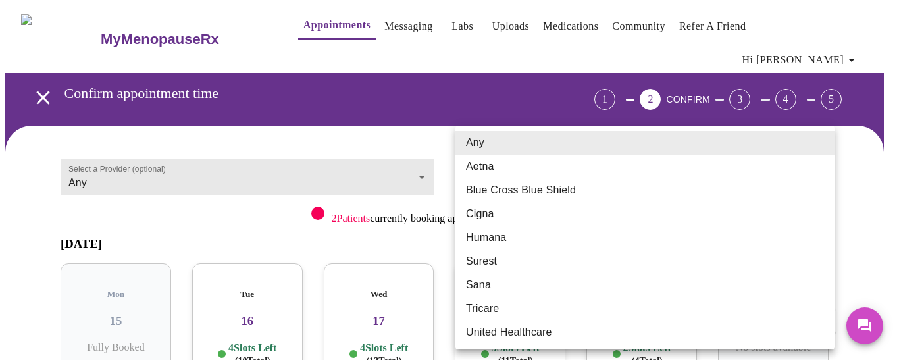
click at [493, 146] on body "MyMenopauseRx Appointments Messaging Labs Uploads Medications Community Refer a…" at bounding box center [449, 281] width 888 height 553
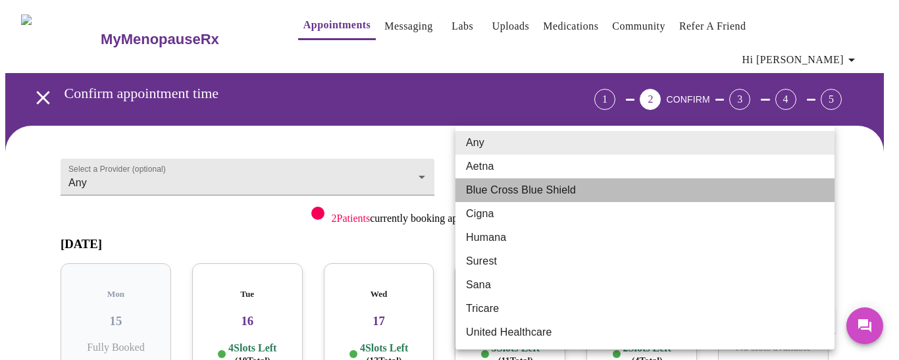
click at [487, 195] on li "Blue Cross Blue Shield" at bounding box center [644, 190] width 379 height 24
type input "Blue Cross Blue Shield"
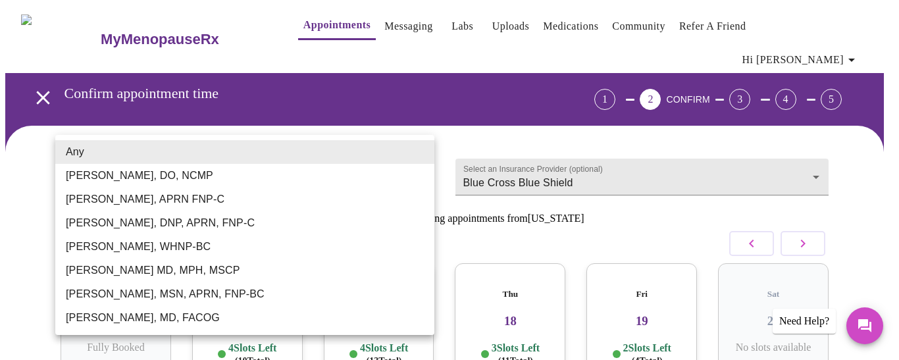
click at [429, 152] on body "MyMenopauseRx Appointments Messaging Labs Uploads Medications Community Refer a…" at bounding box center [449, 281] width 888 height 553
click at [208, 316] on li "Dr. Heather Krantz, MD, FACOG" at bounding box center [244, 318] width 379 height 24
type input "Dr. Heather Krantz, MD, FACOG"
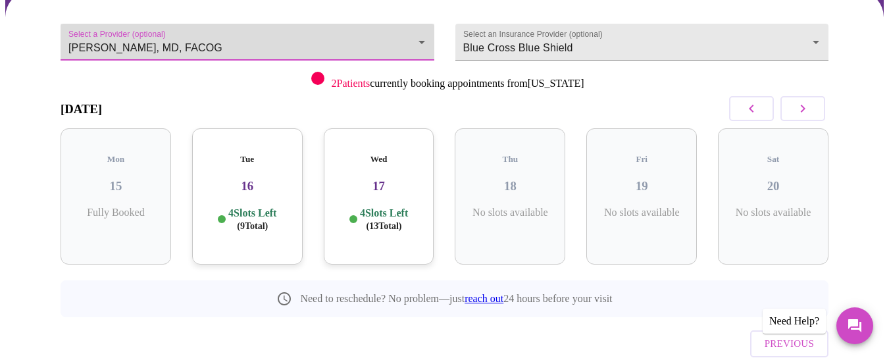
scroll to position [137, 0]
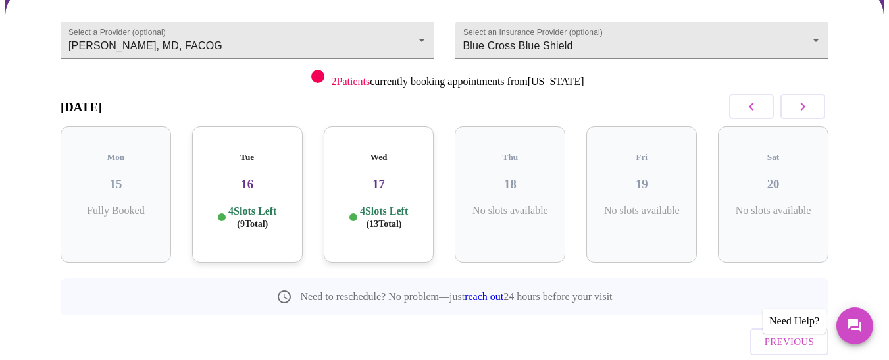
click at [270, 205] on p "4 Slots Left ( 9 Total)" at bounding box center [252, 218] width 48 height 26
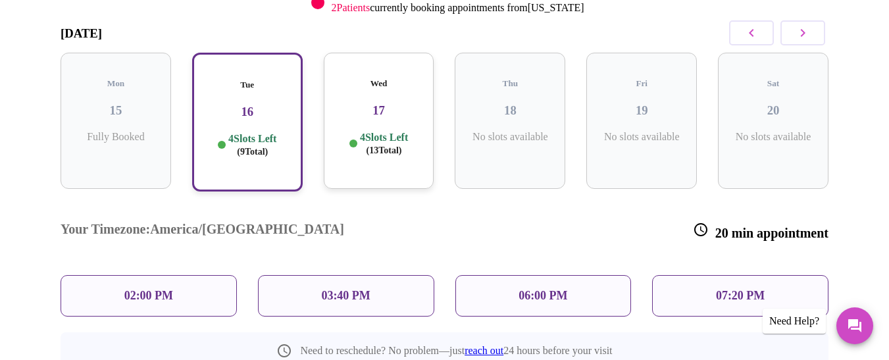
scroll to position [218, 0]
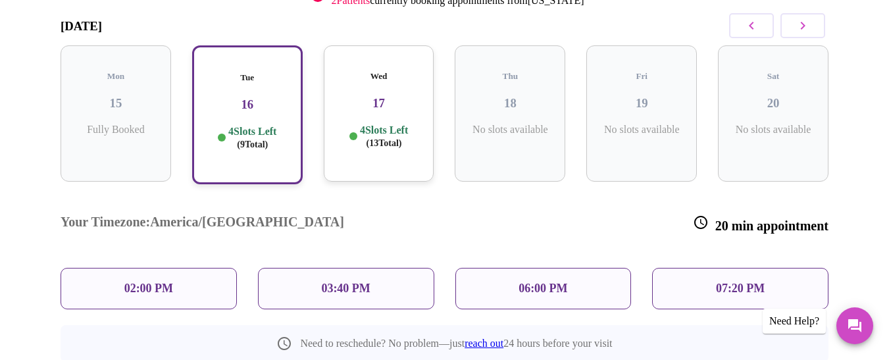
click at [392, 268] on div "03:40 PM" at bounding box center [346, 288] width 176 height 41
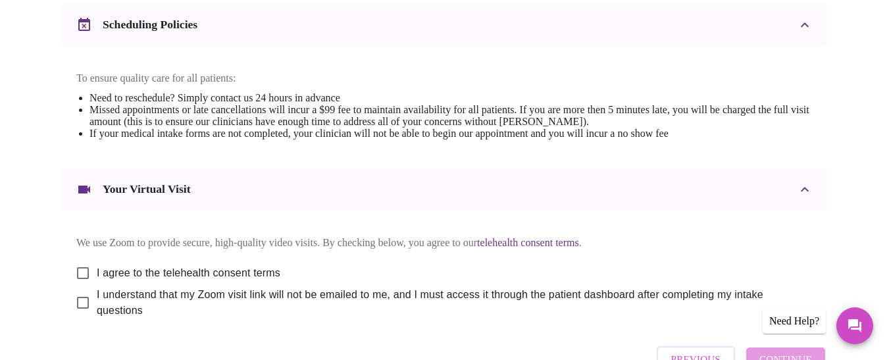
scroll to position [521, 0]
click at [78, 265] on input "I agree to the telehealth consent terms" at bounding box center [83, 271] width 28 height 28
checkbox input "true"
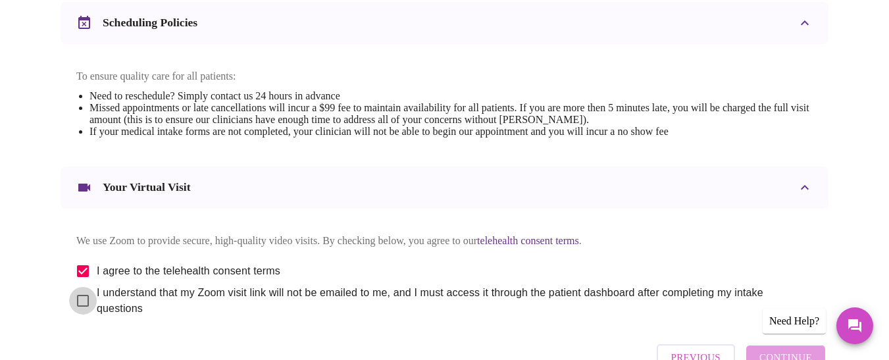
click at [81, 297] on input "I understand that my Zoom visit link will not be emailed to me, and I must acce…" at bounding box center [83, 301] width 28 height 28
checkbox input "true"
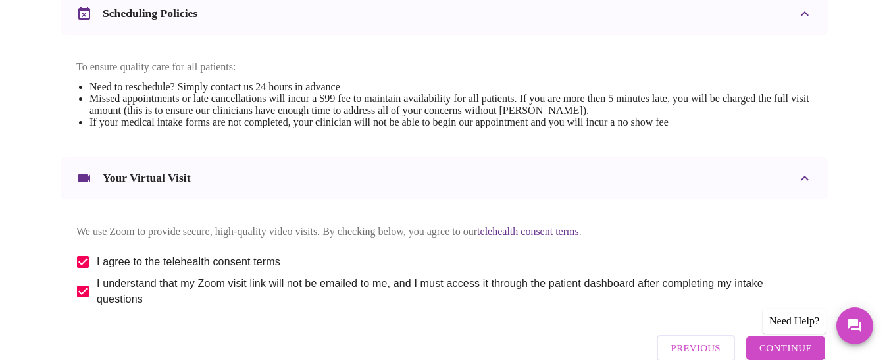
scroll to position [598, 0]
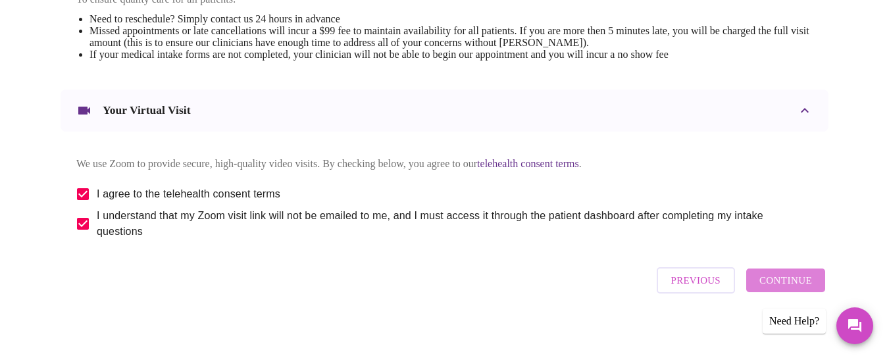
click at [793, 280] on span "Continue" at bounding box center [785, 280] width 53 height 17
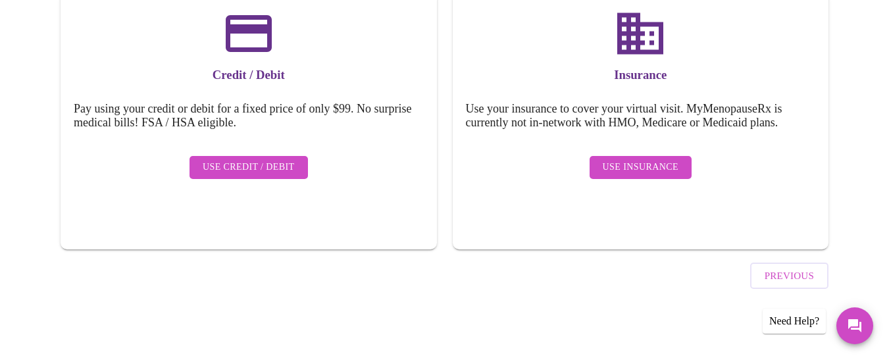
scroll to position [200, 0]
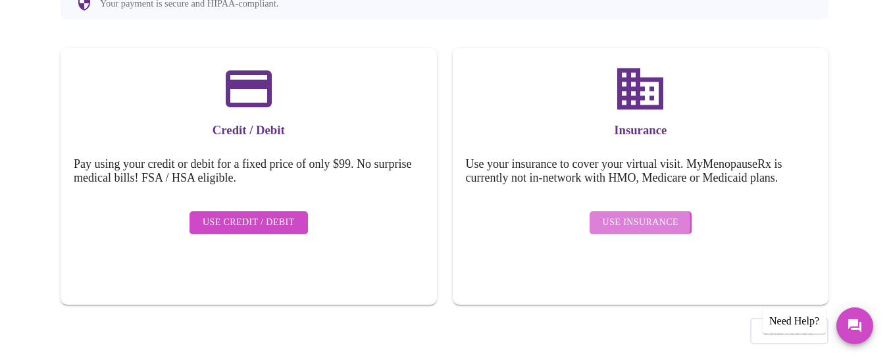
click at [622, 214] on span "Use Insurance" at bounding box center [641, 222] width 76 height 16
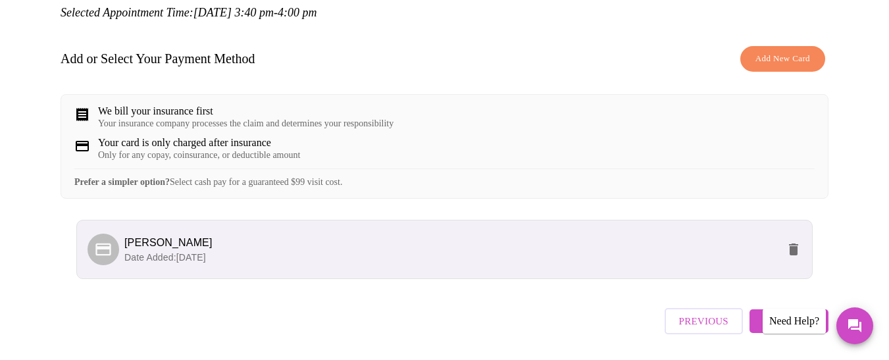
scroll to position [176, 0]
click at [379, 257] on p "Date Added: 09-15-2025" at bounding box center [450, 255] width 653 height 13
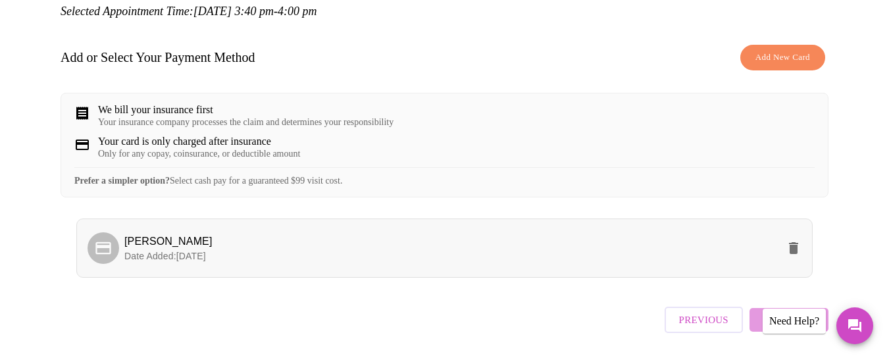
click at [189, 251] on span "Date Added: 09-15-2025" at bounding box center [165, 256] width 82 height 11
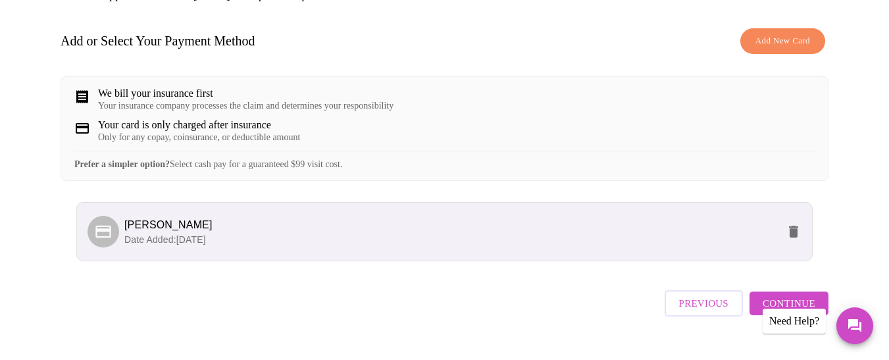
scroll to position [213, 0]
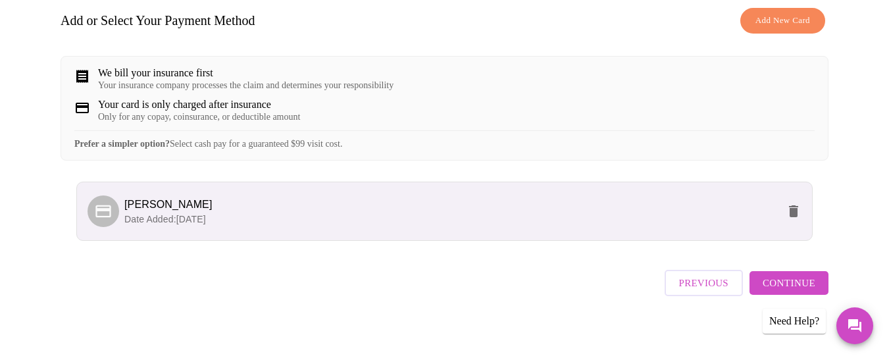
click at [797, 279] on span "Continue" at bounding box center [788, 282] width 53 height 17
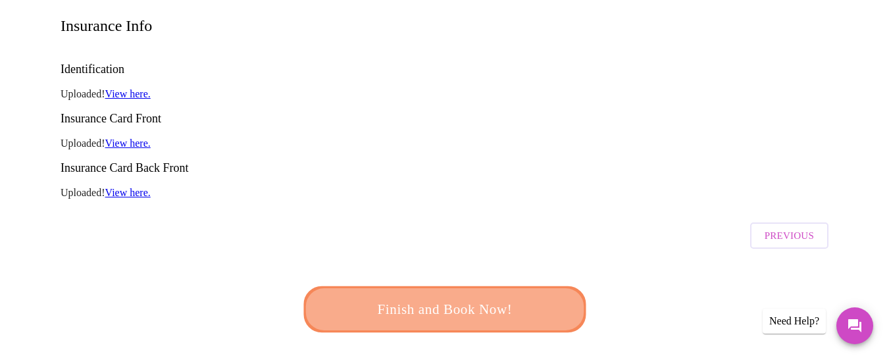
click at [483, 297] on span "Finish and Book Now!" at bounding box center [444, 309] width 243 height 24
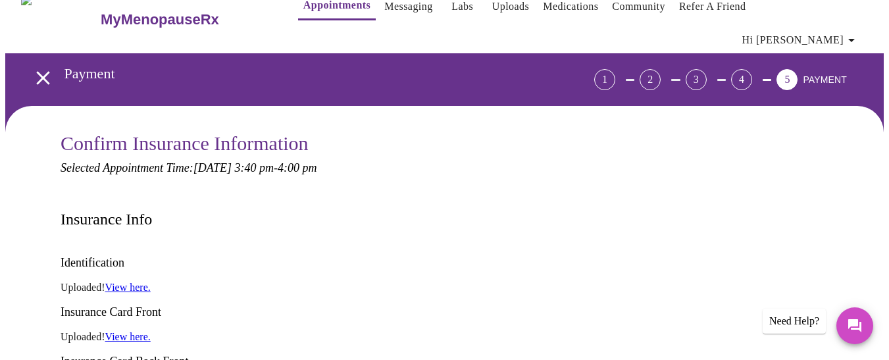
scroll to position [69, 0]
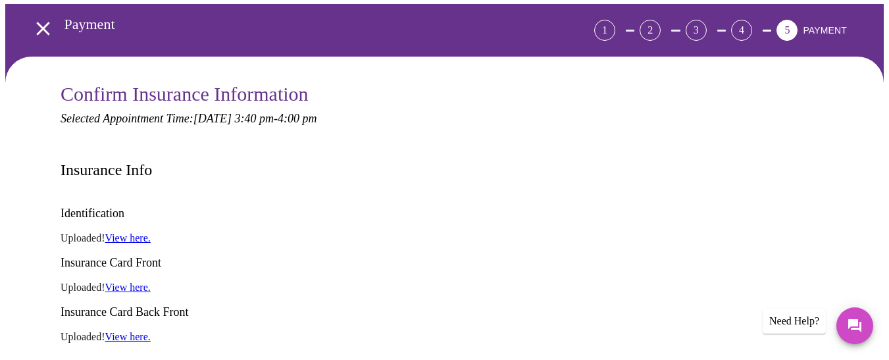
click at [752, 20] on div "4" at bounding box center [741, 30] width 21 height 21
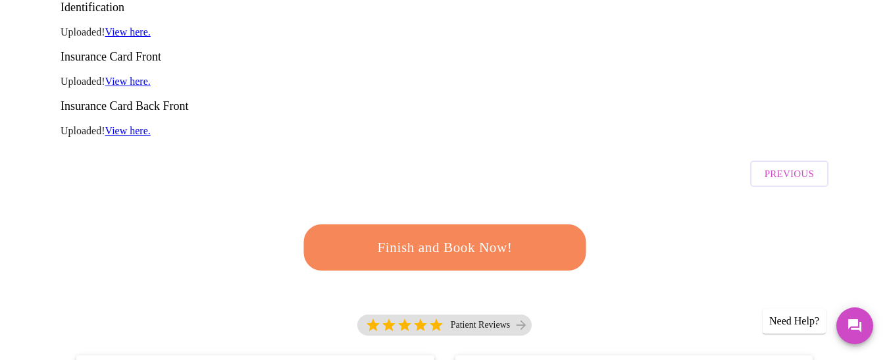
scroll to position [0, 0]
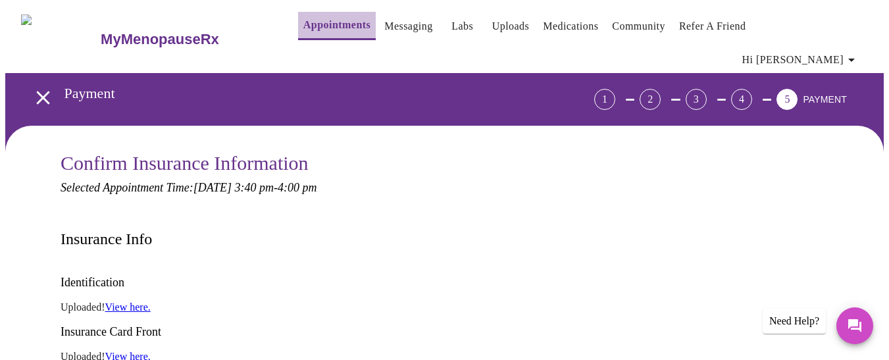
click at [312, 29] on link "Appointments" at bounding box center [336, 25] width 67 height 18
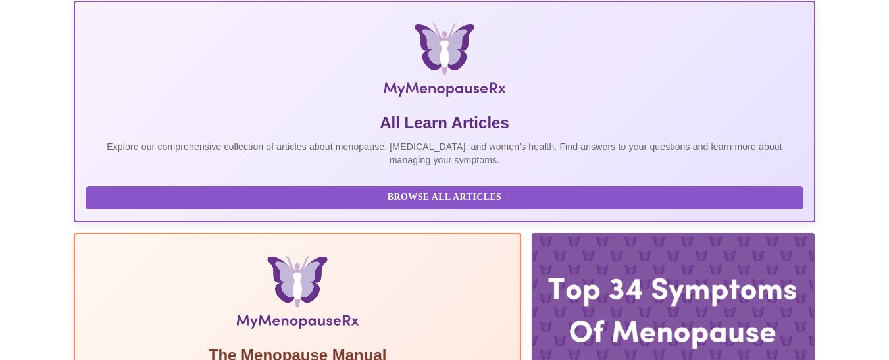
scroll to position [136, 0]
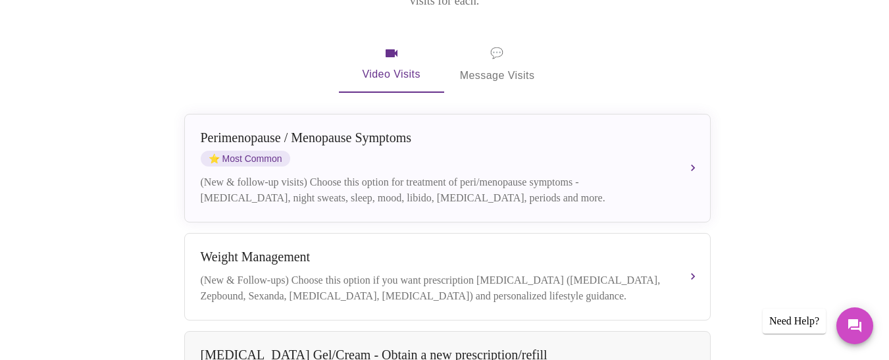
scroll to position [257, 0]
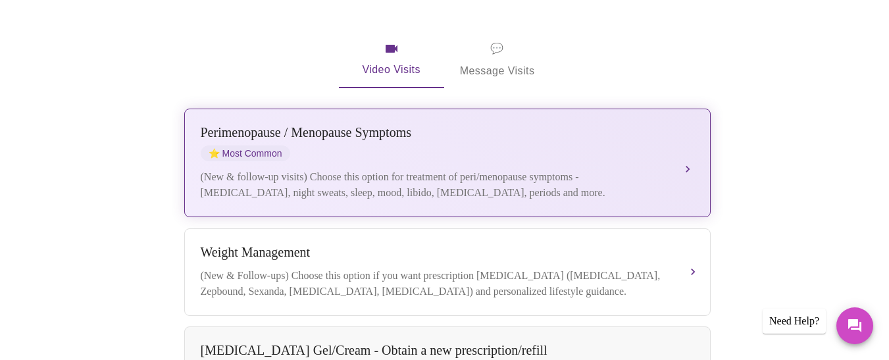
click at [570, 125] on div "Perimenopause / Menopause Symptoms" at bounding box center [434, 132] width 467 height 15
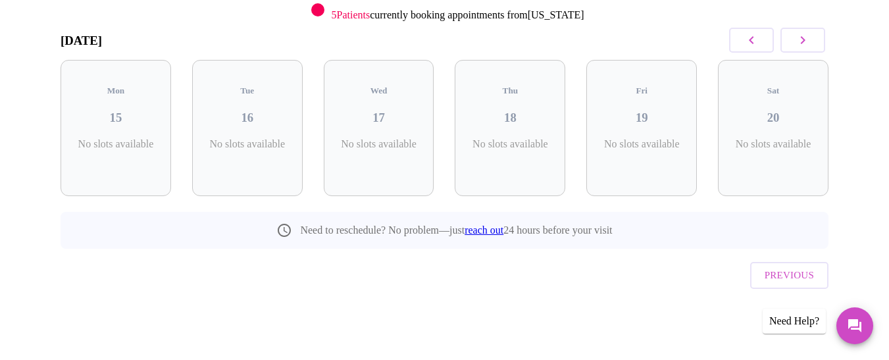
scroll to position [157, 0]
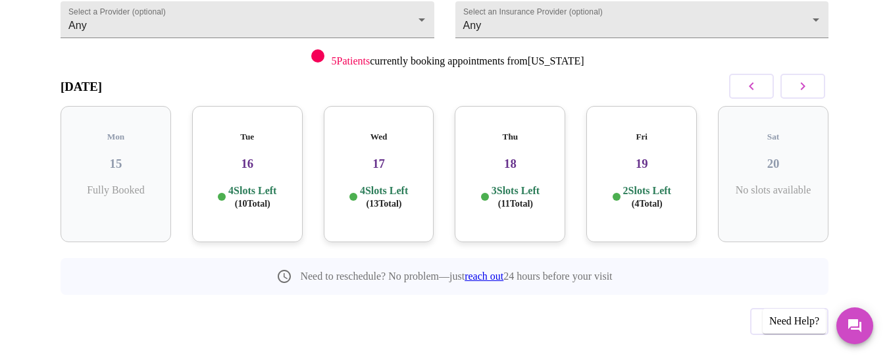
click at [240, 184] on p "4 Slots Left ( 10 Total)" at bounding box center [252, 197] width 48 height 26
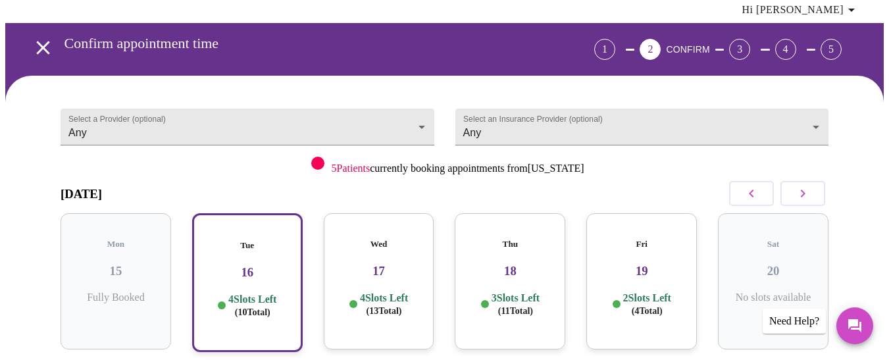
scroll to position [7, 0]
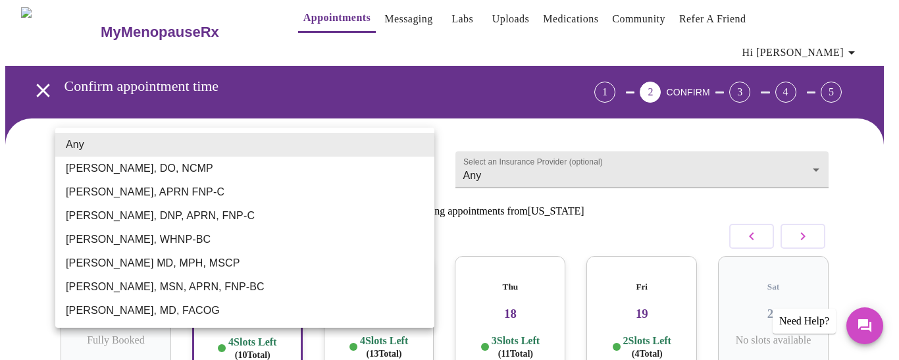
click at [407, 151] on body "MyMenopauseRx Appointments Messaging Labs Uploads Medications Community Refer a…" at bounding box center [449, 338] width 888 height 680
click at [508, 187] on div at bounding box center [449, 180] width 899 height 360
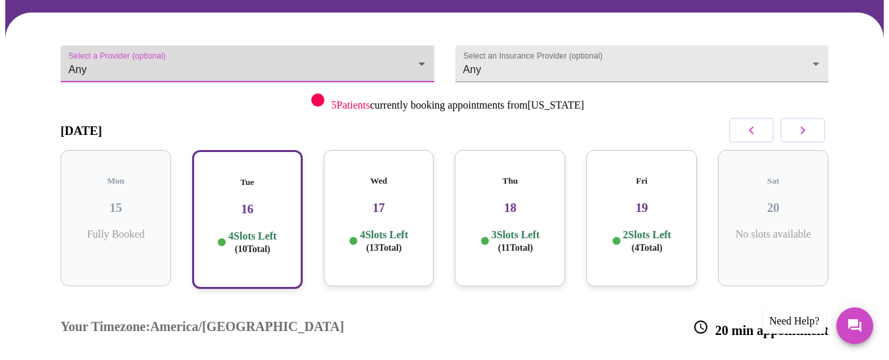
scroll to position [217, 0]
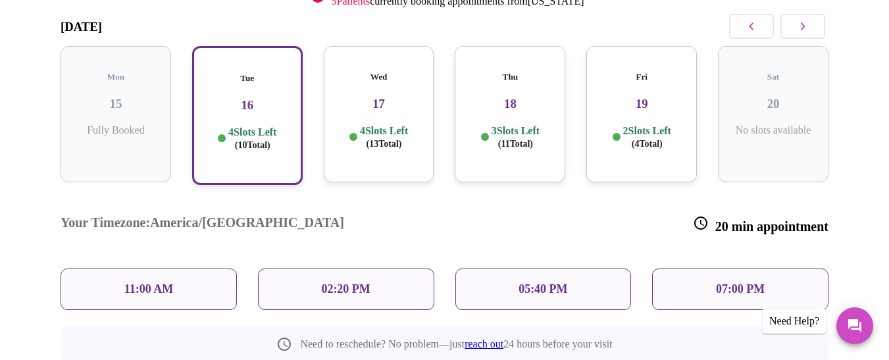
click at [144, 268] on div "11:00 AM" at bounding box center [149, 288] width 176 height 41
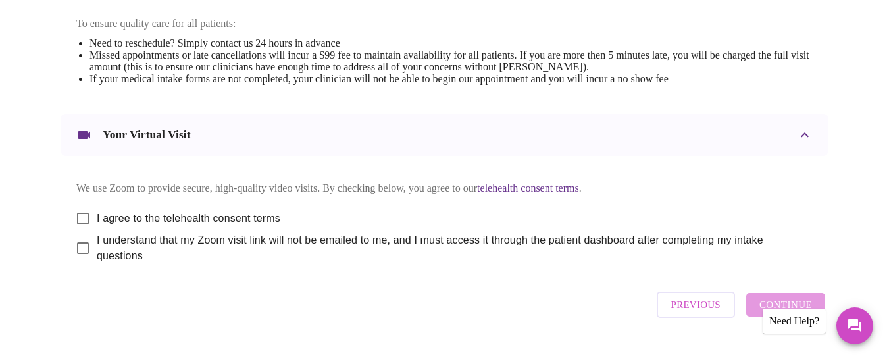
scroll to position [576, 0]
click at [76, 204] on input "I agree to the telehealth consent terms" at bounding box center [83, 217] width 28 height 28
checkbox input "true"
click at [77, 239] on input "I understand that my Zoom visit link will not be emailed to me, and I must acce…" at bounding box center [83, 246] width 28 height 28
checkbox input "true"
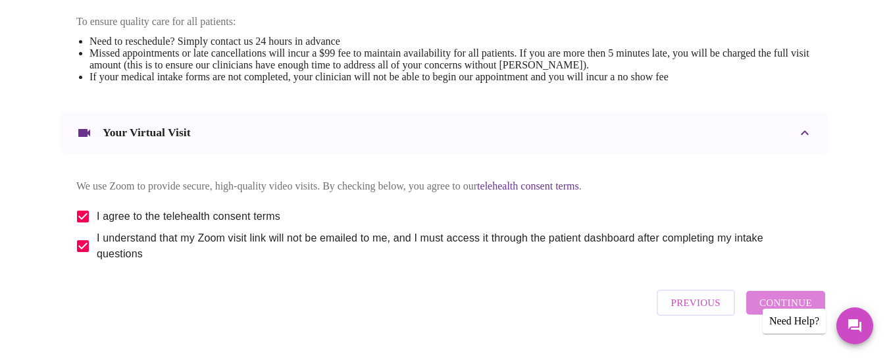
click at [795, 298] on span "Continue" at bounding box center [785, 302] width 53 height 17
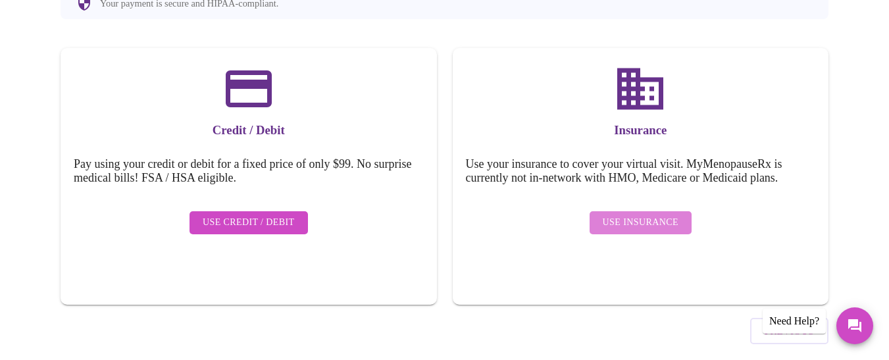
click at [676, 214] on span "Use Insurance" at bounding box center [641, 222] width 76 height 16
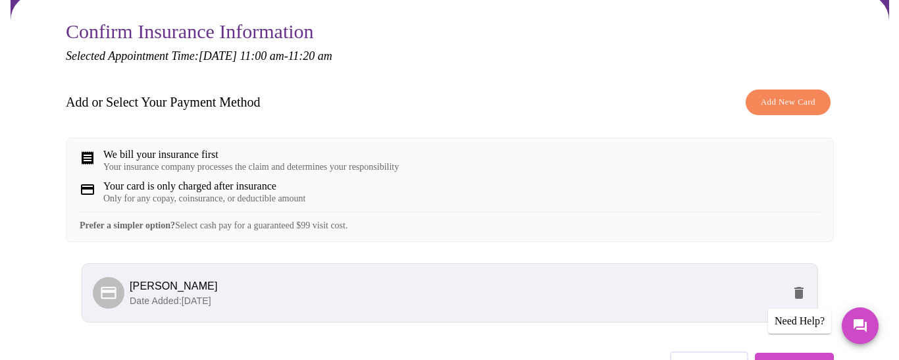
scroll to position [158, 0]
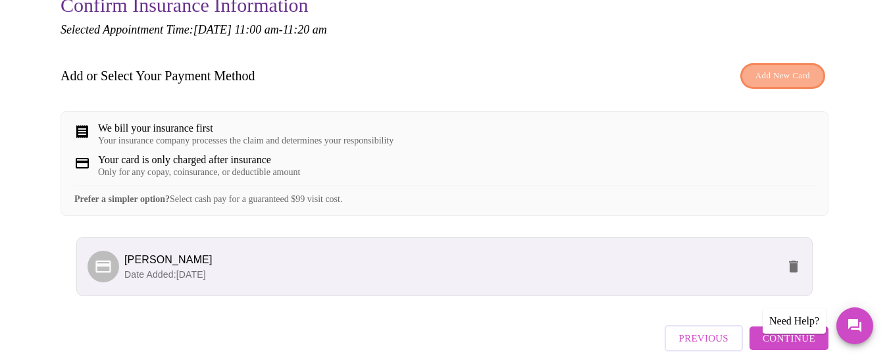
click at [772, 68] on span "Add New Card" at bounding box center [782, 75] width 55 height 15
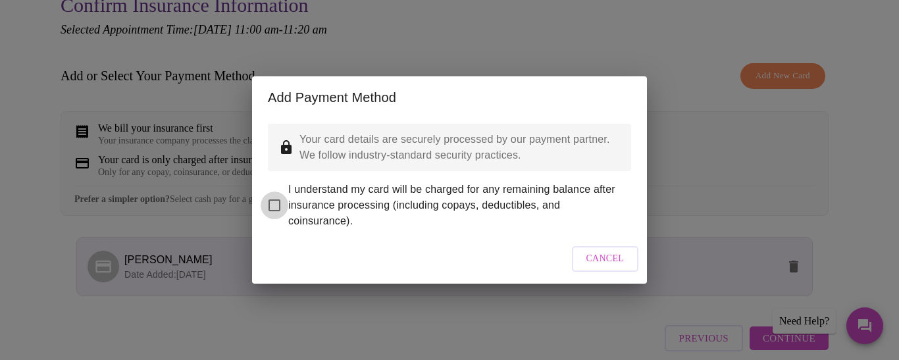
click at [281, 199] on input "I understand my card will be charged for any remaining balance after insurance …" at bounding box center [274, 205] width 28 height 28
checkbox input "true"
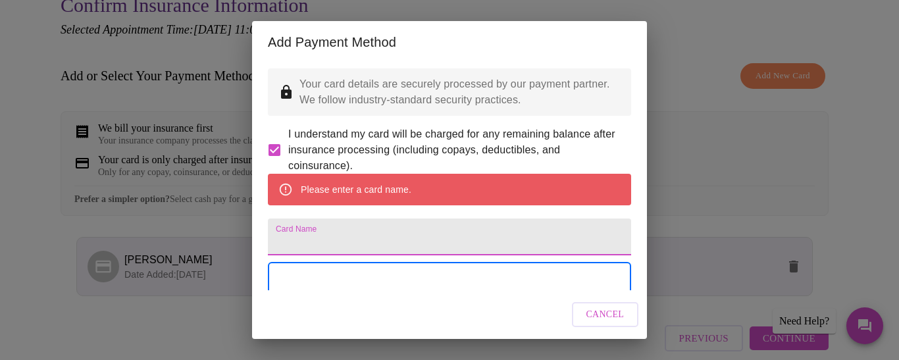
click at [537, 255] on input "Card Name" at bounding box center [449, 236] width 363 height 37
type input "Kimberly Coleman"
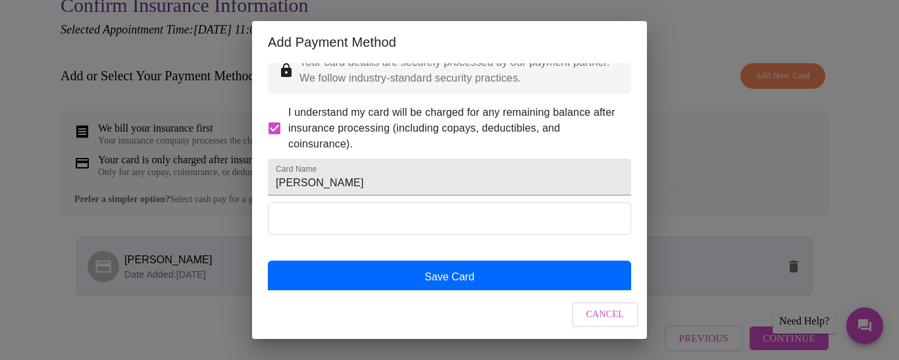
scroll to position [64, 0]
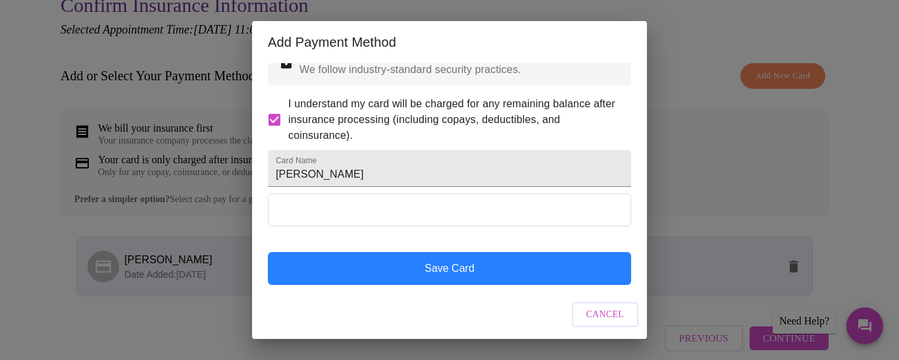
click at [566, 265] on button "Save Card" at bounding box center [449, 268] width 363 height 33
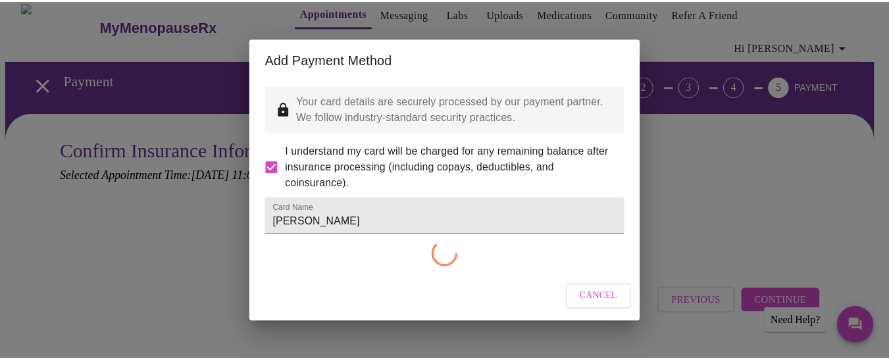
scroll to position [0, 0]
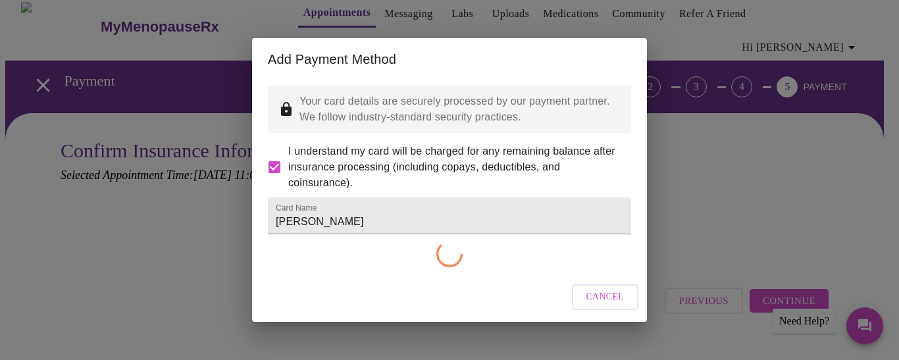
checkbox input "false"
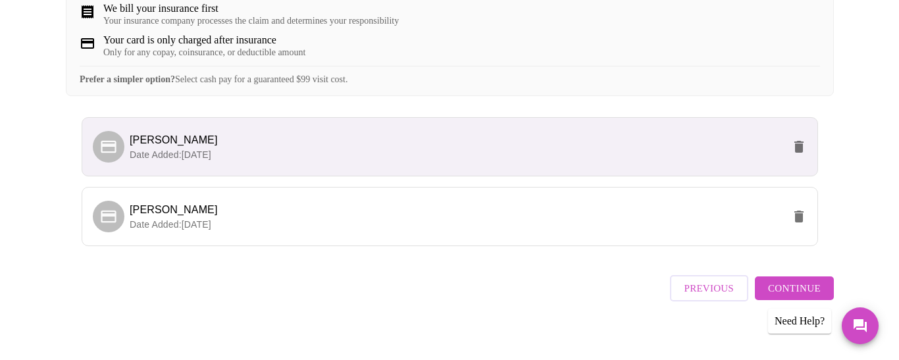
scroll to position [282, 0]
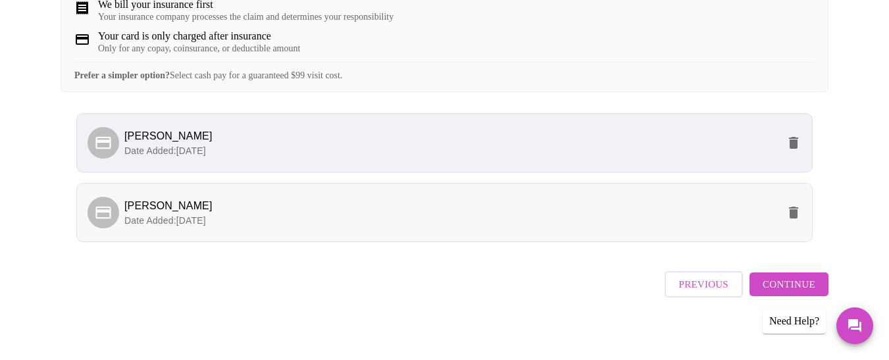
click at [711, 216] on p "Date Added: 09-15-2025" at bounding box center [450, 220] width 653 height 13
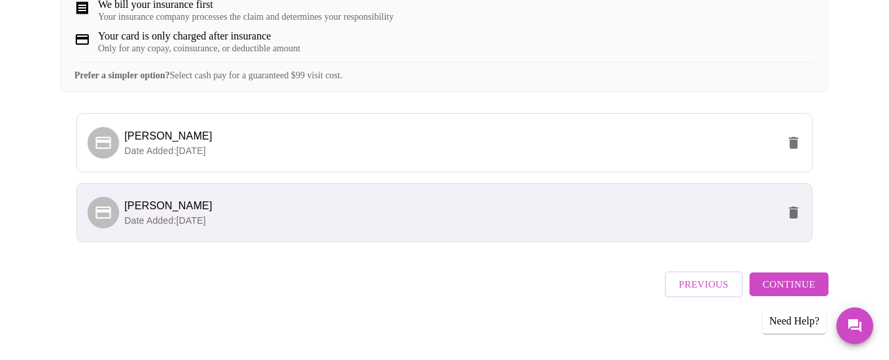
click at [711, 216] on p "Date Added: 09-15-2025" at bounding box center [450, 220] width 653 height 13
click at [157, 218] on span "Date Added: 09-15-2025" at bounding box center [165, 220] width 82 height 11
click at [798, 209] on icon "delete" at bounding box center [793, 213] width 9 height 12
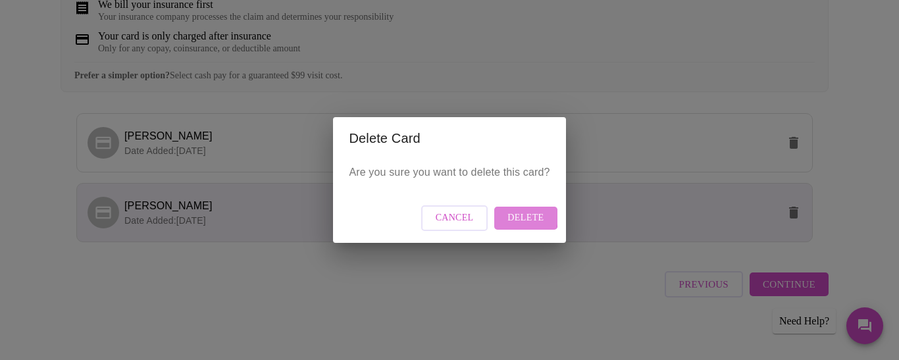
click at [510, 216] on span "Delete" at bounding box center [525, 218] width 36 height 16
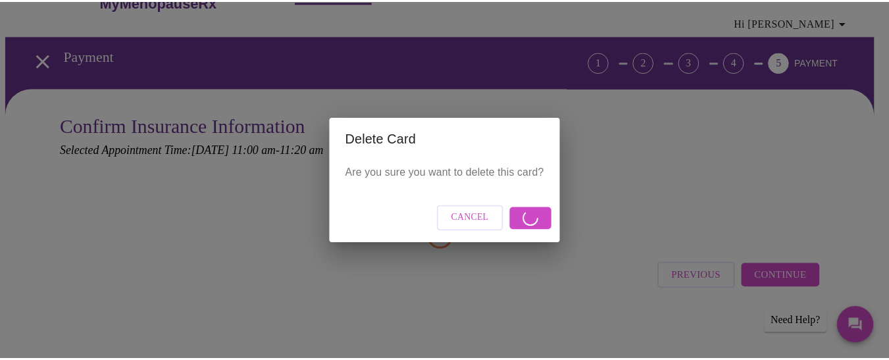
scroll to position [12, 0]
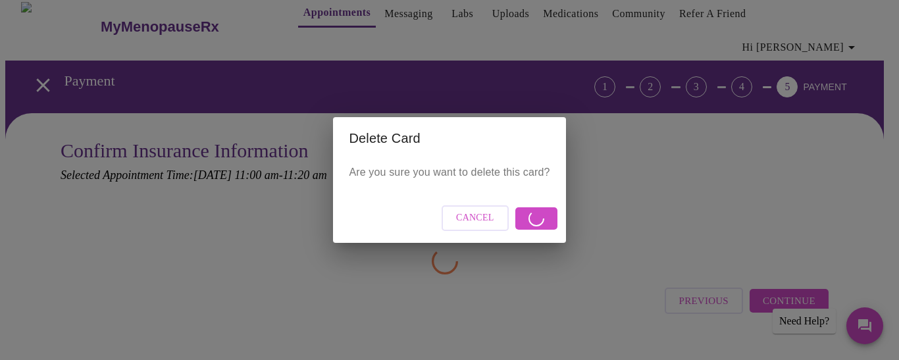
click at [474, 221] on span "Cancel" at bounding box center [475, 218] width 38 height 16
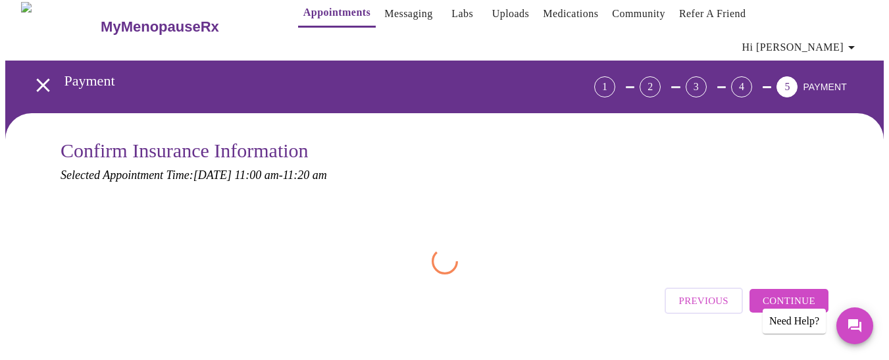
click at [778, 292] on span "Continue" at bounding box center [788, 300] width 53 height 17
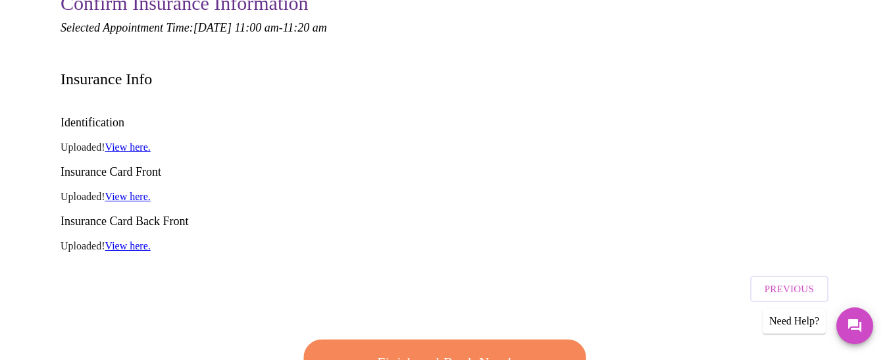
scroll to position [155, 0]
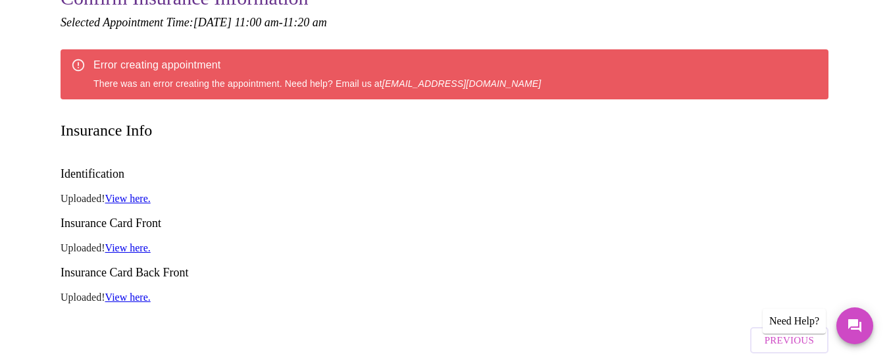
scroll to position [0, 0]
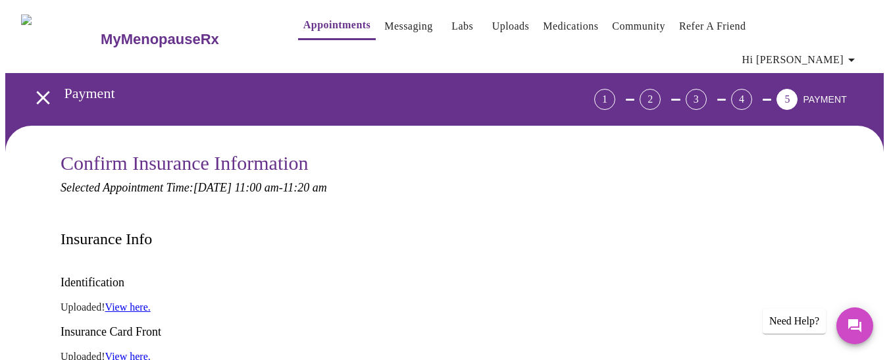
click at [553, 28] on link "Medications" at bounding box center [570, 26] width 55 height 18
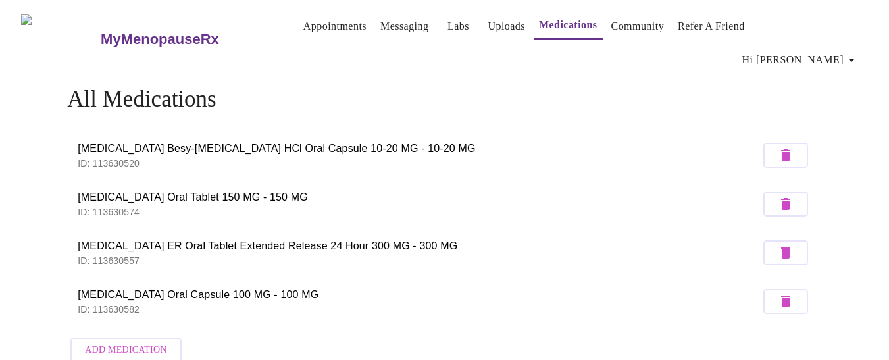
click at [131, 31] on h3 "MyMenopauseRx" at bounding box center [160, 39] width 118 height 17
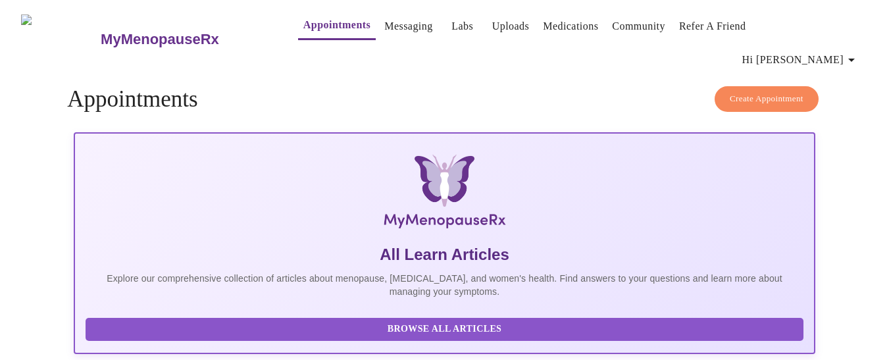
scroll to position [136, 0]
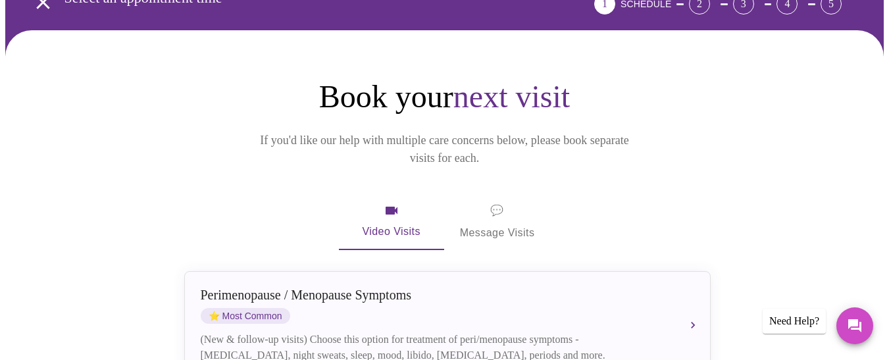
scroll to position [146, 0]
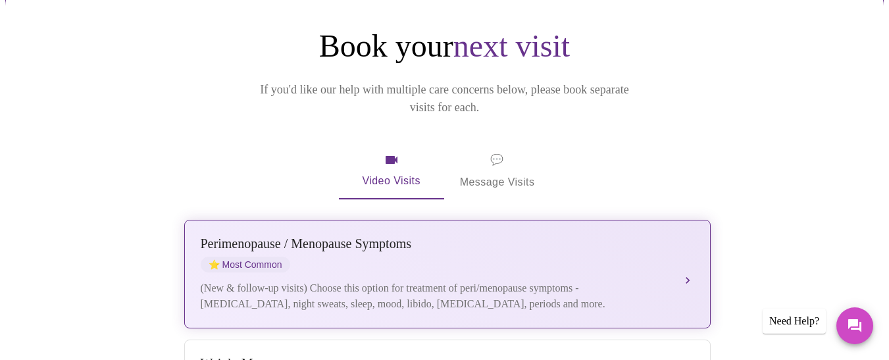
click at [541, 280] on div "(New & follow-up visits) Choose this option for treatment of peri/menopause sym…" at bounding box center [434, 296] width 467 height 32
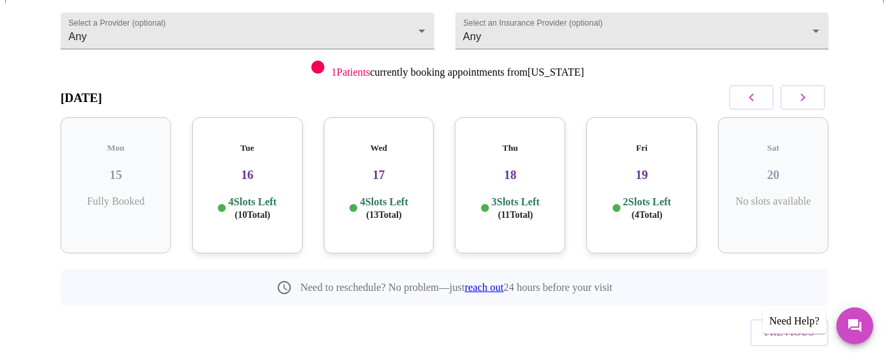
click at [244, 210] on span "( 10 Total)" at bounding box center [253, 215] width 36 height 10
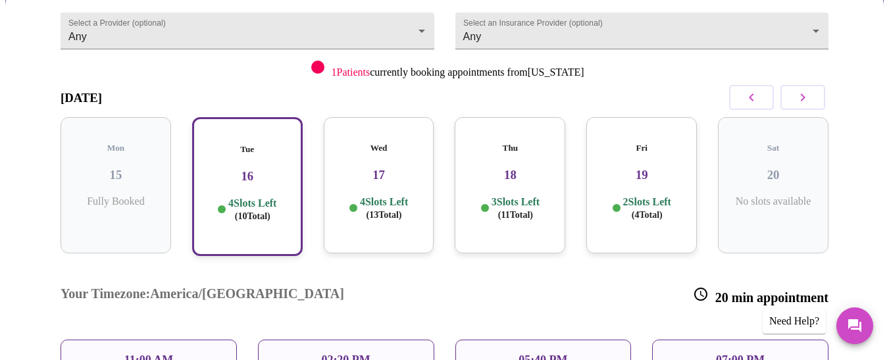
click at [176, 339] on div "11:00 AM" at bounding box center [149, 359] width 176 height 41
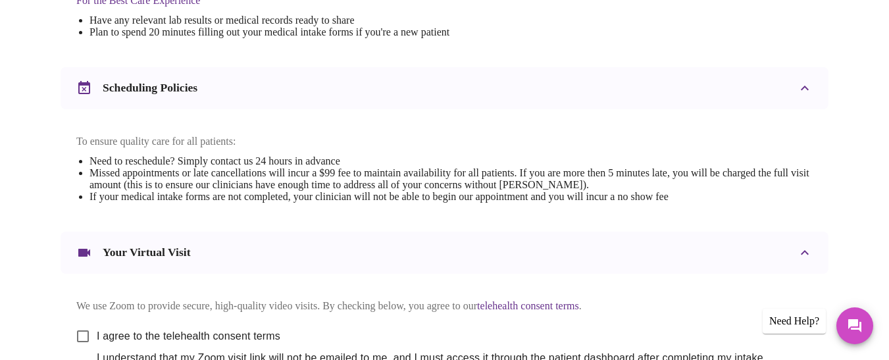
scroll to position [598, 0]
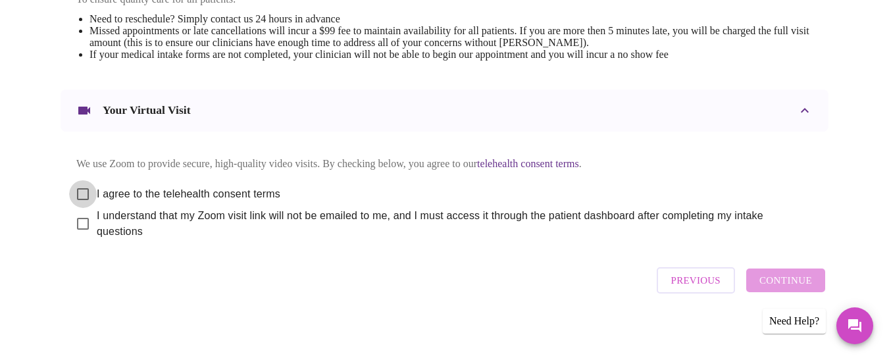
click at [74, 184] on input "I agree to the telehealth consent terms" at bounding box center [83, 194] width 28 height 28
checkbox input "true"
click at [76, 225] on input "I understand that my Zoom visit link will not be emailed to me, and I must acce…" at bounding box center [83, 224] width 28 height 28
checkbox input "true"
click at [812, 281] on span "Continue" at bounding box center [785, 280] width 53 height 17
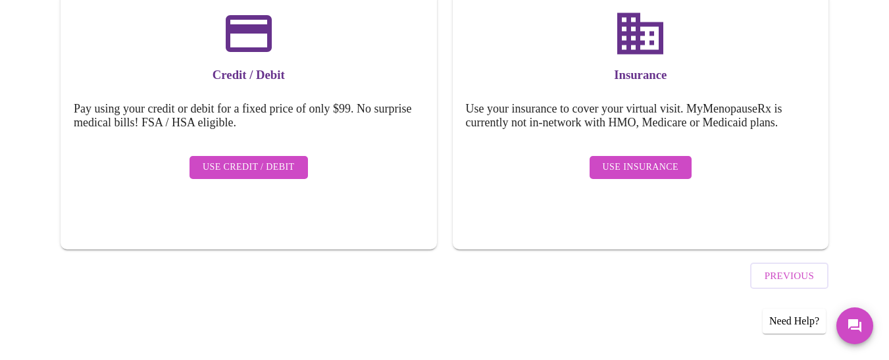
scroll to position [200, 0]
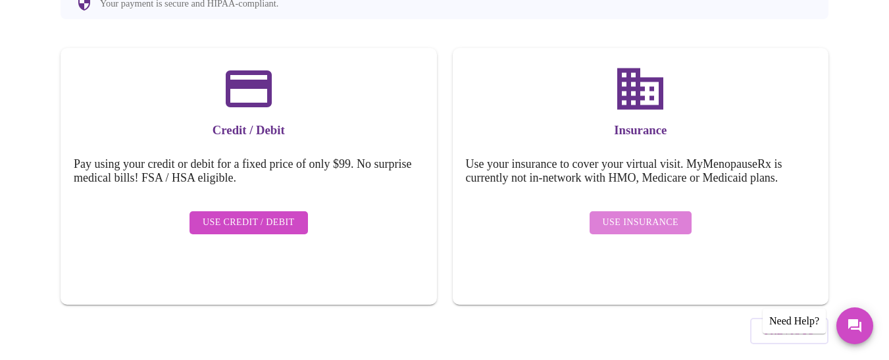
click at [651, 214] on span "Use Insurance" at bounding box center [641, 222] width 76 height 16
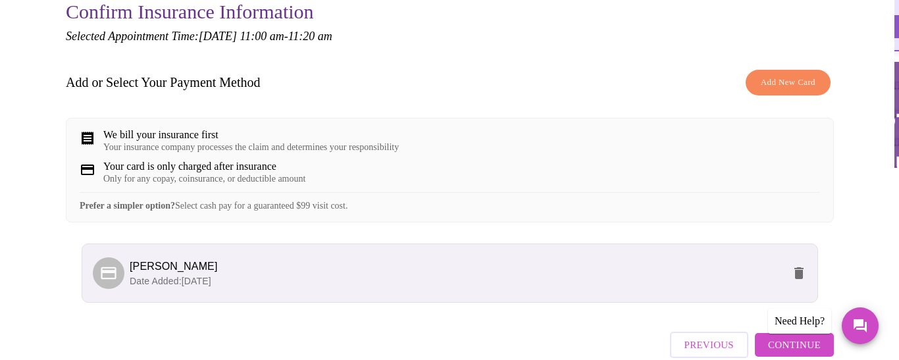
scroll to position [156, 0]
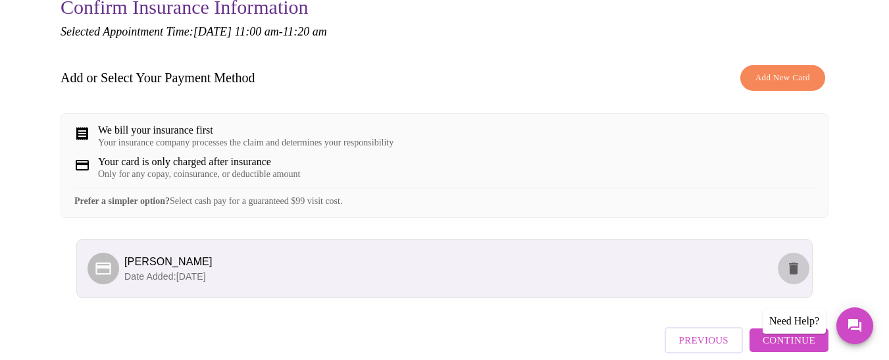
click at [798, 266] on icon "delete" at bounding box center [793, 268] width 9 height 12
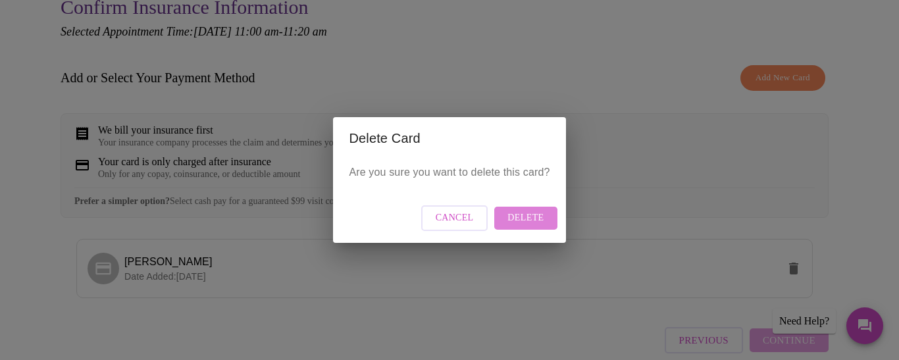
click at [539, 214] on span "Delete" at bounding box center [525, 218] width 36 height 16
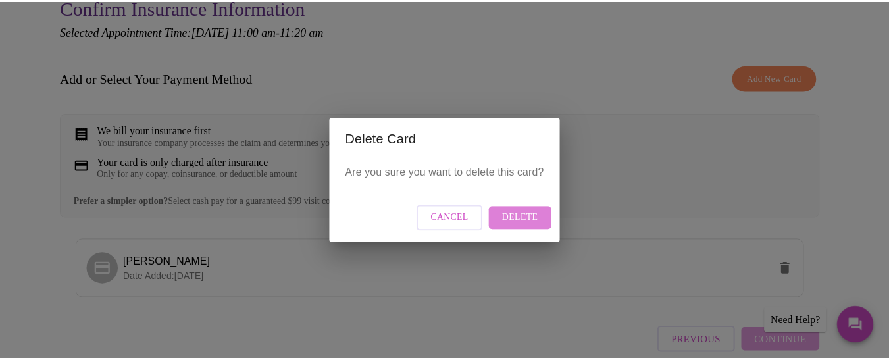
scroll to position [12, 0]
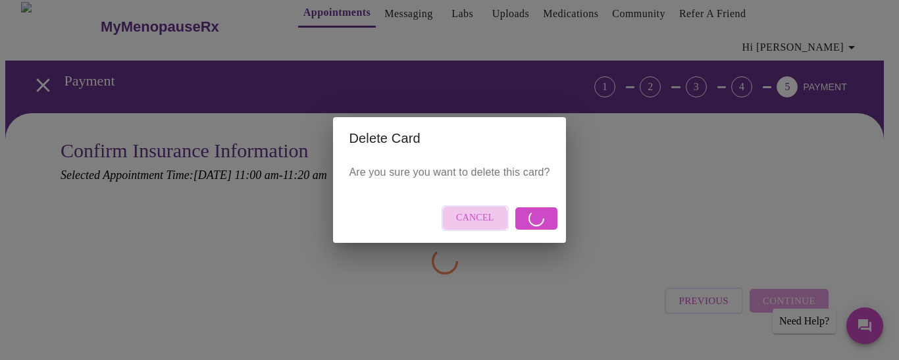
click at [472, 222] on span "Cancel" at bounding box center [475, 218] width 38 height 16
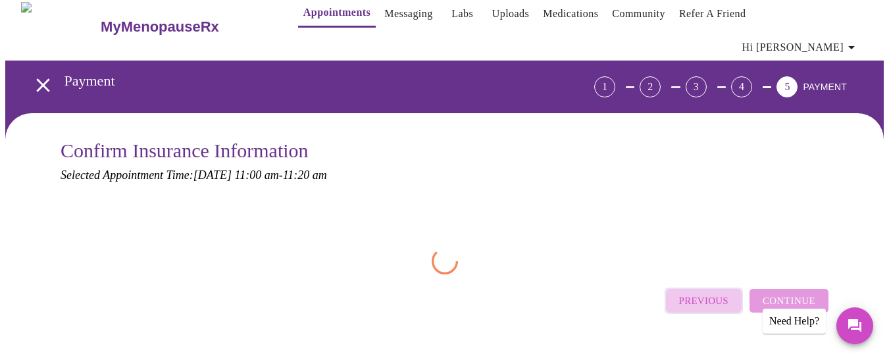
click at [706, 292] on span "Previous" at bounding box center [703, 300] width 49 height 17
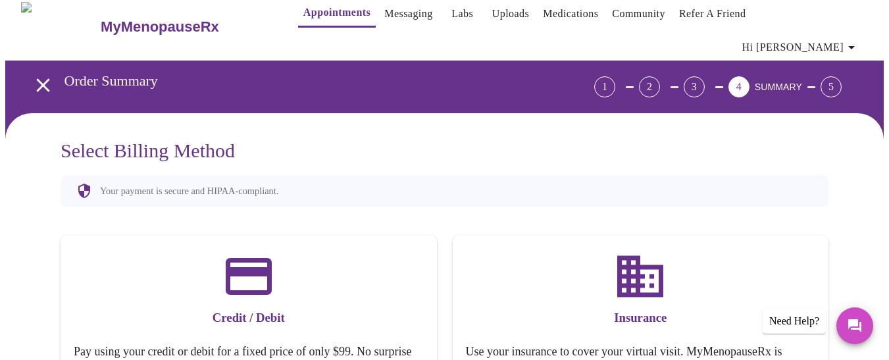
click at [659, 260] on icon at bounding box center [639, 276] width 55 height 55
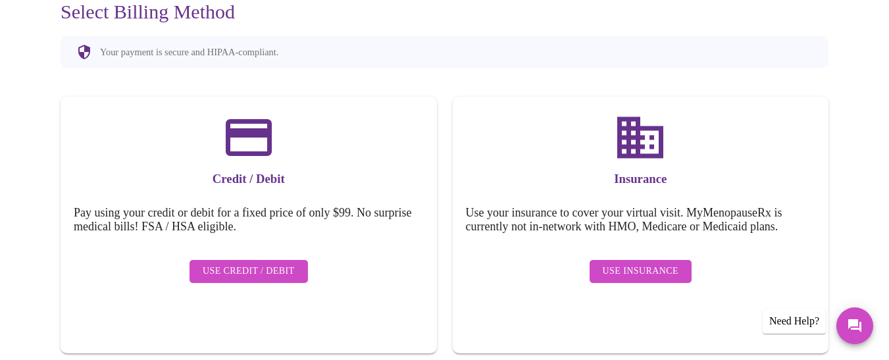
scroll to position [163, 0]
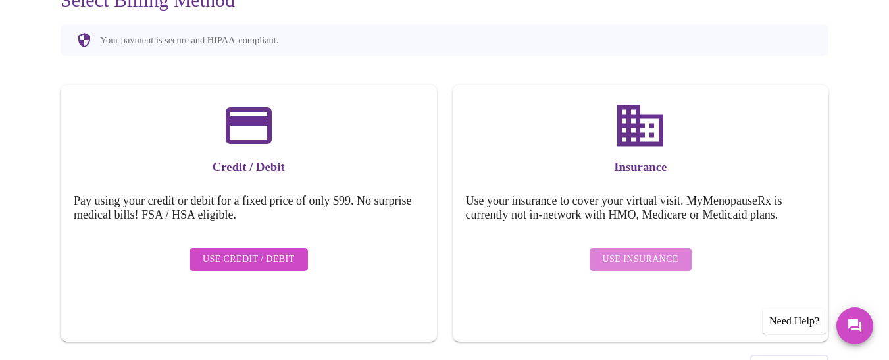
click at [643, 251] on span "Use Insurance" at bounding box center [641, 259] width 76 height 16
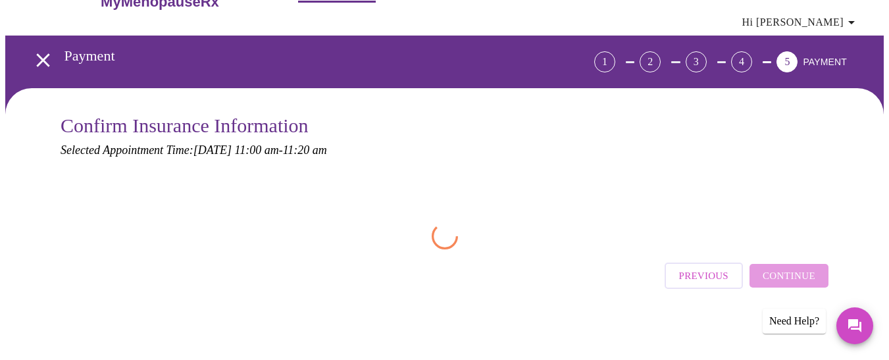
scroll to position [0, 0]
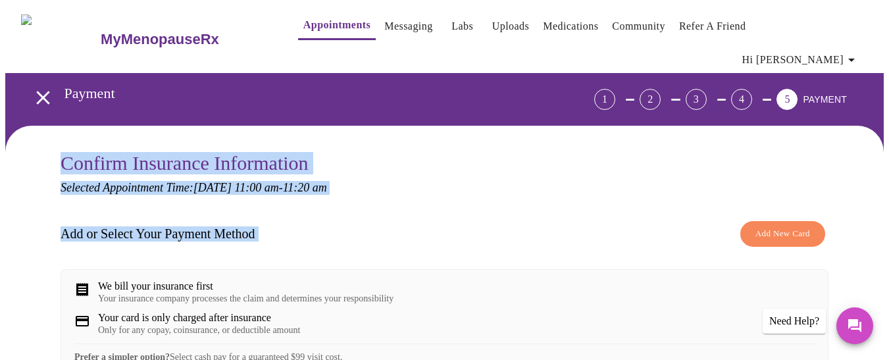
drag, startPoint x: 885, startPoint y: 106, endPoint x: 893, endPoint y: 181, distance: 75.4
click at [888, 181] on html "MyMenopauseRx Appointments Messaging Labs Uploads Medications Community Refer a…" at bounding box center [444, 311] width 889 height 622
click at [824, 182] on div "Confirm Insurance Information Selected Appointment Time: Tuesday, September 16t…" at bounding box center [445, 354] width 768 height 405
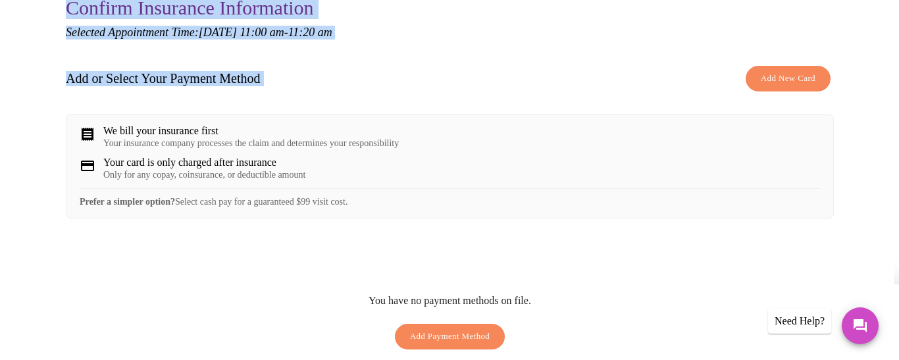
scroll to position [157, 0]
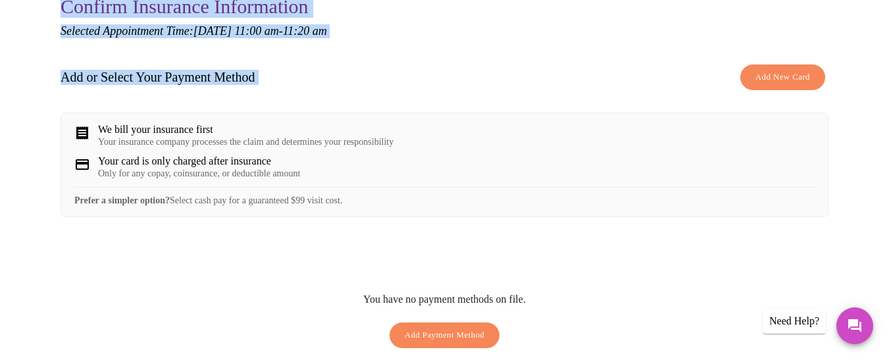
click at [453, 329] on span "Add Payment Method" at bounding box center [445, 335] width 80 height 15
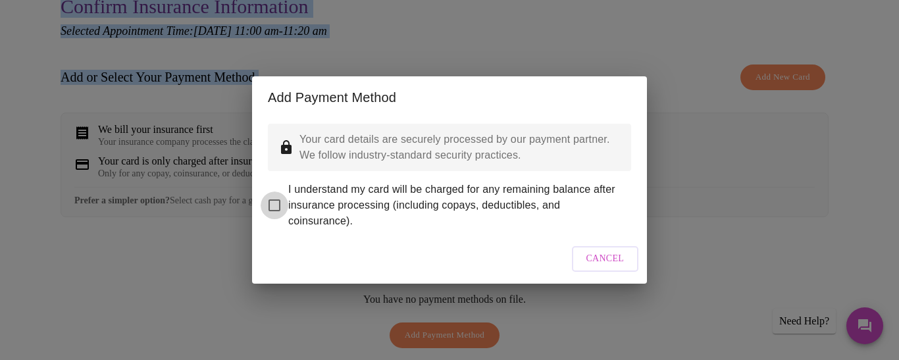
click at [277, 197] on input "I understand my card will be charged for any remaining balance after insurance …" at bounding box center [274, 205] width 28 height 28
checkbox input "true"
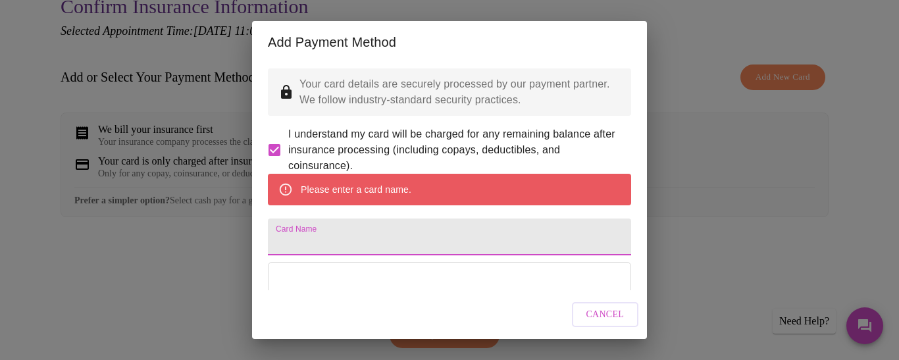
click at [289, 255] on input "Card Name" at bounding box center [449, 236] width 363 height 37
type input "Kimberly Coleman"
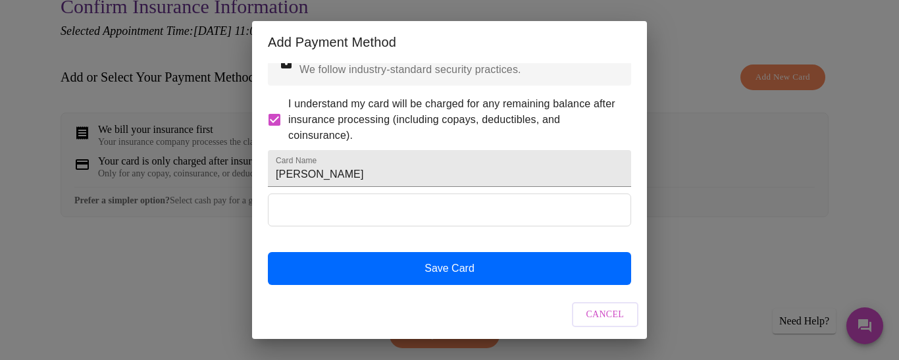
scroll to position [64, 0]
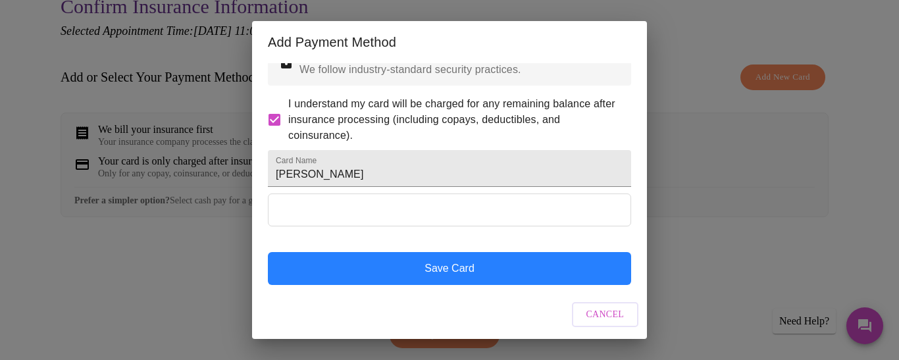
click at [585, 269] on button "Save Card" at bounding box center [449, 268] width 363 height 33
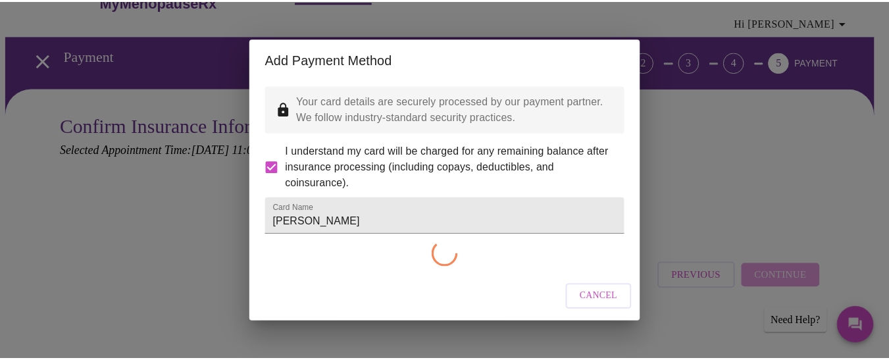
scroll to position [0, 0]
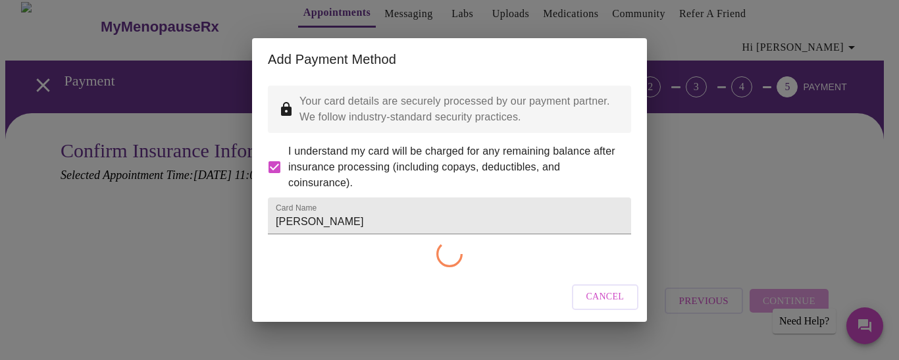
checkbox input "false"
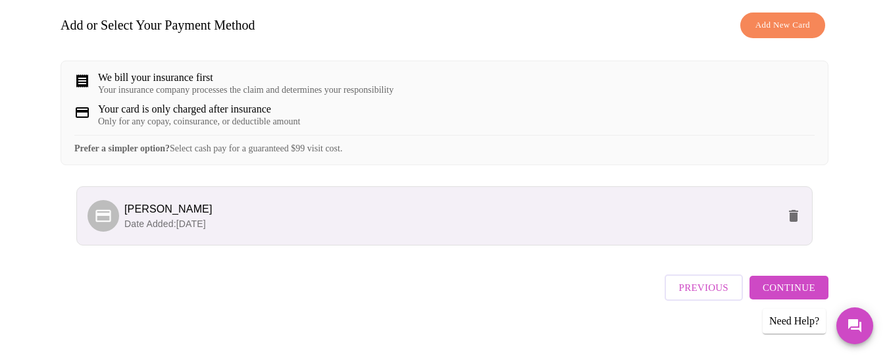
scroll to position [213, 0]
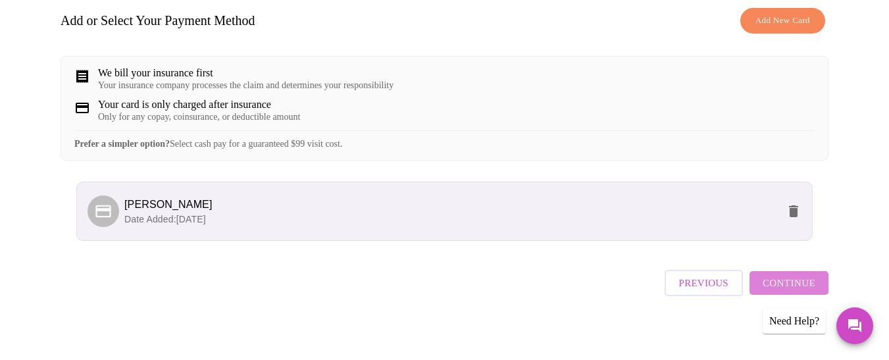
click at [801, 287] on span "Continue" at bounding box center [788, 282] width 53 height 17
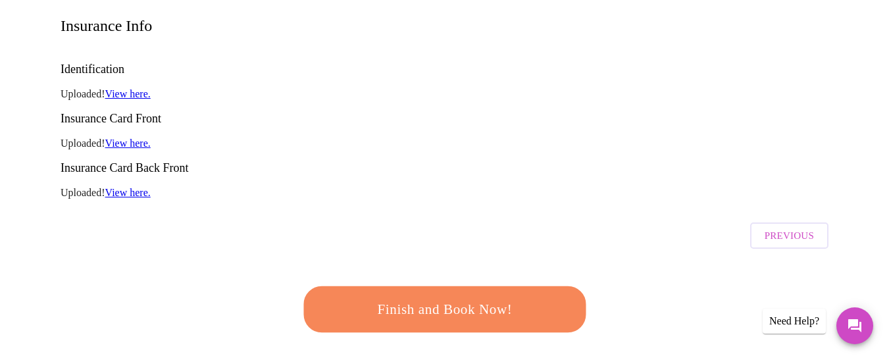
click at [458, 297] on span "Finish and Book Now!" at bounding box center [443, 309] width 243 height 24
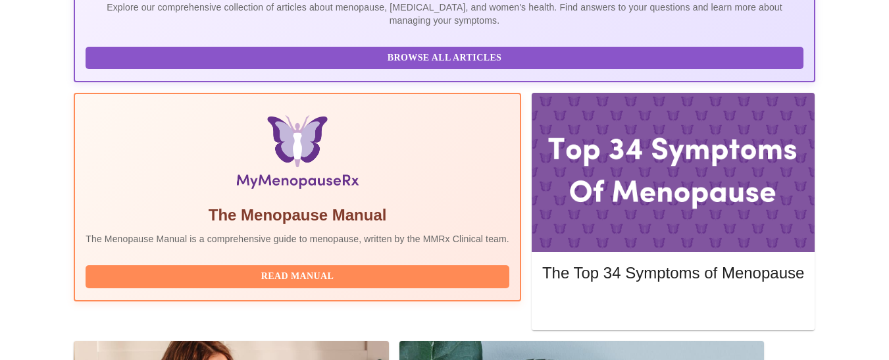
scroll to position [360, 0]
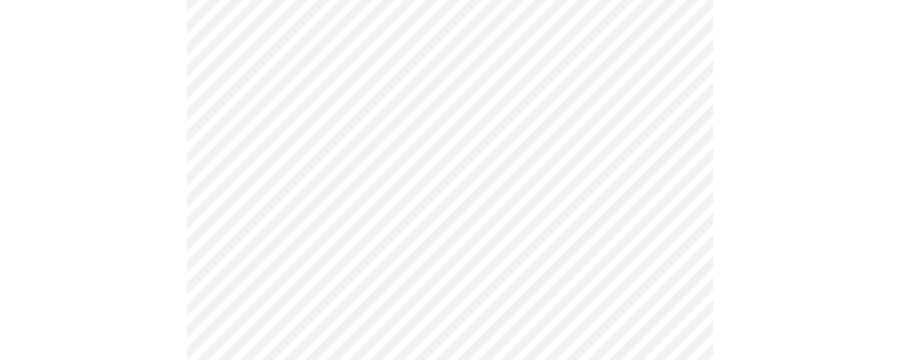
scroll to position [170, 0]
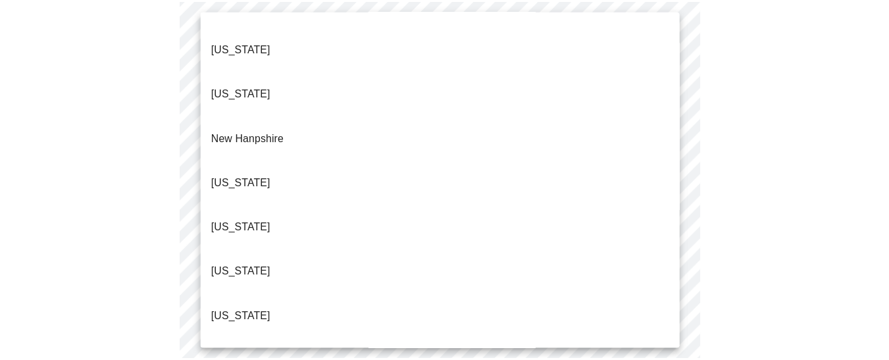
scroll to position [1160, 0]
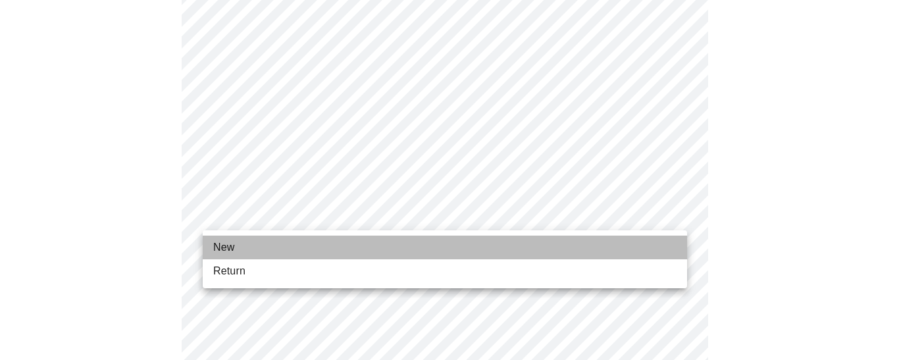
click at [266, 247] on li "New" at bounding box center [445, 247] width 484 height 24
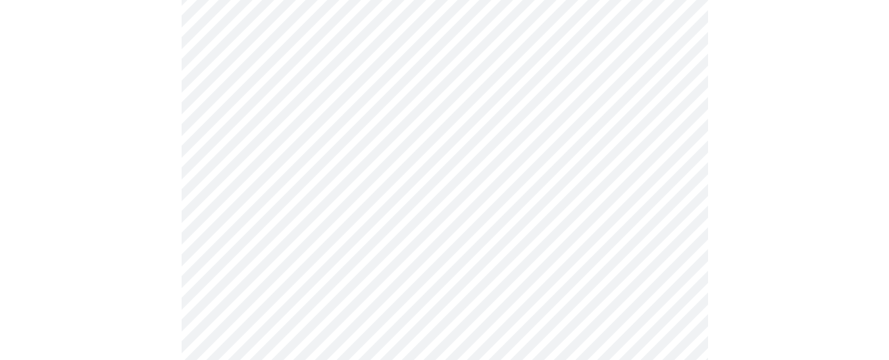
scroll to position [765, 0]
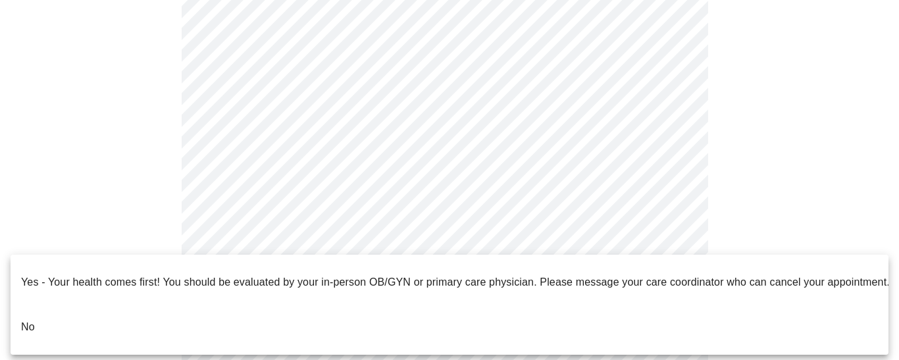
click at [23, 319] on p "No" at bounding box center [28, 327] width 14 height 16
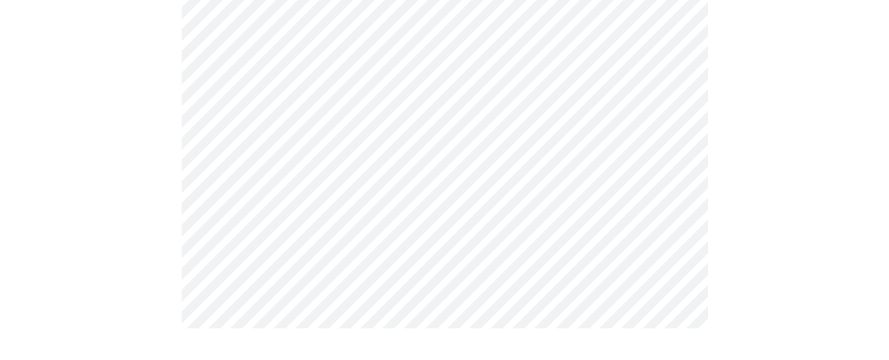
scroll to position [0, 0]
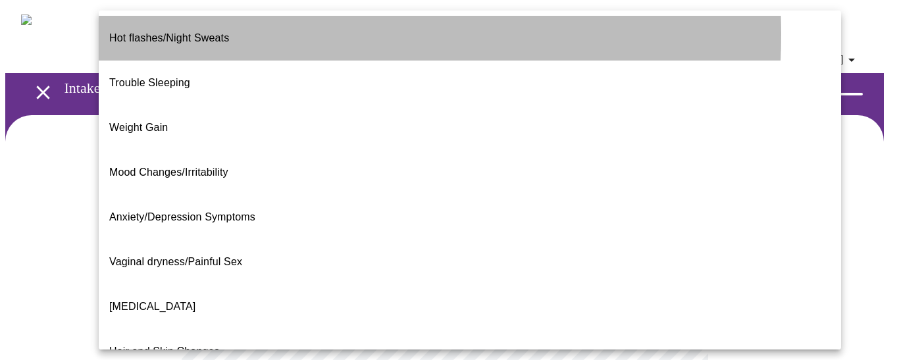
click at [203, 34] on p "Hot flashes/Night Sweats" at bounding box center [169, 38] width 120 height 16
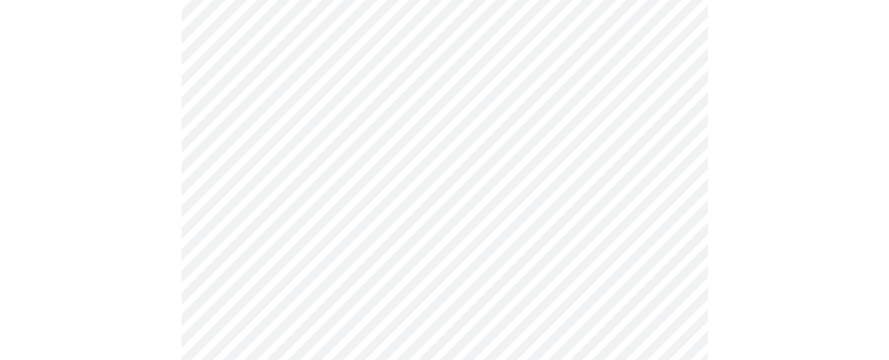
scroll to position [189, 0]
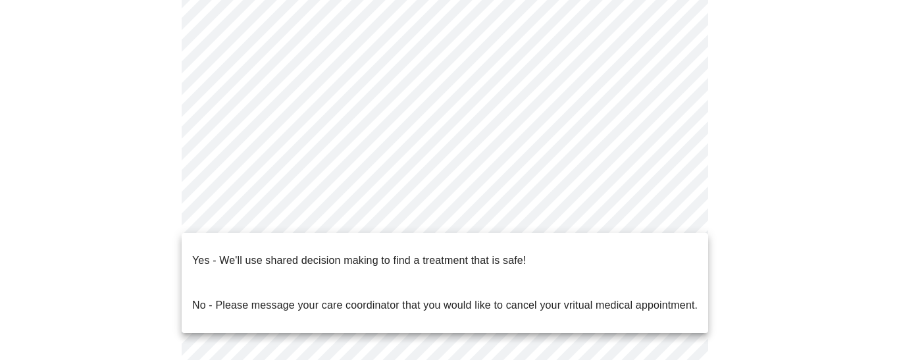
click at [674, 220] on body "MyMenopauseRx Appointments Messaging Labs Uploads Medications Community Refer a…" at bounding box center [449, 216] width 888 height 801
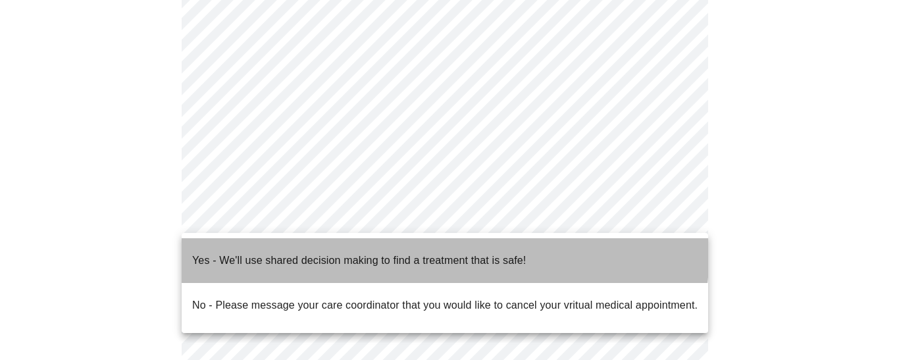
click at [386, 253] on p "Yes - We'll use shared decision making to find a treatment that is safe!" at bounding box center [358, 261] width 333 height 16
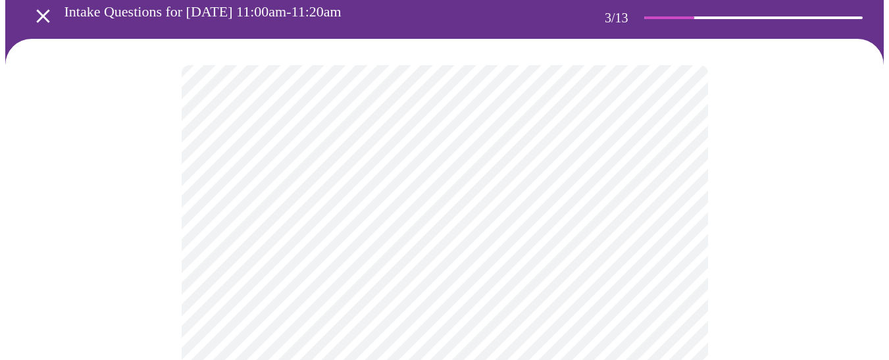
scroll to position [84, 0]
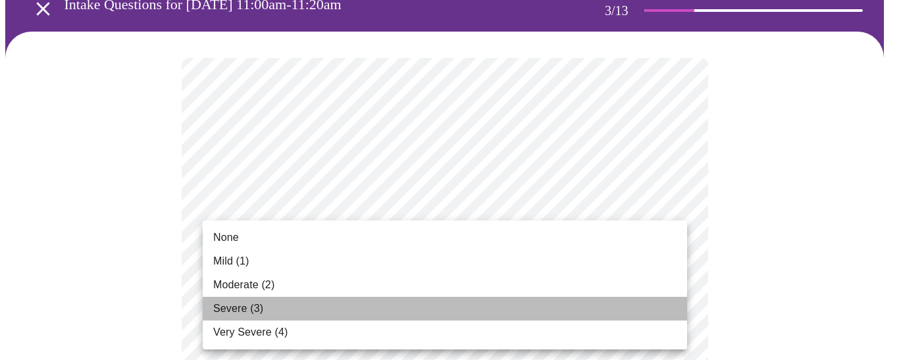
click at [256, 309] on span "Severe (3)" at bounding box center [238, 309] width 50 height 16
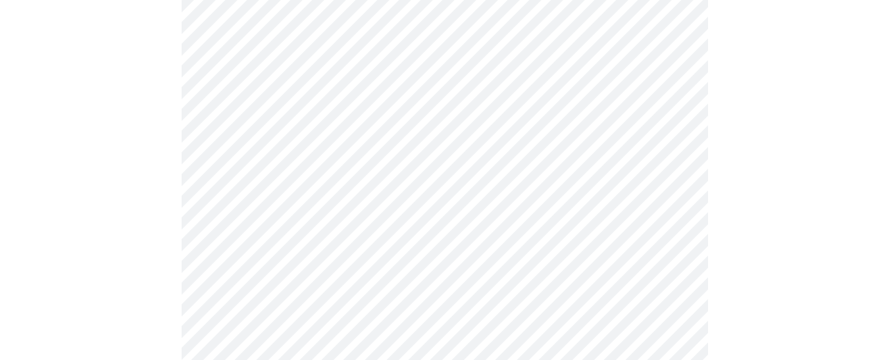
scroll to position [307, 0]
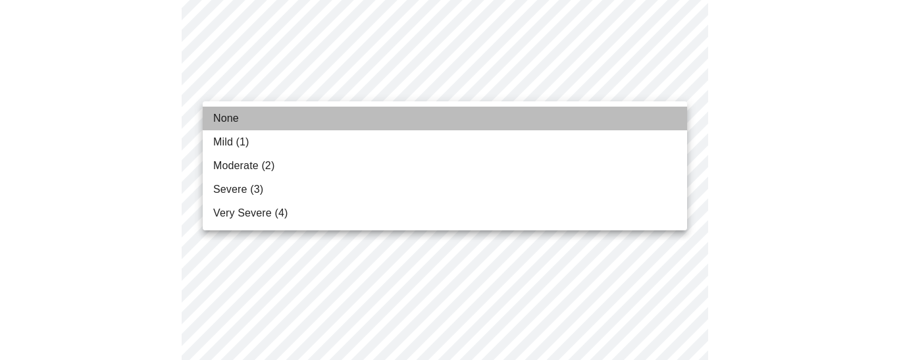
click at [221, 118] on span "None" at bounding box center [226, 119] width 26 height 16
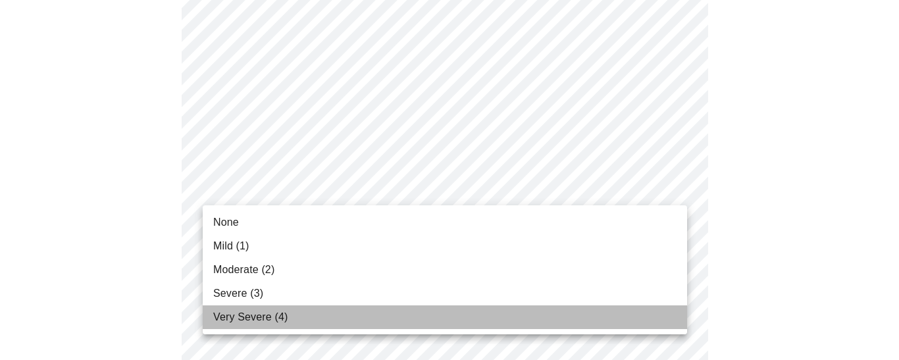
click at [254, 315] on span "Very Severe (4)" at bounding box center [250, 317] width 74 height 16
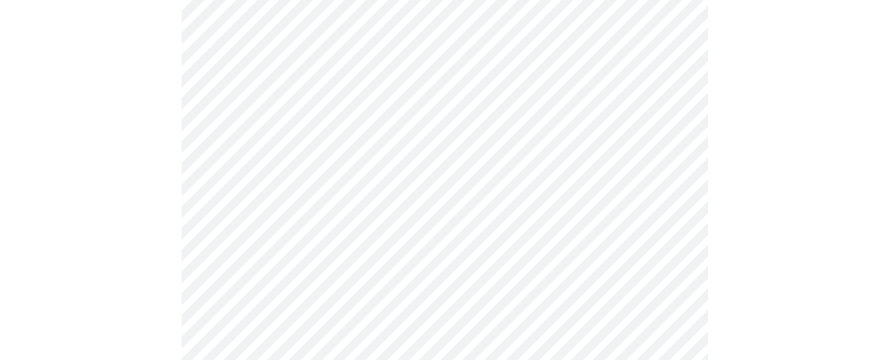
scroll to position [460, 0]
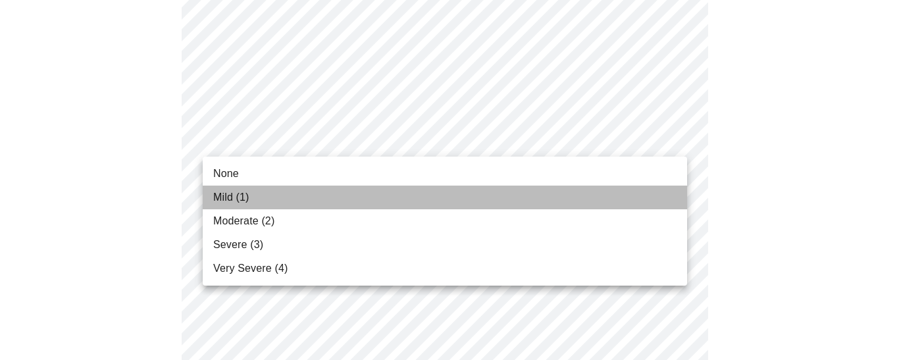
click at [235, 201] on span "Mild (1)" at bounding box center [231, 197] width 36 height 16
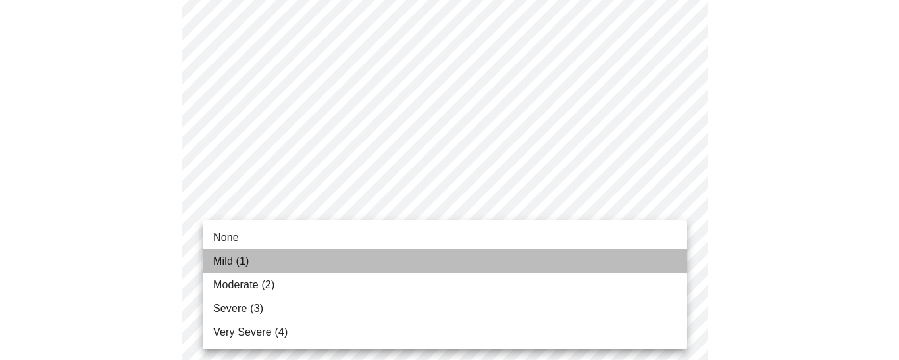
click at [241, 258] on span "Mild (1)" at bounding box center [231, 261] width 36 height 16
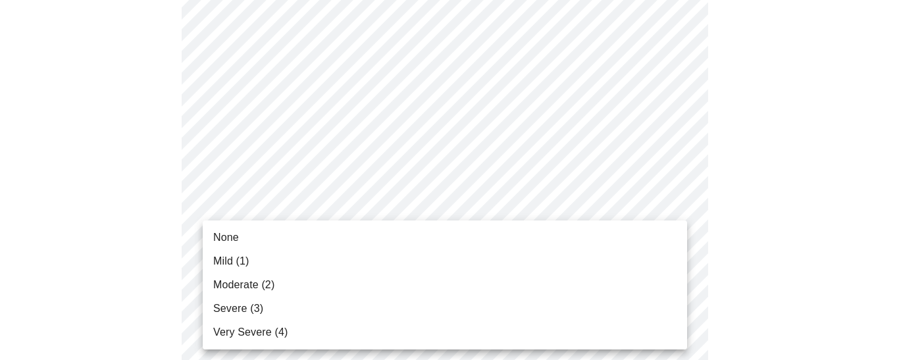
click at [219, 278] on span "Moderate (2)" at bounding box center [243, 285] width 61 height 16
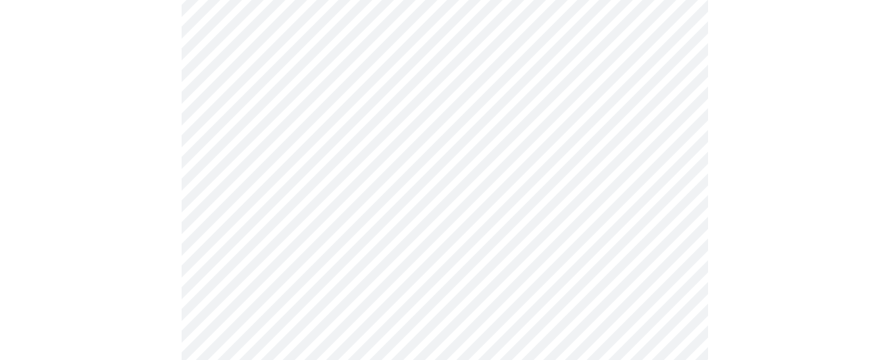
scroll to position [649, 0]
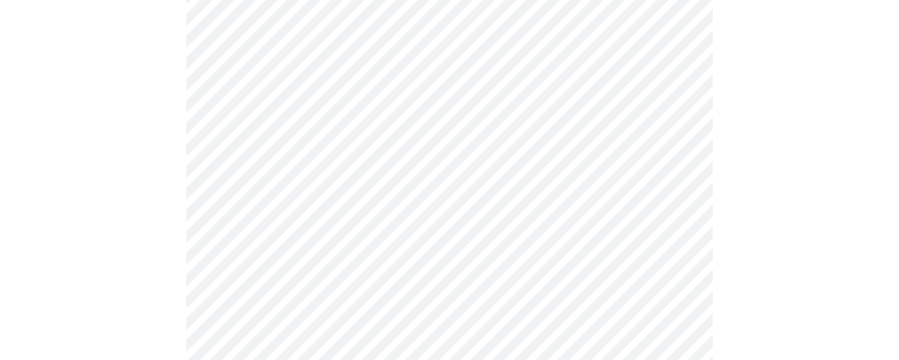
click at [666, 226] on body "MyMenopauseRx Appointments Messaging Labs Uploads Medications Community Refer a…" at bounding box center [449, 186] width 888 height 1658
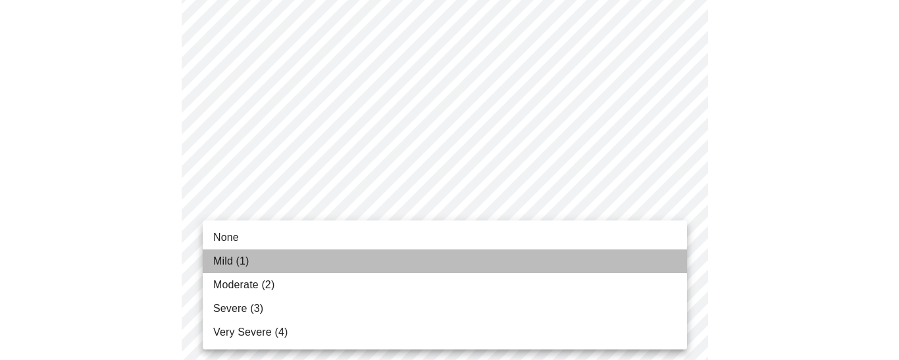
click at [220, 255] on span "Mild (1)" at bounding box center [231, 261] width 36 height 16
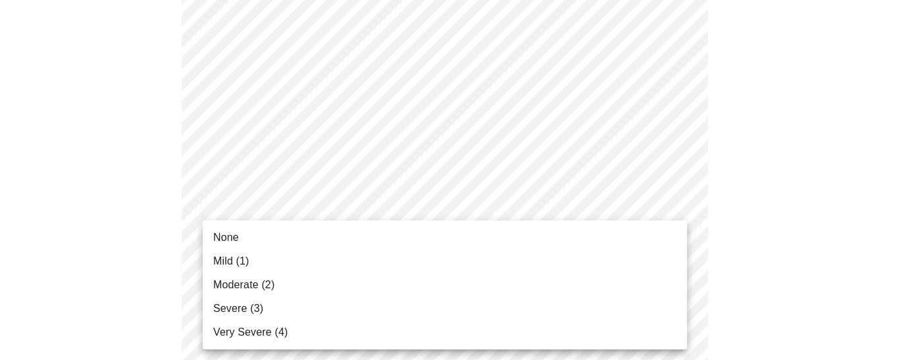
click at [675, 329] on body "MyMenopauseRx Appointments Messaging Labs Uploads Medications Community Refer a…" at bounding box center [449, 176] width 888 height 1639
click at [252, 310] on span "Severe (3)" at bounding box center [238, 309] width 50 height 16
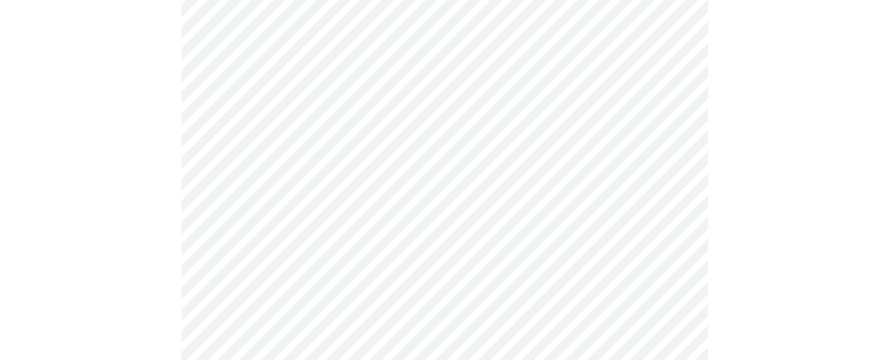
scroll to position [900, 0]
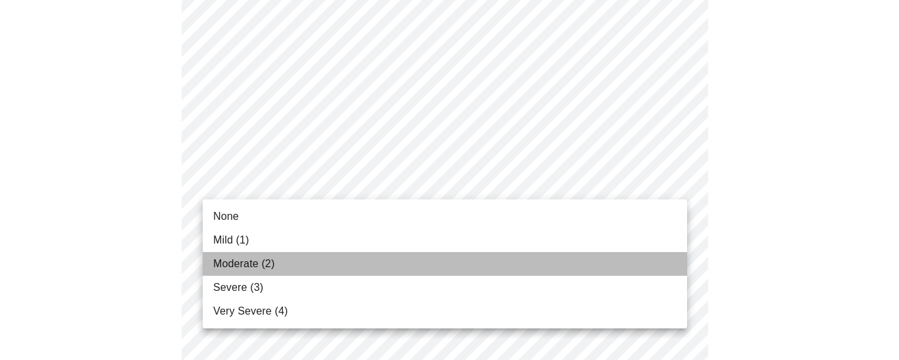
click at [247, 274] on li "Moderate (2)" at bounding box center [445, 264] width 484 height 24
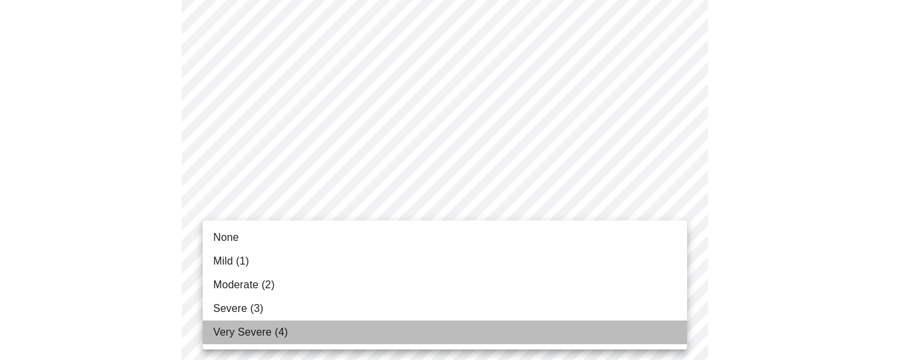
click at [325, 333] on li "Very Severe (4)" at bounding box center [445, 332] width 484 height 24
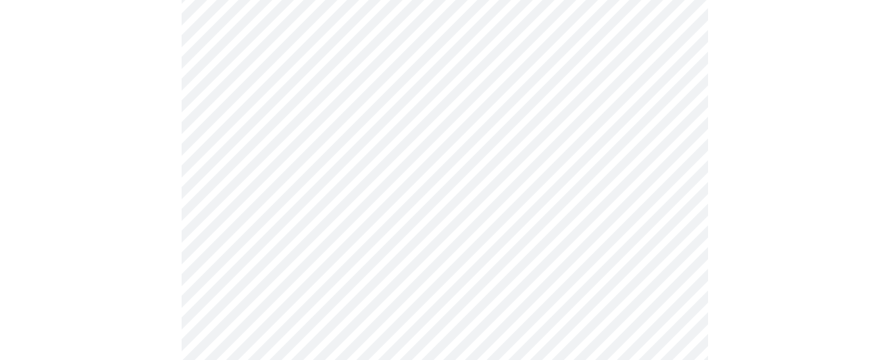
scroll to position [1089, 0]
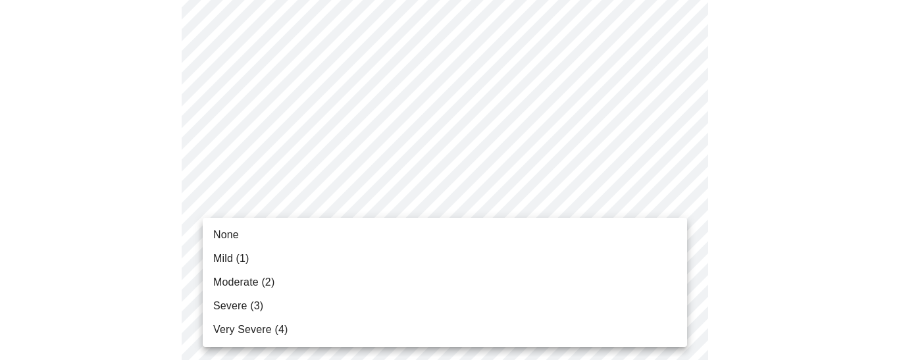
click at [245, 330] on span "Very Severe (4)" at bounding box center [250, 330] width 74 height 16
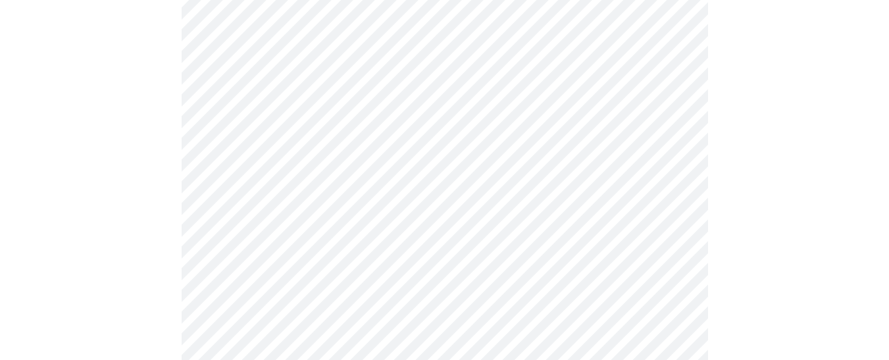
scroll to position [555, 0]
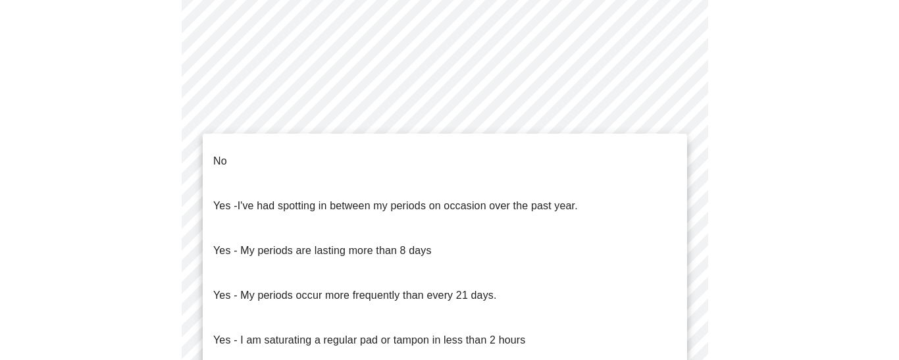
click at [547, 258] on body "MyMenopauseRx Appointments Messaging Labs Uploads Medications Community Refer a…" at bounding box center [449, 109] width 888 height 1317
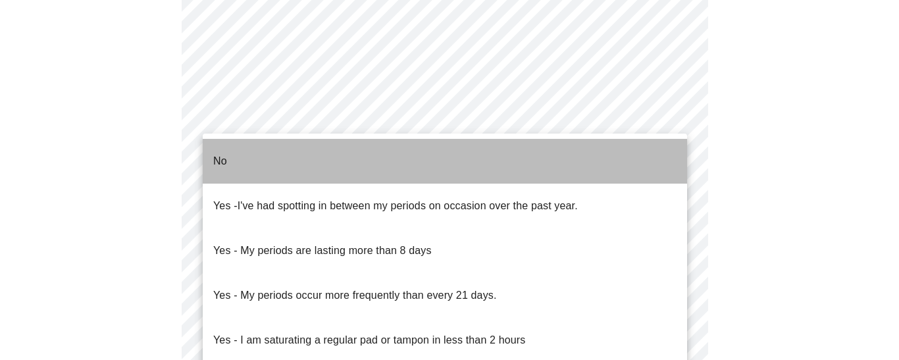
click at [326, 159] on li "No" at bounding box center [445, 161] width 484 height 45
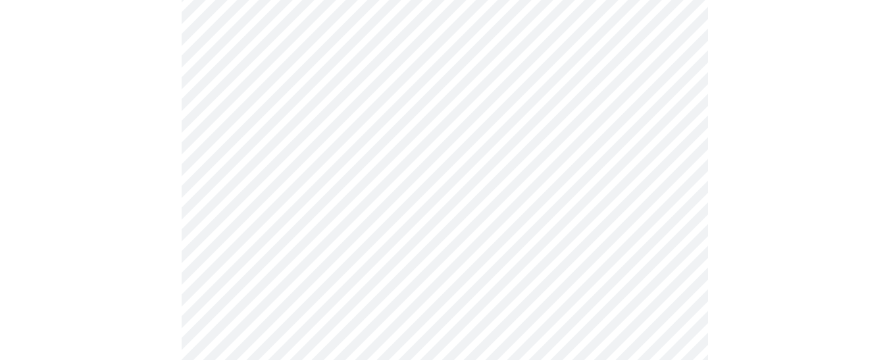
scroll to position [726, 0]
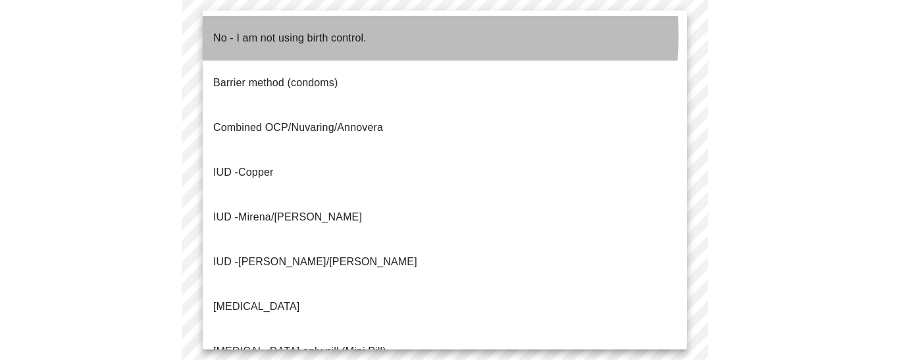
click at [342, 35] on p "No - I am not using birth control." at bounding box center [289, 38] width 153 height 16
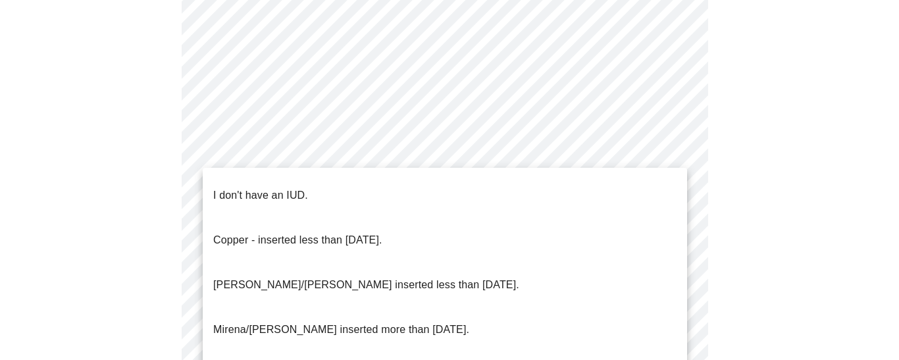
click at [331, 184] on li "I don't have an IUD." at bounding box center [445, 195] width 484 height 45
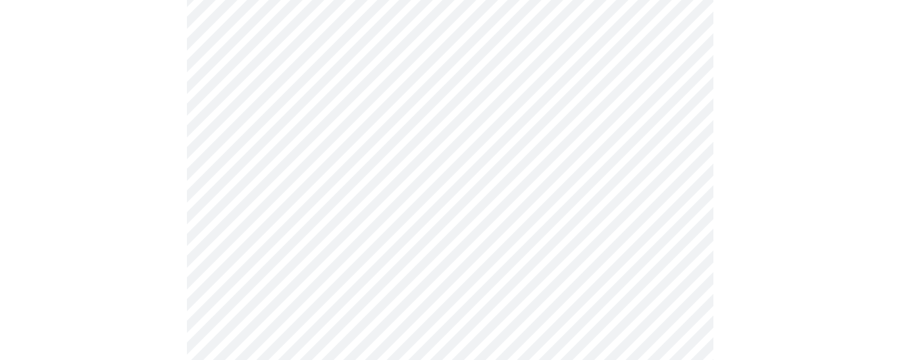
scroll to position [915, 0]
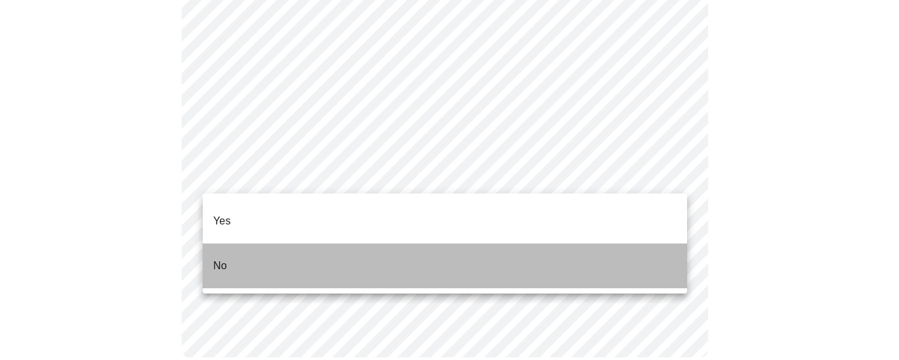
click at [247, 243] on li "No" at bounding box center [445, 265] width 484 height 45
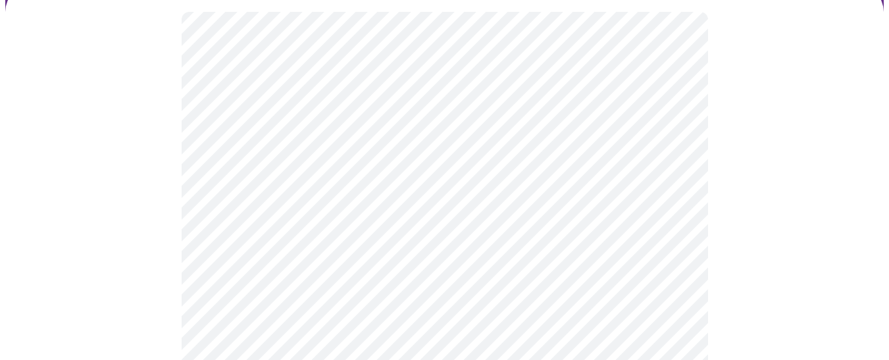
scroll to position [132, 0]
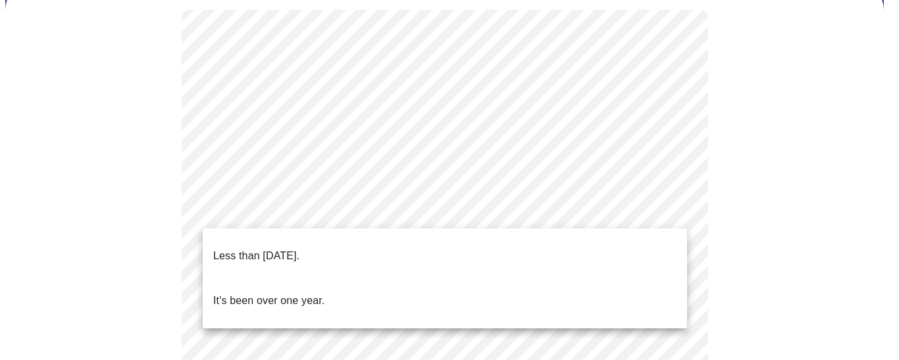
click at [274, 248] on p "Less than one year ago." at bounding box center [256, 256] width 86 height 16
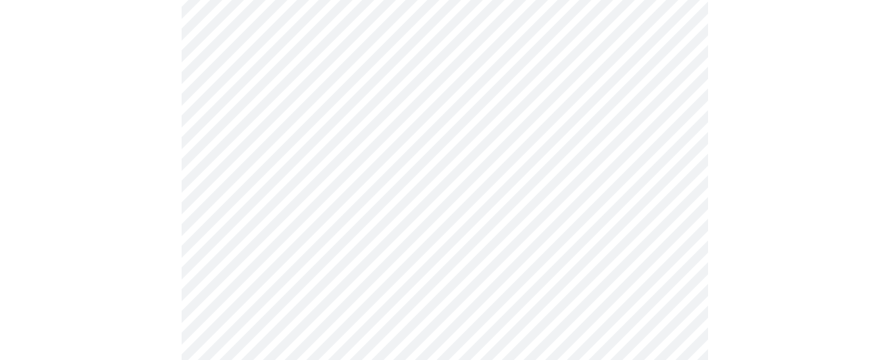
scroll to position [264, 0]
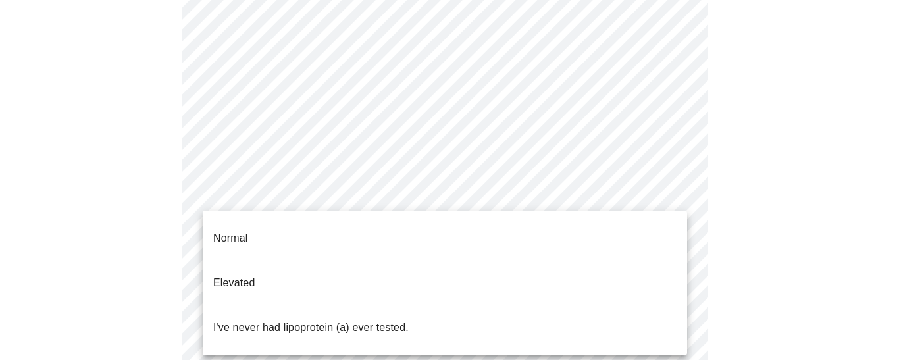
click at [677, 193] on body "MyMenopauseRx Appointments Messaging Labs Uploads Medications Community Refer a…" at bounding box center [449, 279] width 888 height 1076
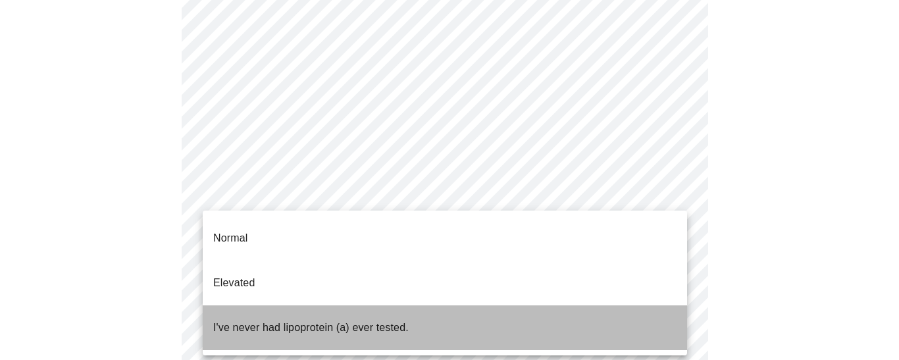
click at [324, 320] on p "I've never had lipoprotein (a) ever tested." at bounding box center [310, 328] width 195 height 16
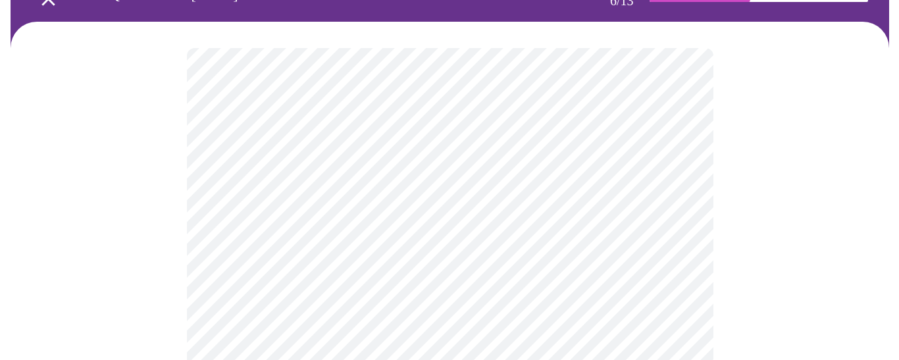
scroll to position [96, 0]
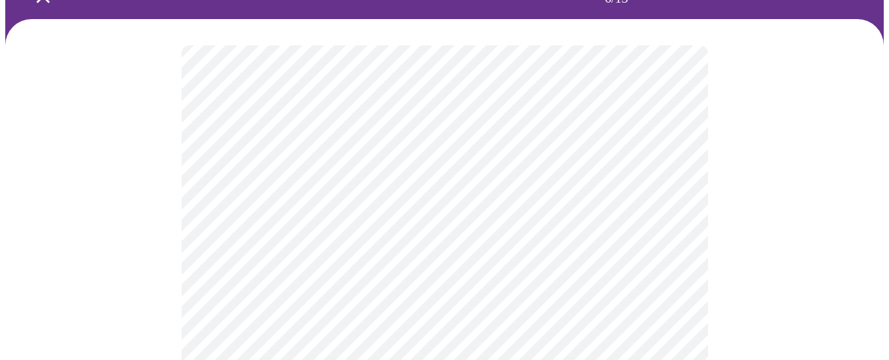
click at [676, 281] on body "MyMenopauseRx Appointments Messaging Labs Uploads Medications Community Refer a…" at bounding box center [444, 269] width 878 height 721
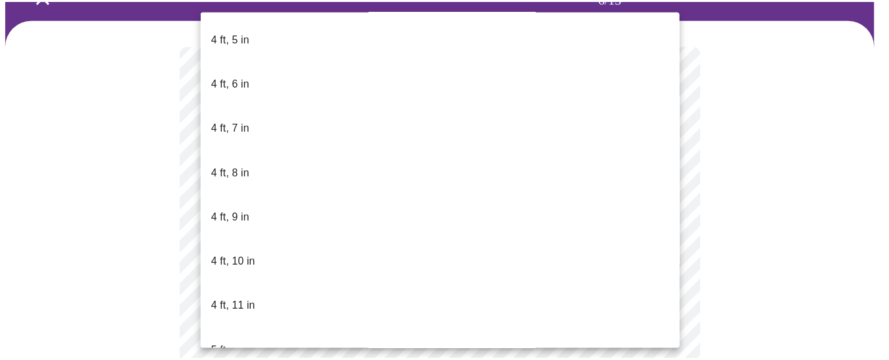
scroll to position [774, 0]
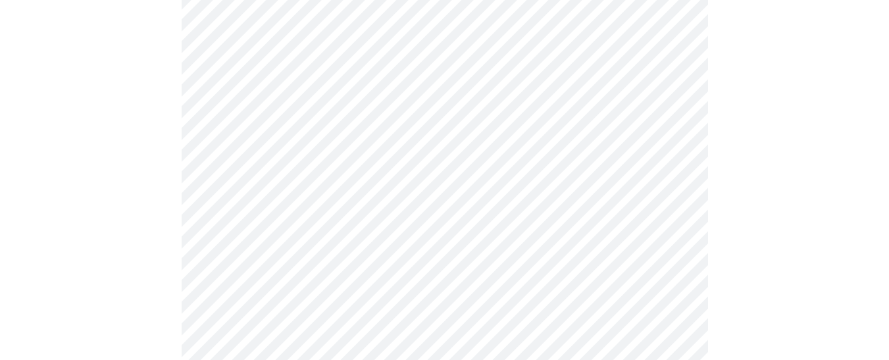
scroll to position [3363, 0]
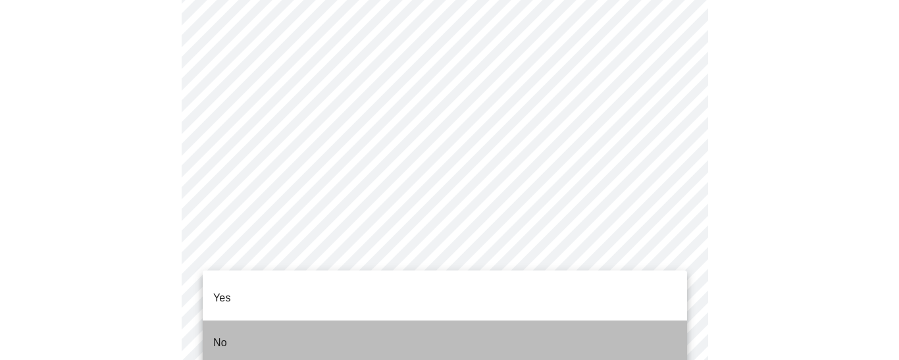
click at [218, 335] on p "No" at bounding box center [220, 343] width 14 height 16
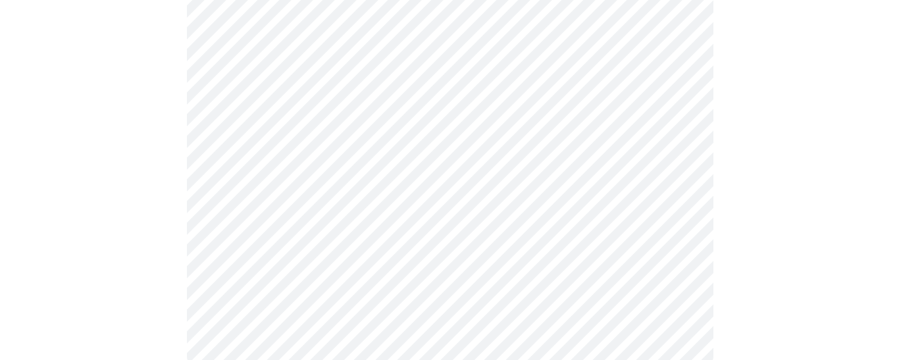
scroll to position [925, 0]
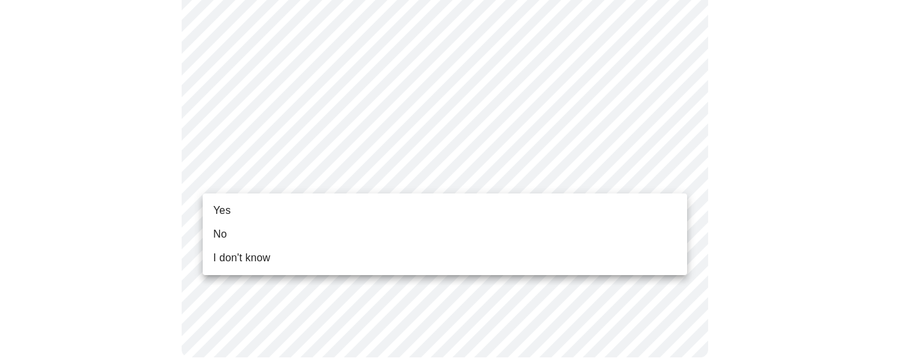
click at [308, 216] on li "Yes" at bounding box center [445, 211] width 484 height 24
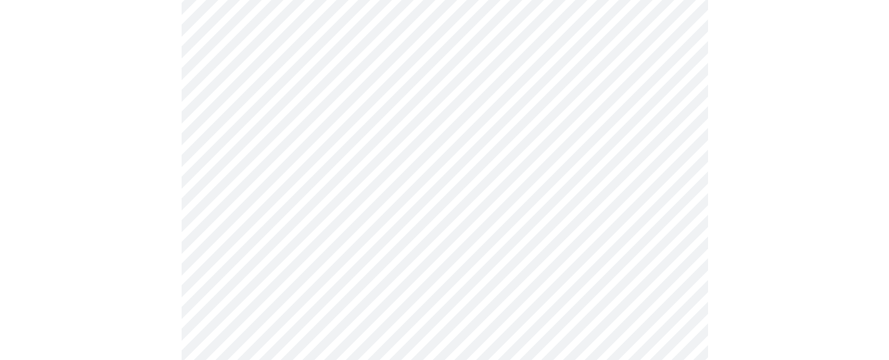
scroll to position [164, 0]
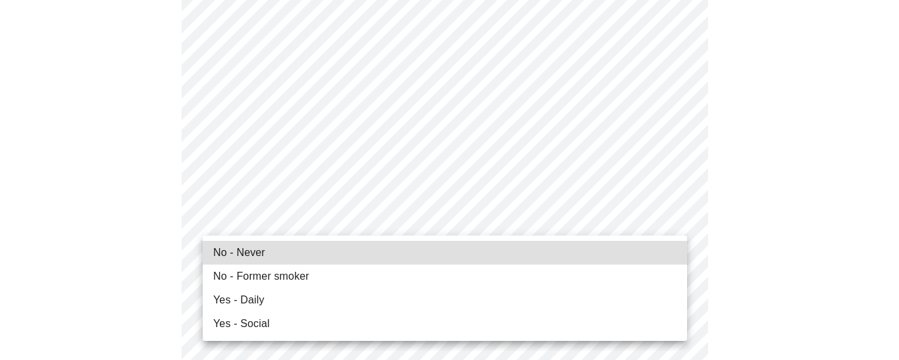
click at [215, 256] on span "No - Never" at bounding box center [239, 253] width 52 height 16
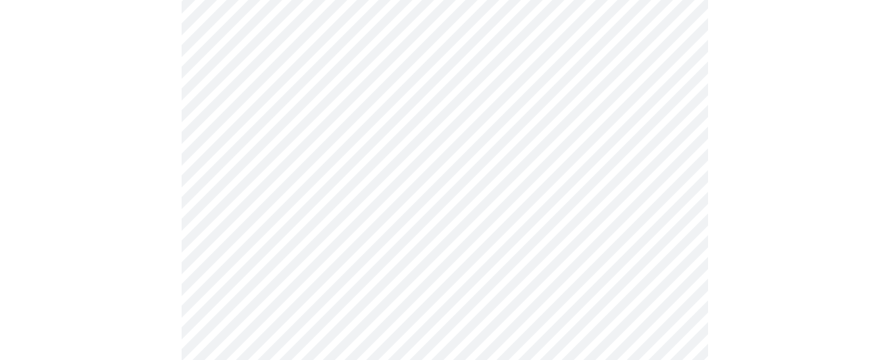
scroll to position [1112, 0]
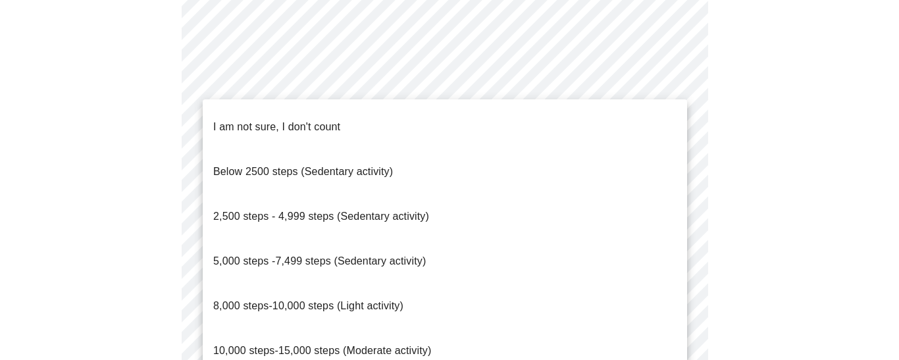
click at [423, 107] on li "I am not sure, I don't count" at bounding box center [445, 127] width 484 height 45
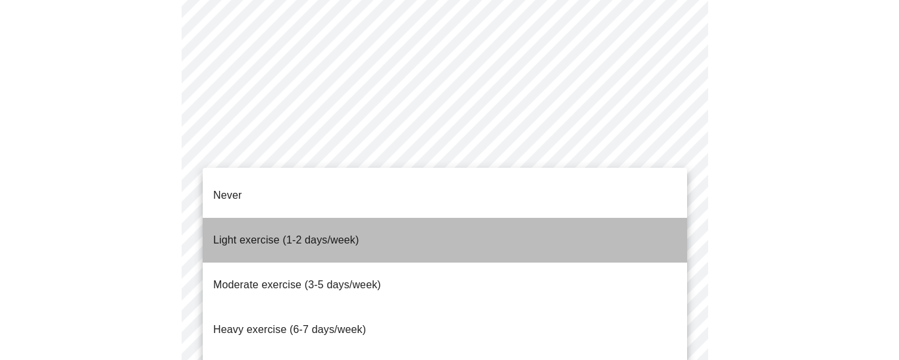
click at [376, 230] on li "Light exercise (1-2 days/week)" at bounding box center [445, 240] width 484 height 45
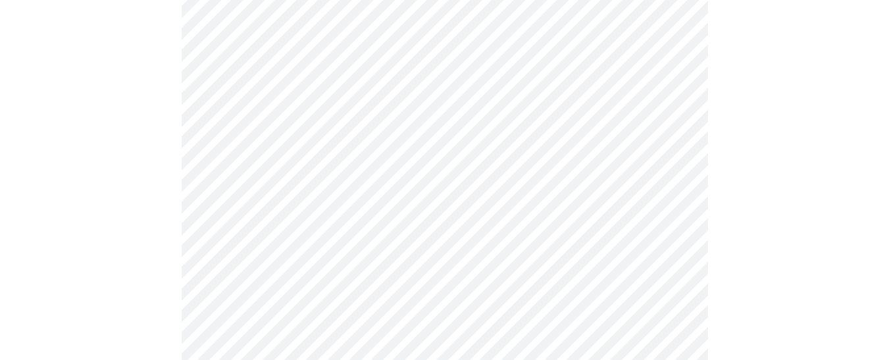
scroll to position [1333, 0]
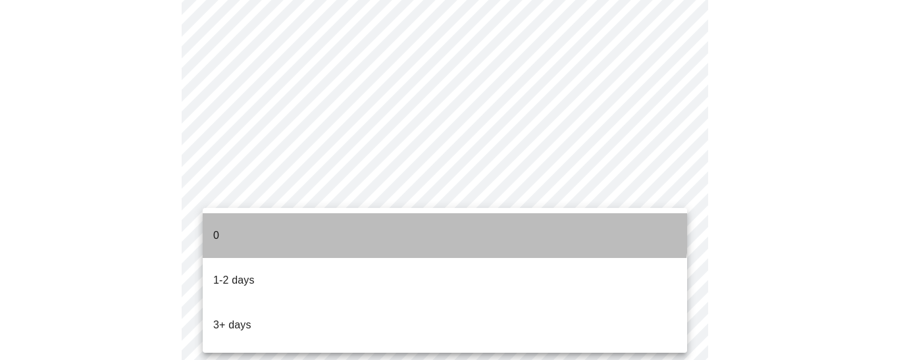
click at [387, 224] on li "0" at bounding box center [445, 235] width 484 height 45
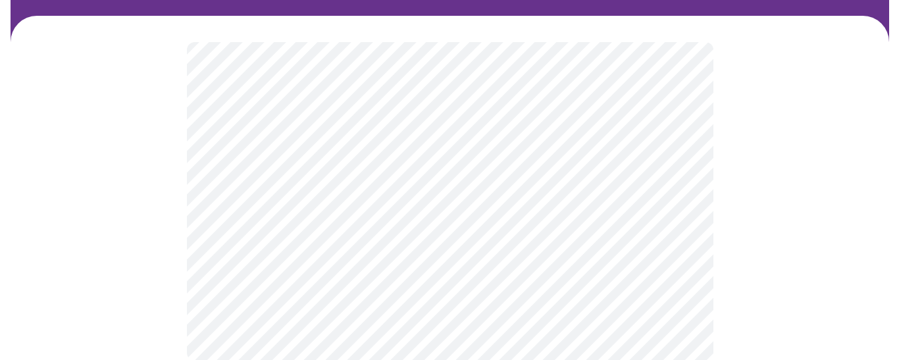
scroll to position [0, 0]
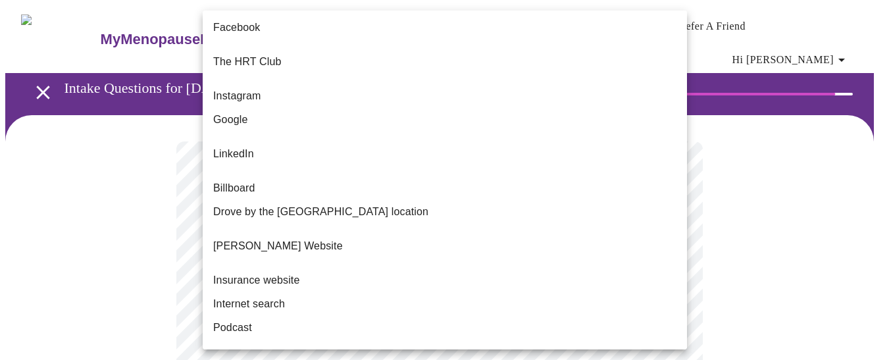
click at [674, 272] on body "MyMenopauseRx Appointments Messaging Labs Uploads Medications Community Refer a…" at bounding box center [444, 233] width 878 height 456
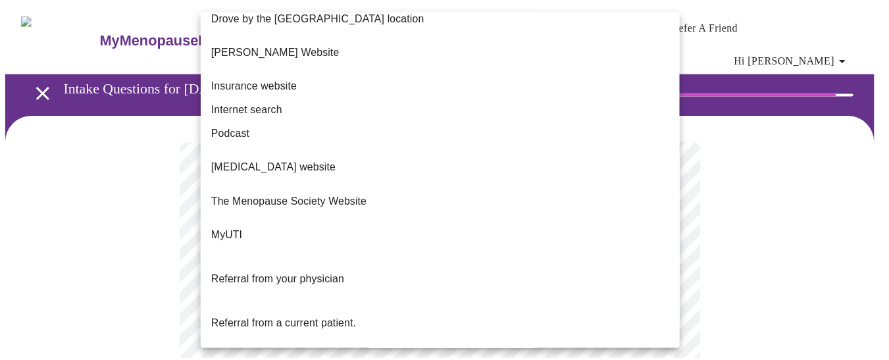
scroll to position [216, 0]
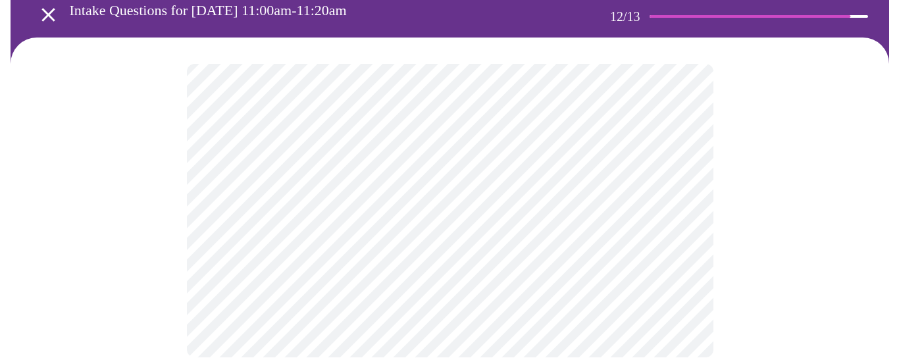
scroll to position [0, 0]
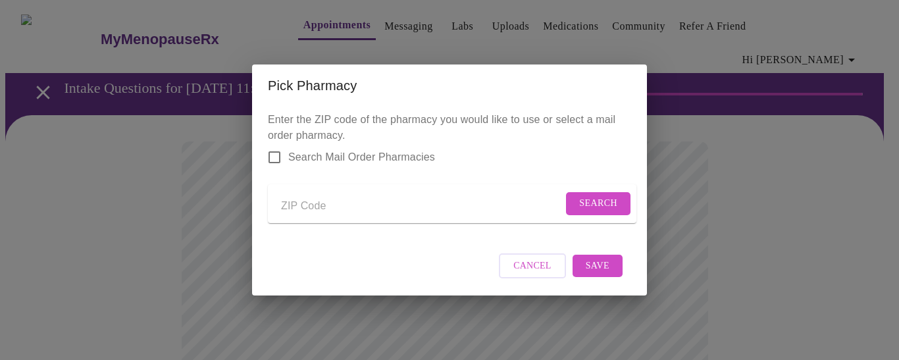
click at [301, 201] on input "Send a message to your care team" at bounding box center [422, 205] width 282 height 21
type input "78701"
click at [586, 205] on span "Search" at bounding box center [598, 203] width 38 height 16
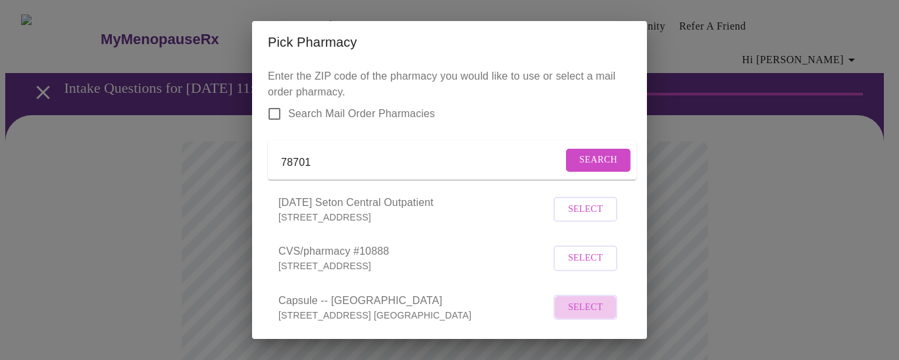
click at [570, 316] on span "Select" at bounding box center [585, 307] width 35 height 16
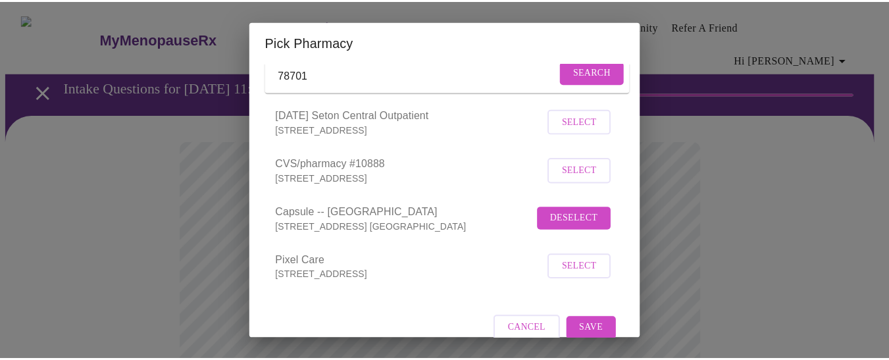
scroll to position [126, 0]
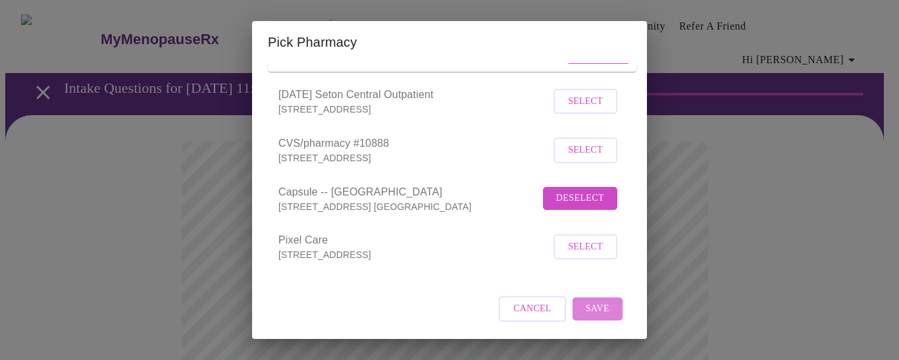
click at [585, 314] on span "Save" at bounding box center [597, 309] width 24 height 16
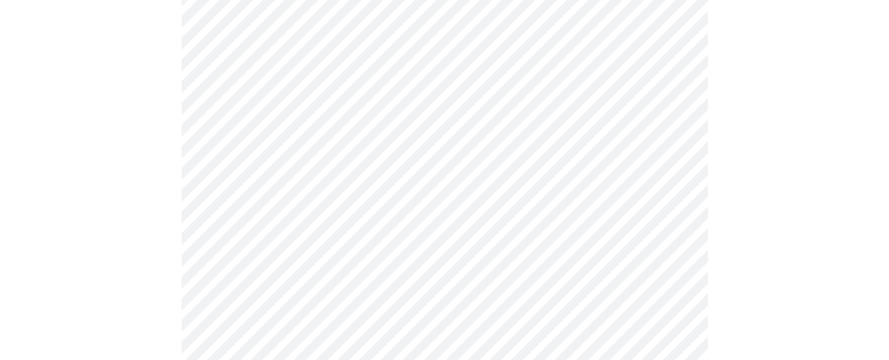
scroll to position [778, 0]
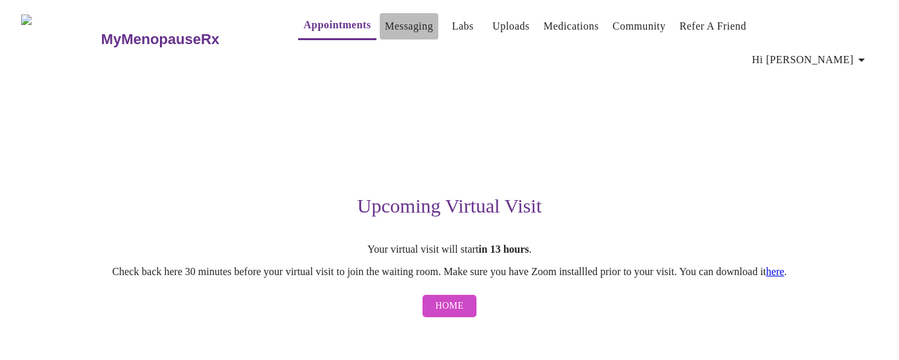
click at [399, 29] on link "Messaging" at bounding box center [409, 26] width 48 height 18
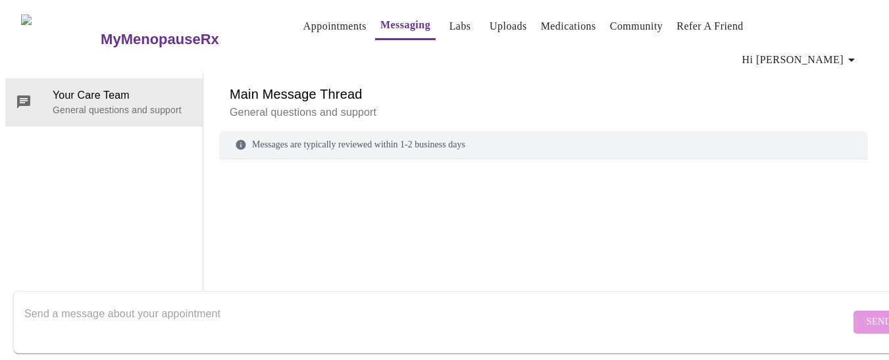
click at [101, 31] on h3 "MyMenopauseRx" at bounding box center [160, 39] width 118 height 17
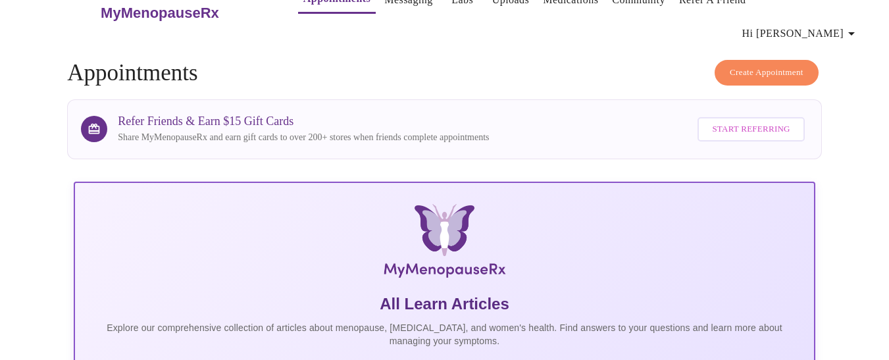
scroll to position [53, 0]
